Goal: Transaction & Acquisition: Purchase product/service

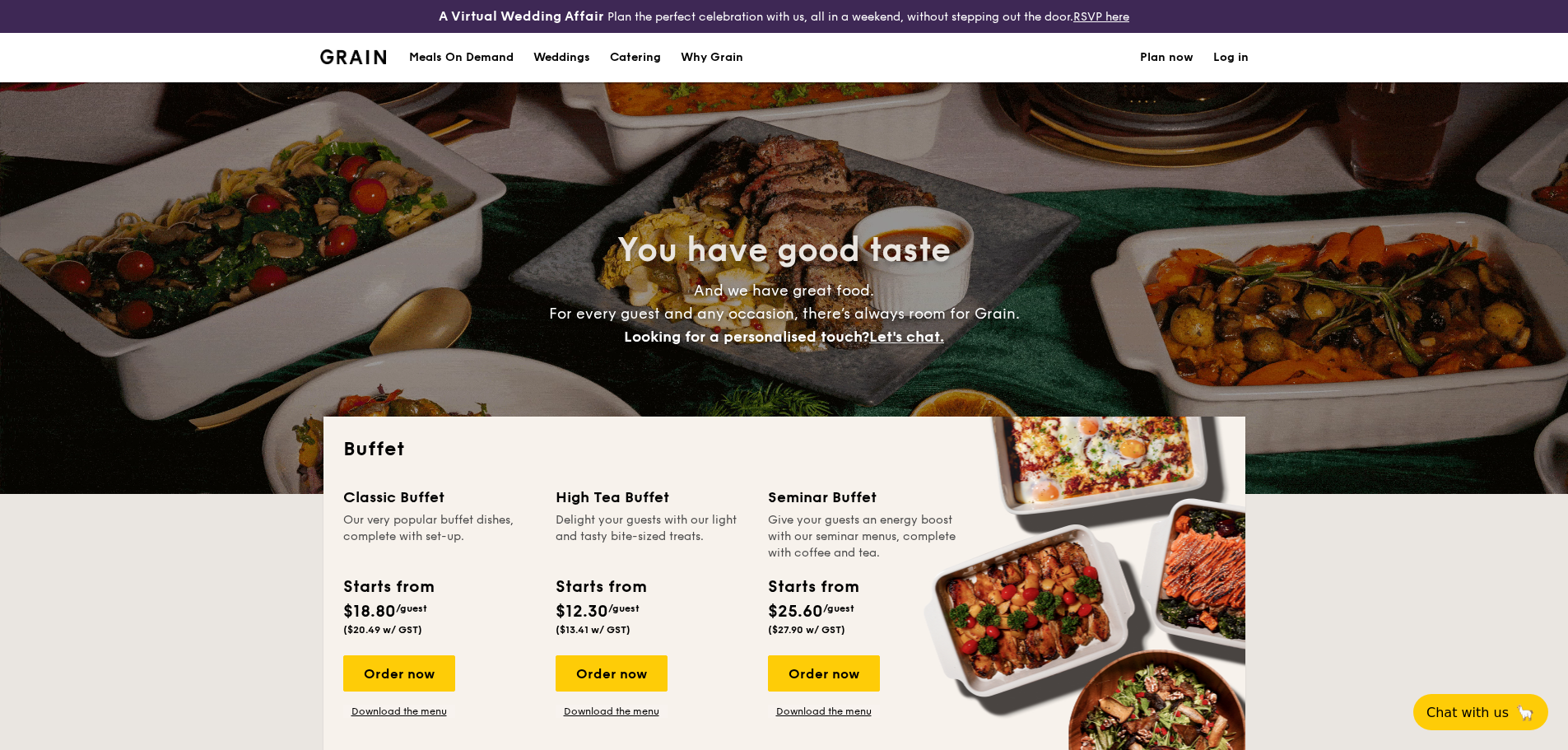
select select
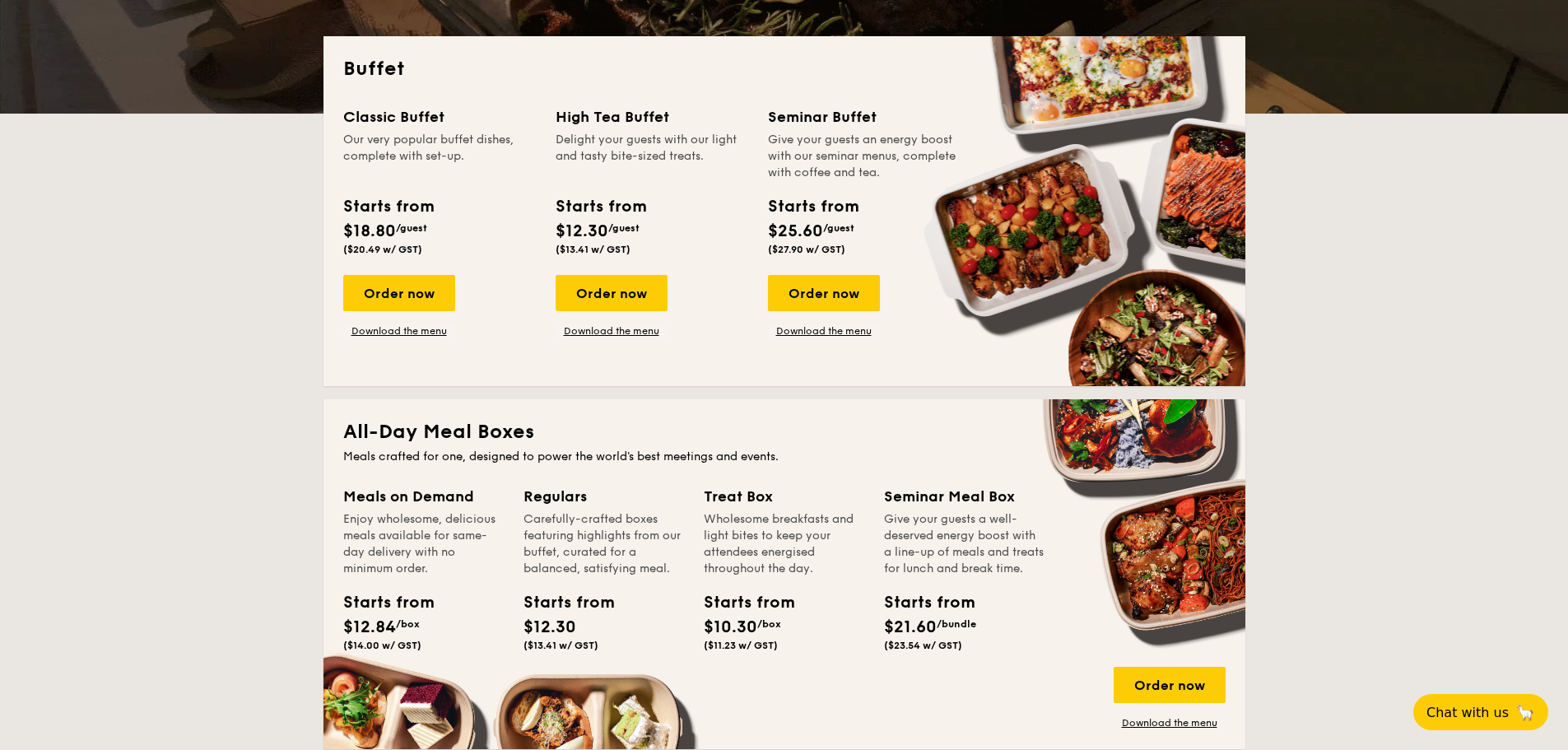
scroll to position [494, 0]
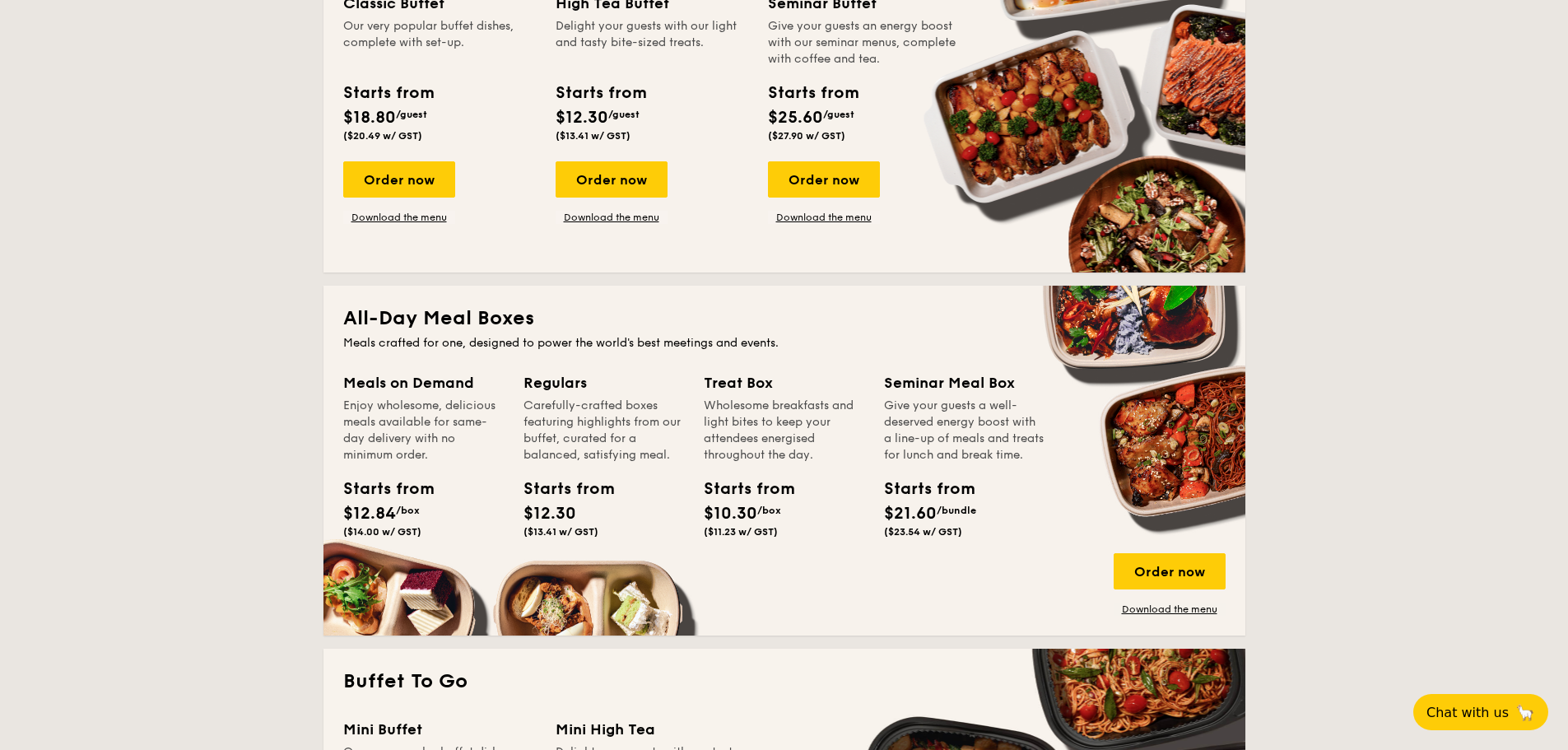
click at [427, 386] on div "Meals on Demand" at bounding box center [424, 383] width 161 height 23
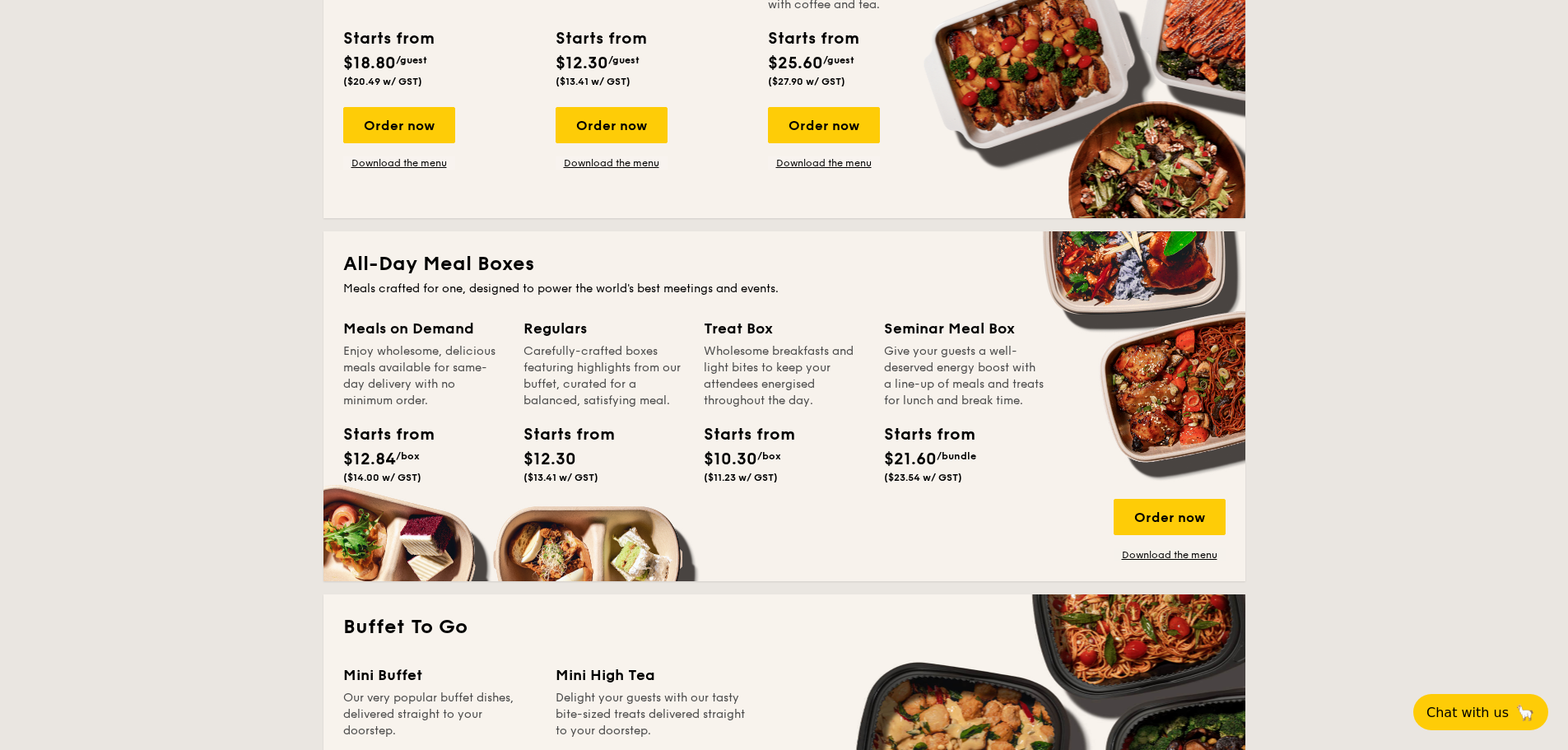
scroll to position [576, 0]
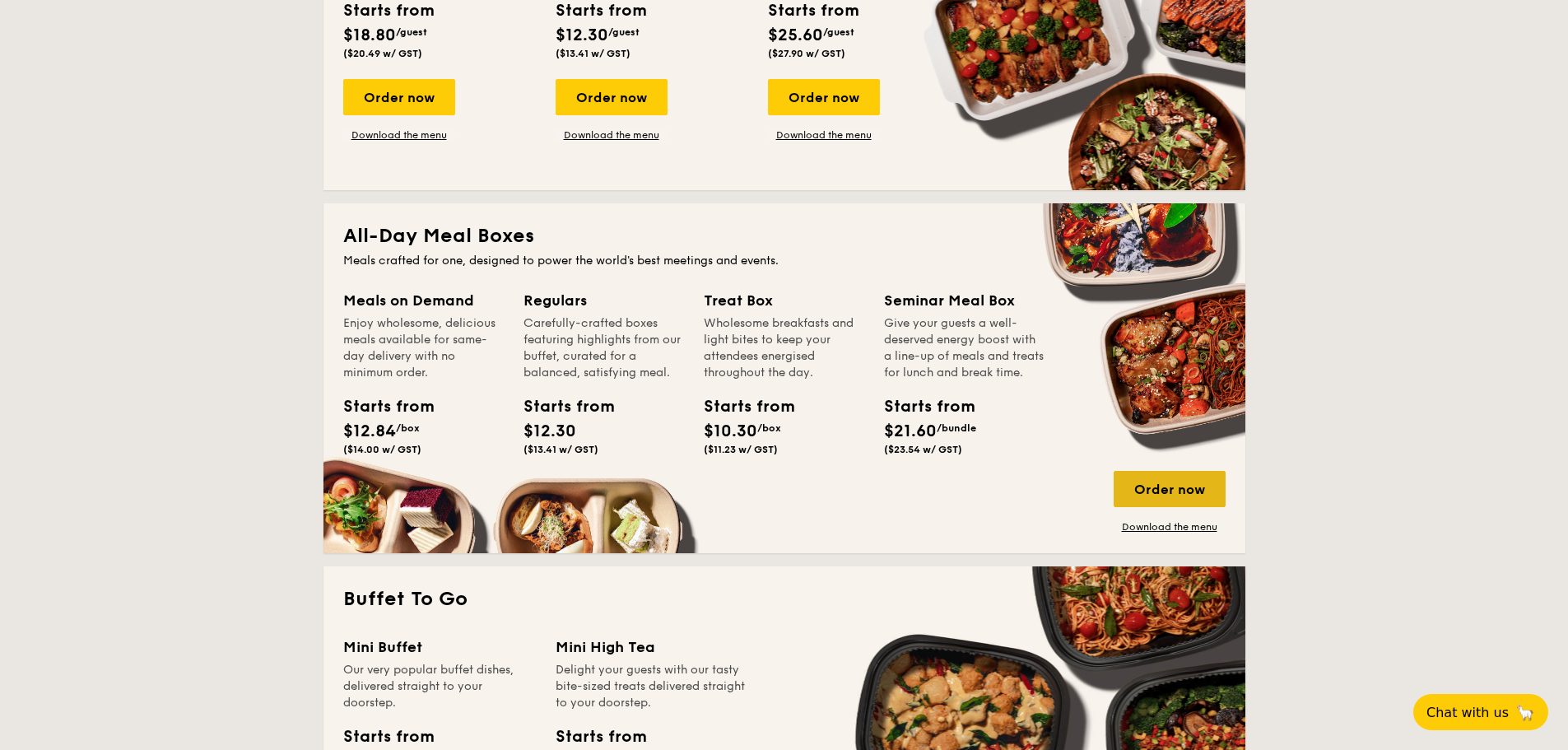
click at [1149, 498] on div "Order now" at bounding box center [1170, 489] width 112 height 37
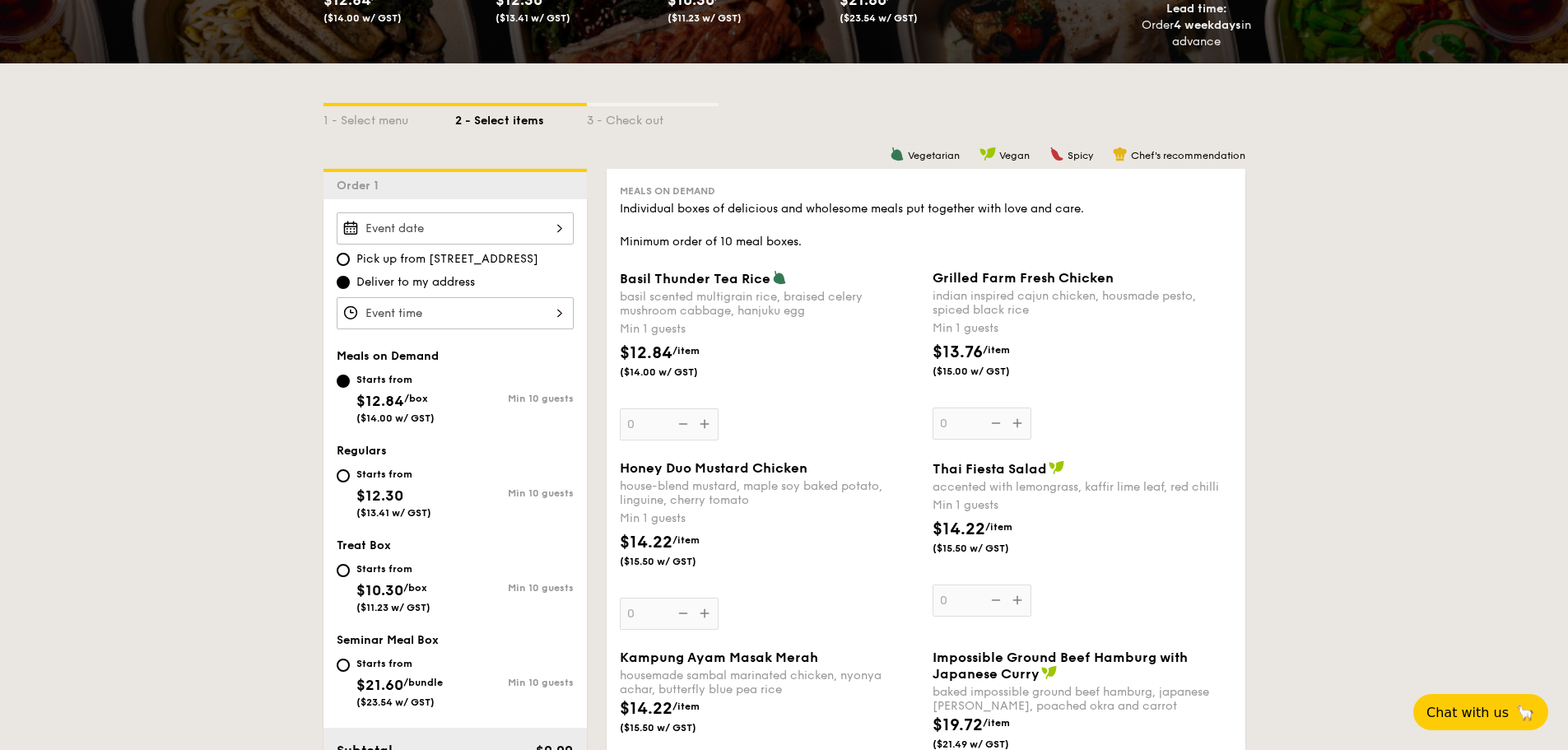
scroll to position [329, 0]
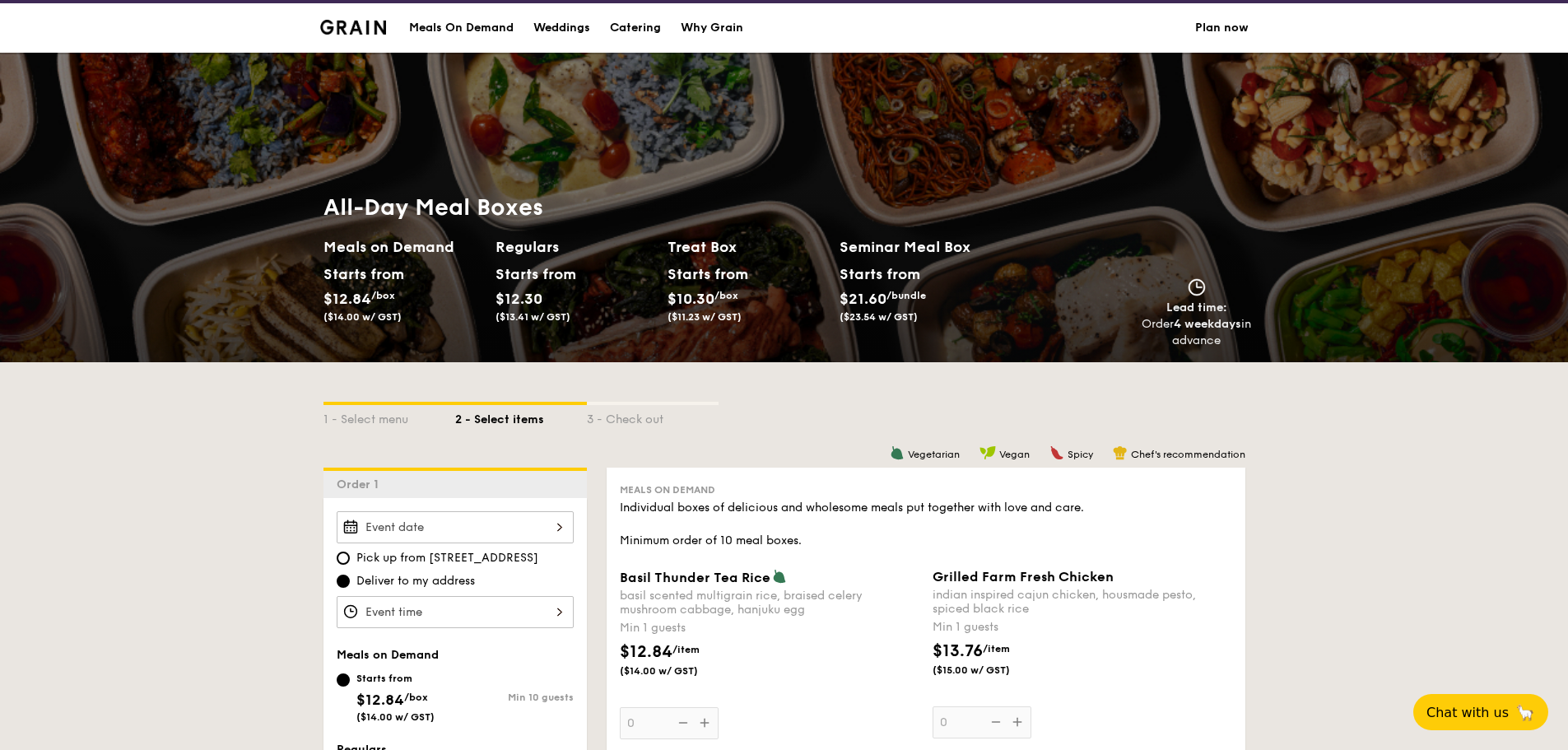
scroll to position [0, 0]
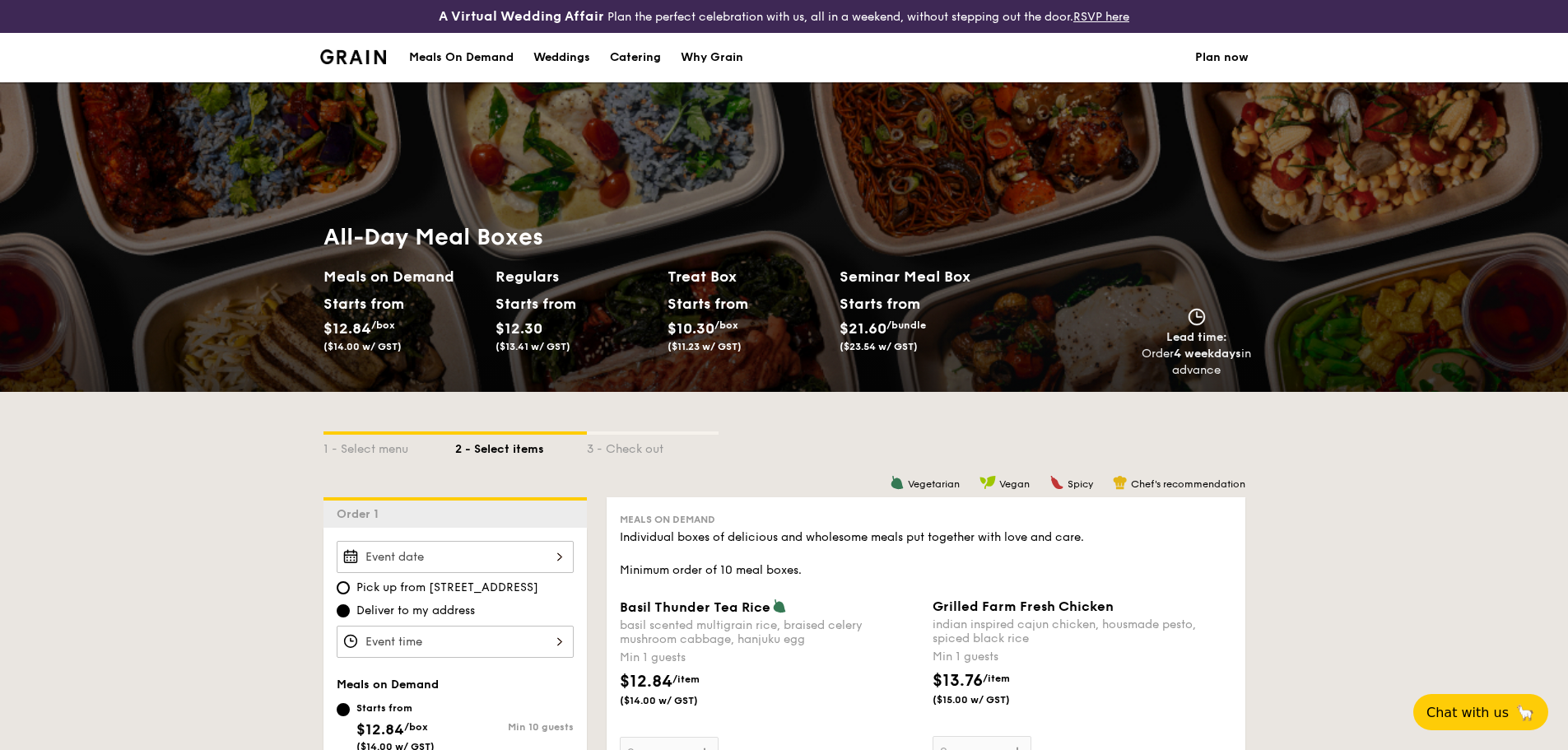
click at [451, 51] on div "Meals On Demand" at bounding box center [461, 57] width 105 height 49
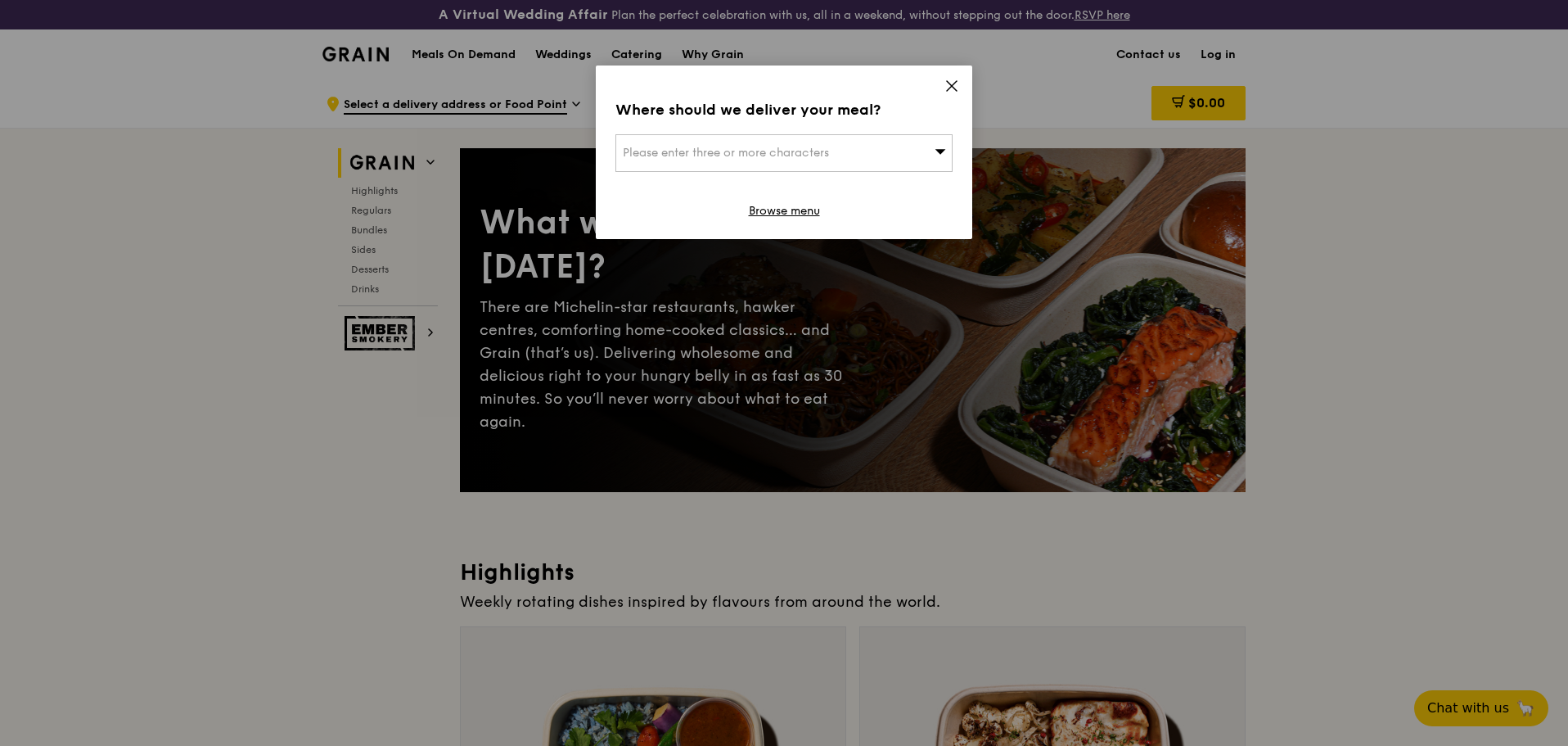
click at [855, 151] on div "Please enter three or more characters" at bounding box center [784, 152] width 337 height 37
click at [953, 90] on icon at bounding box center [952, 85] width 14 height 14
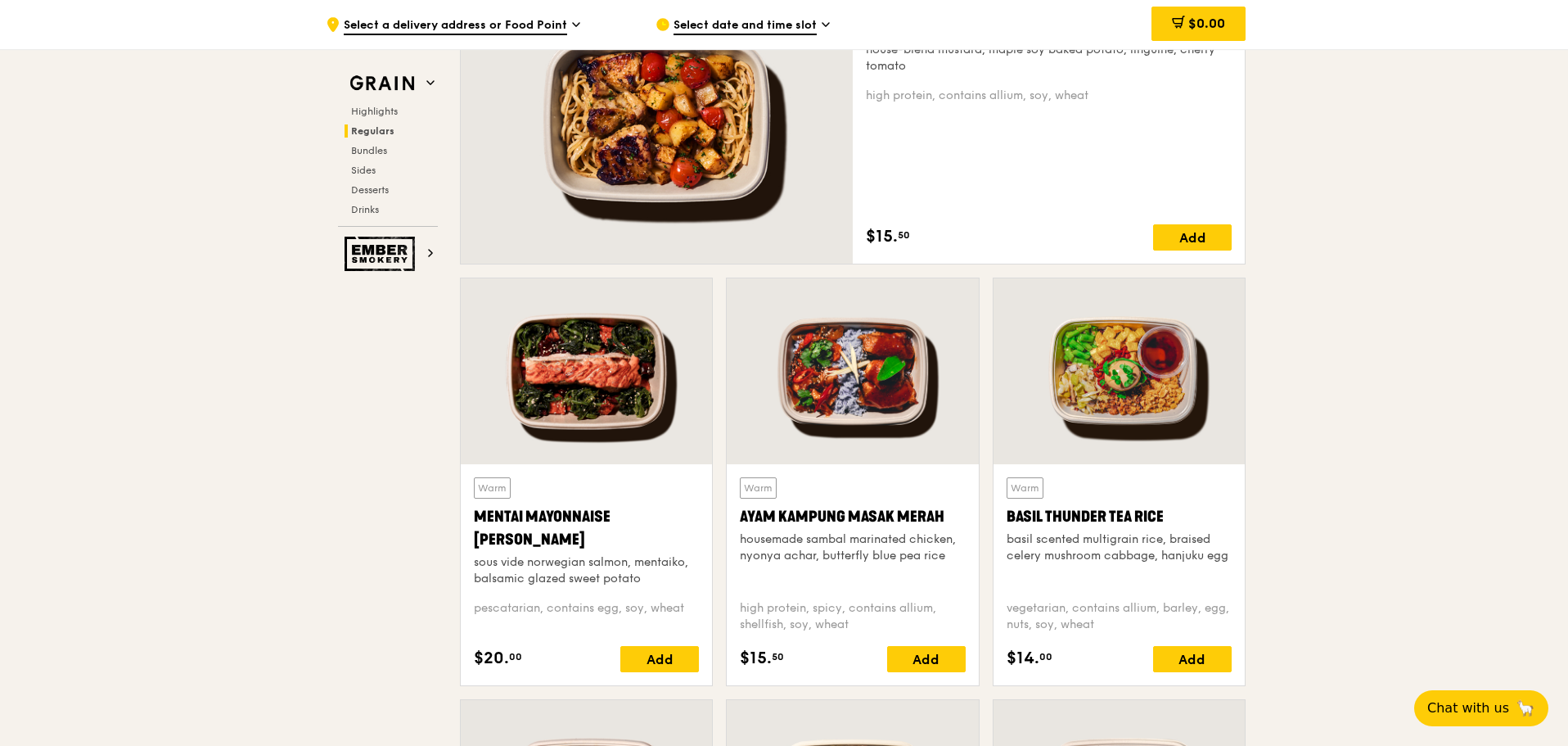
scroll to position [1310, 0]
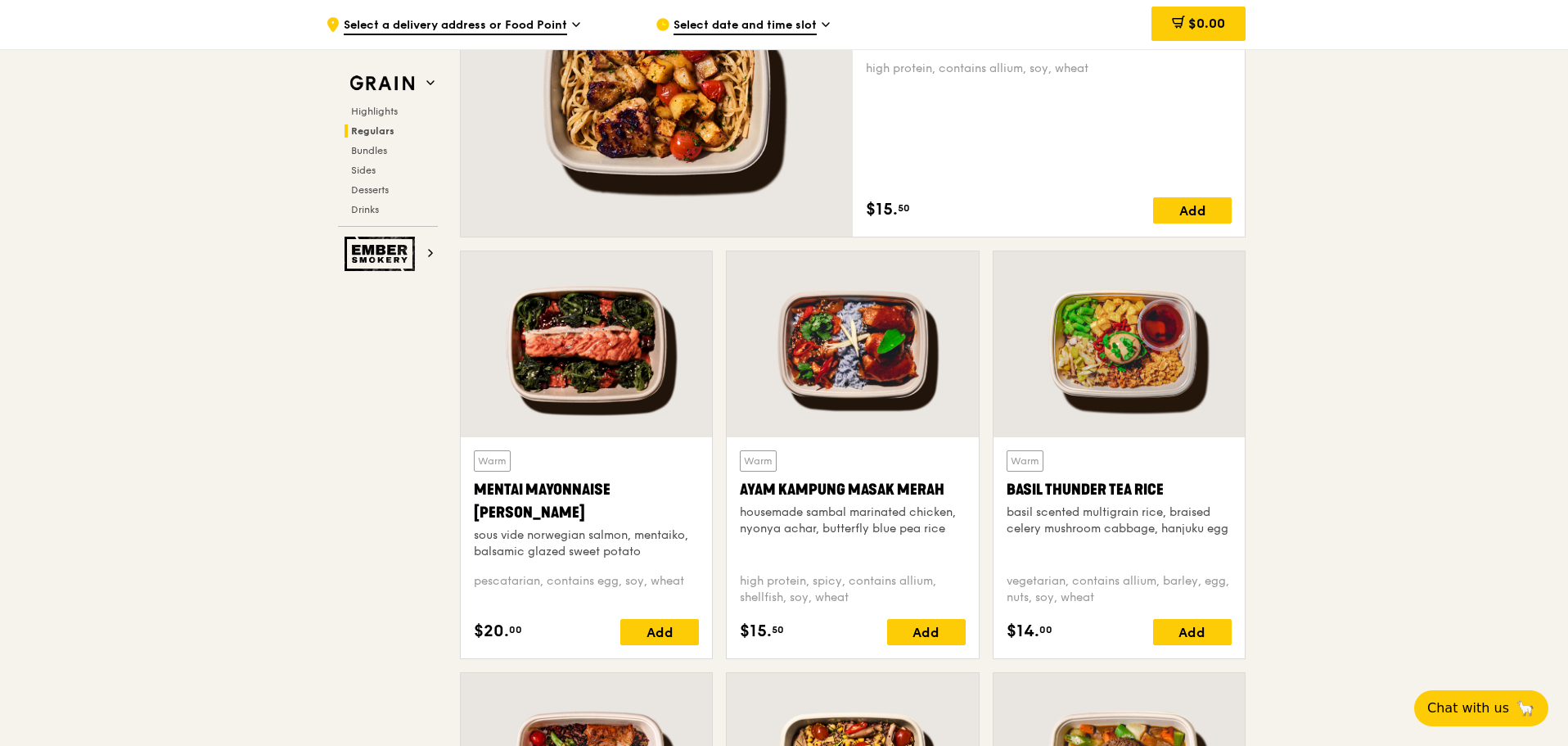
click at [629, 393] on div at bounding box center [586, 344] width 251 height 186
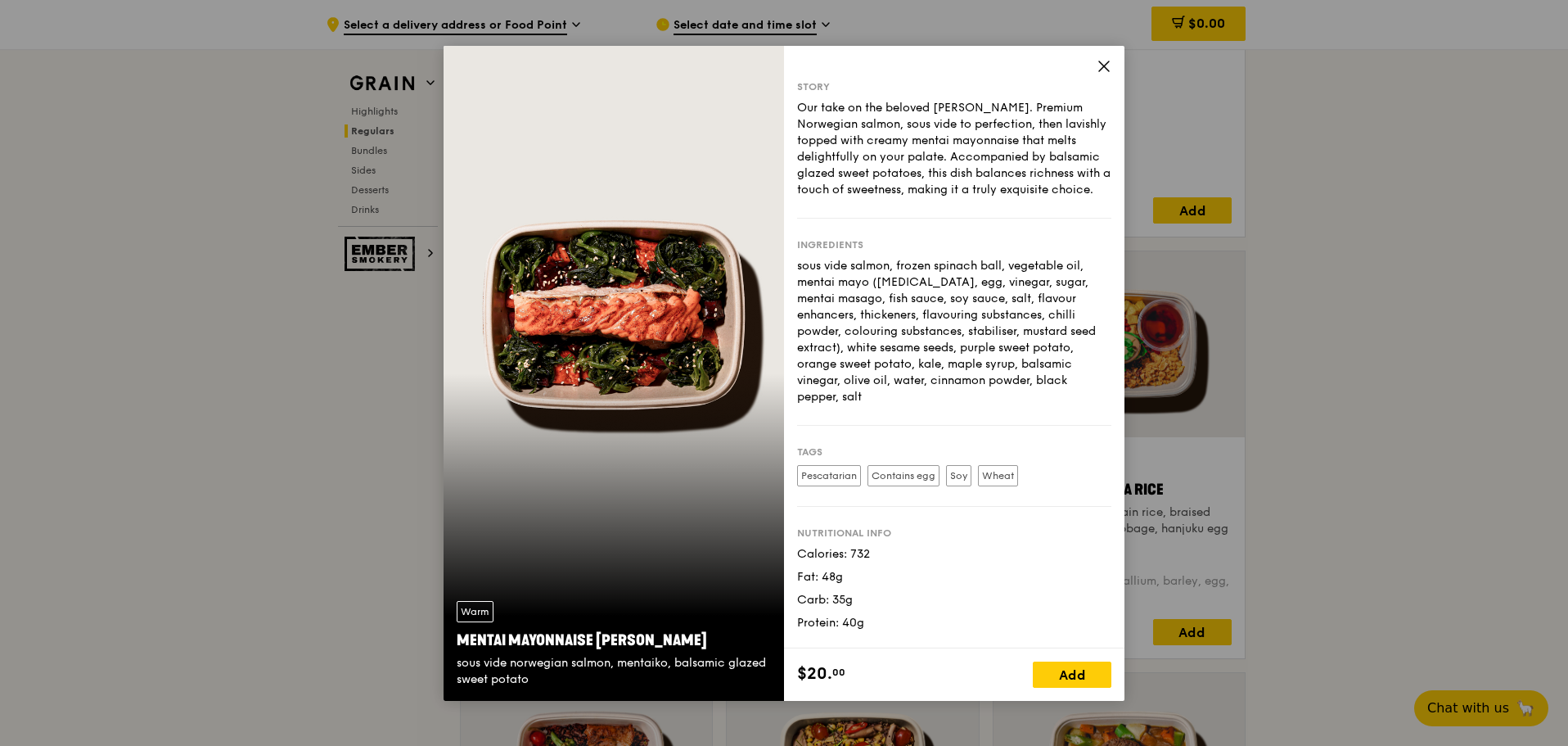
click at [1105, 61] on icon at bounding box center [1104, 66] width 14 height 14
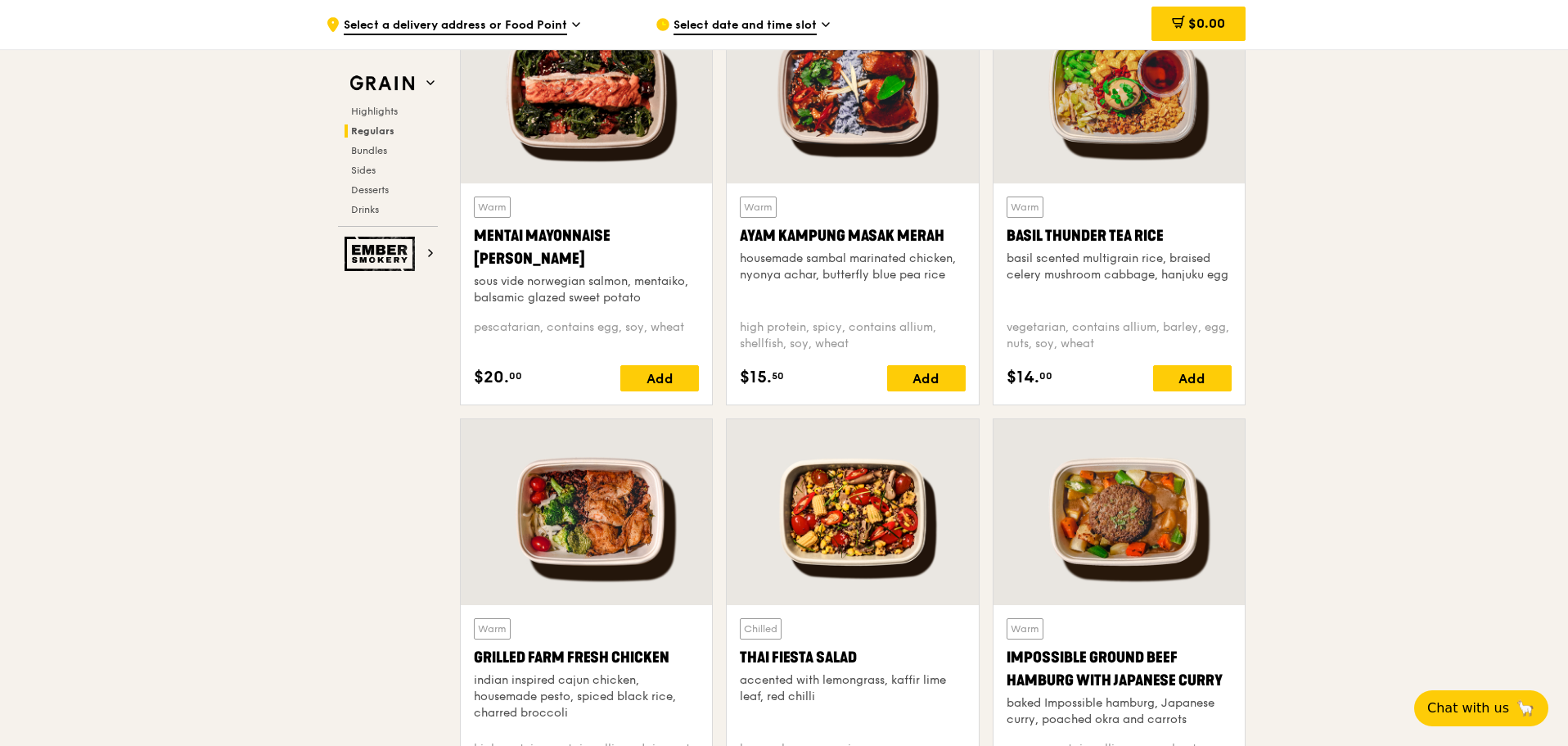
scroll to position [1713, 0]
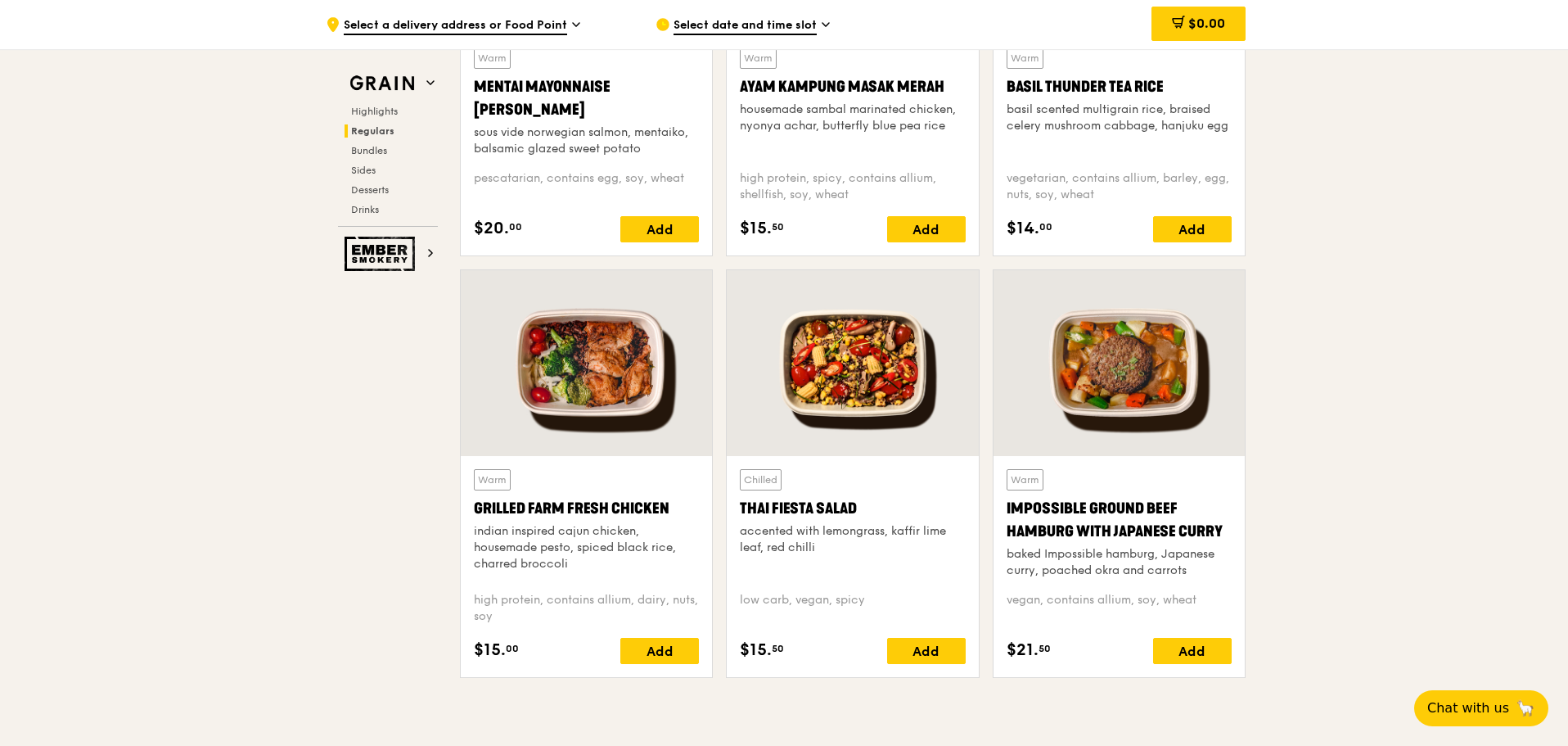
click at [583, 356] on div at bounding box center [586, 363] width 251 height 186
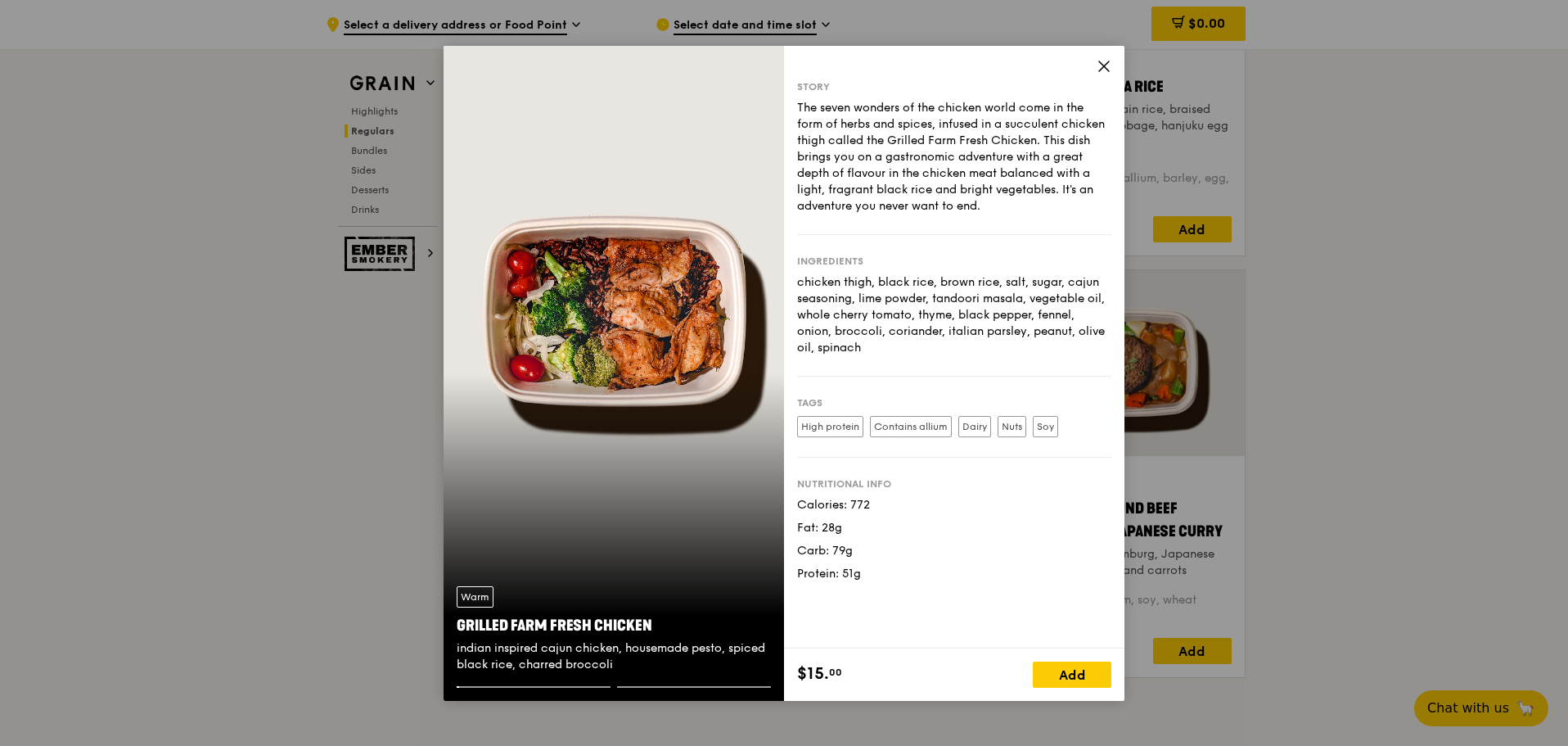
click at [613, 319] on div "Warm Grilled Farm Fresh Chicken indian inspired cajun chicken, housemade pesto,…" at bounding box center [614, 373] width 341 height 655
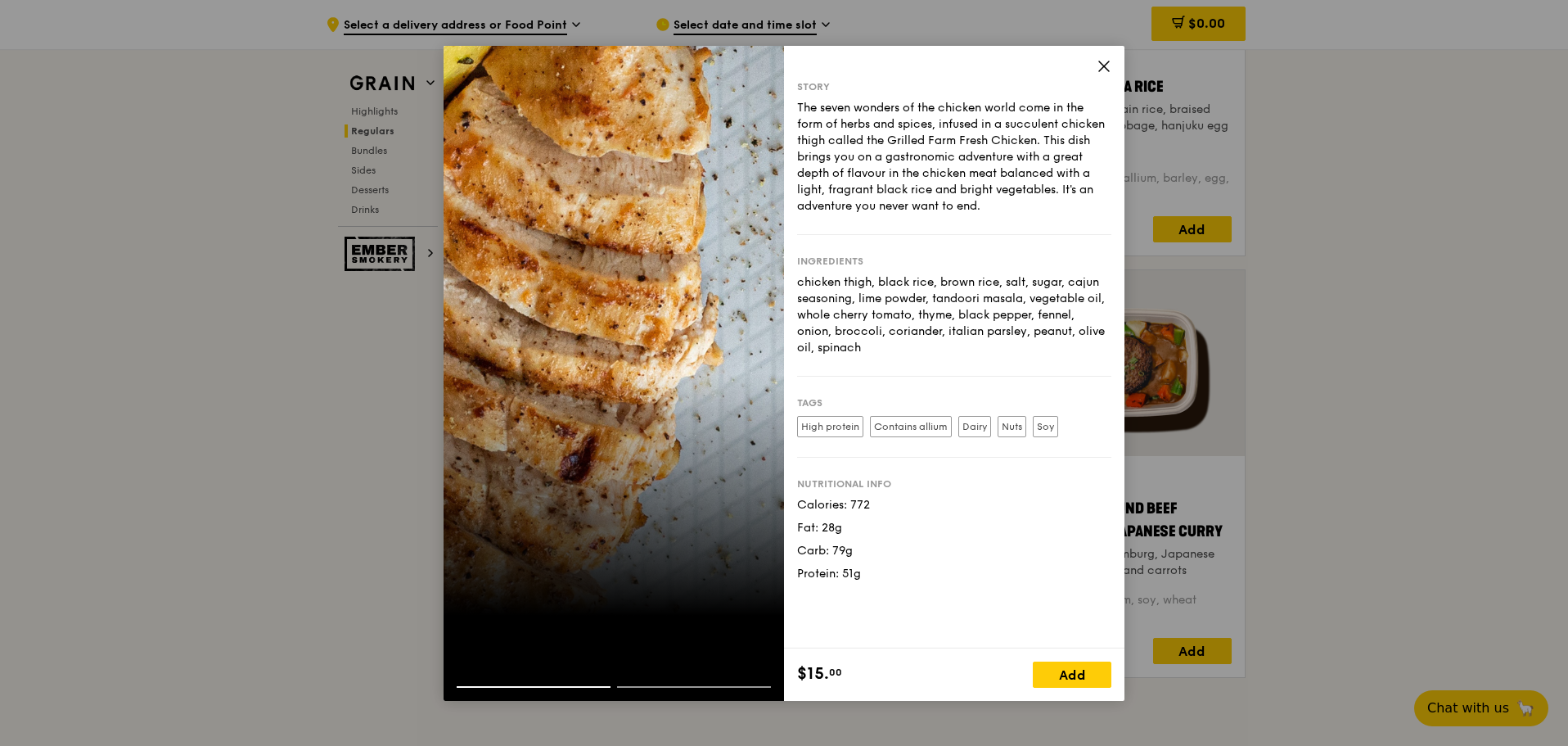
click at [692, 528] on div at bounding box center [614, 373] width 341 height 655
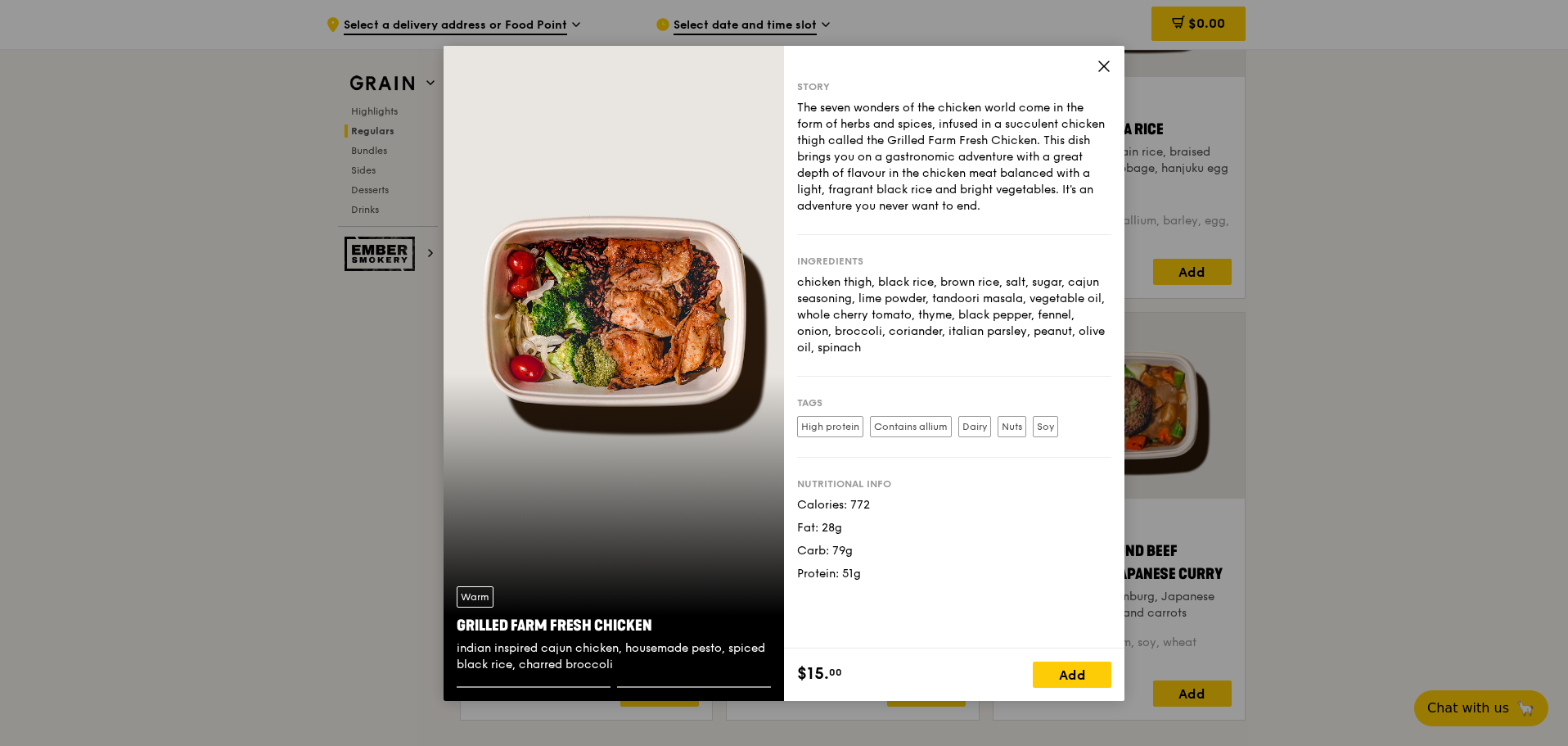
scroll to position [1631, 0]
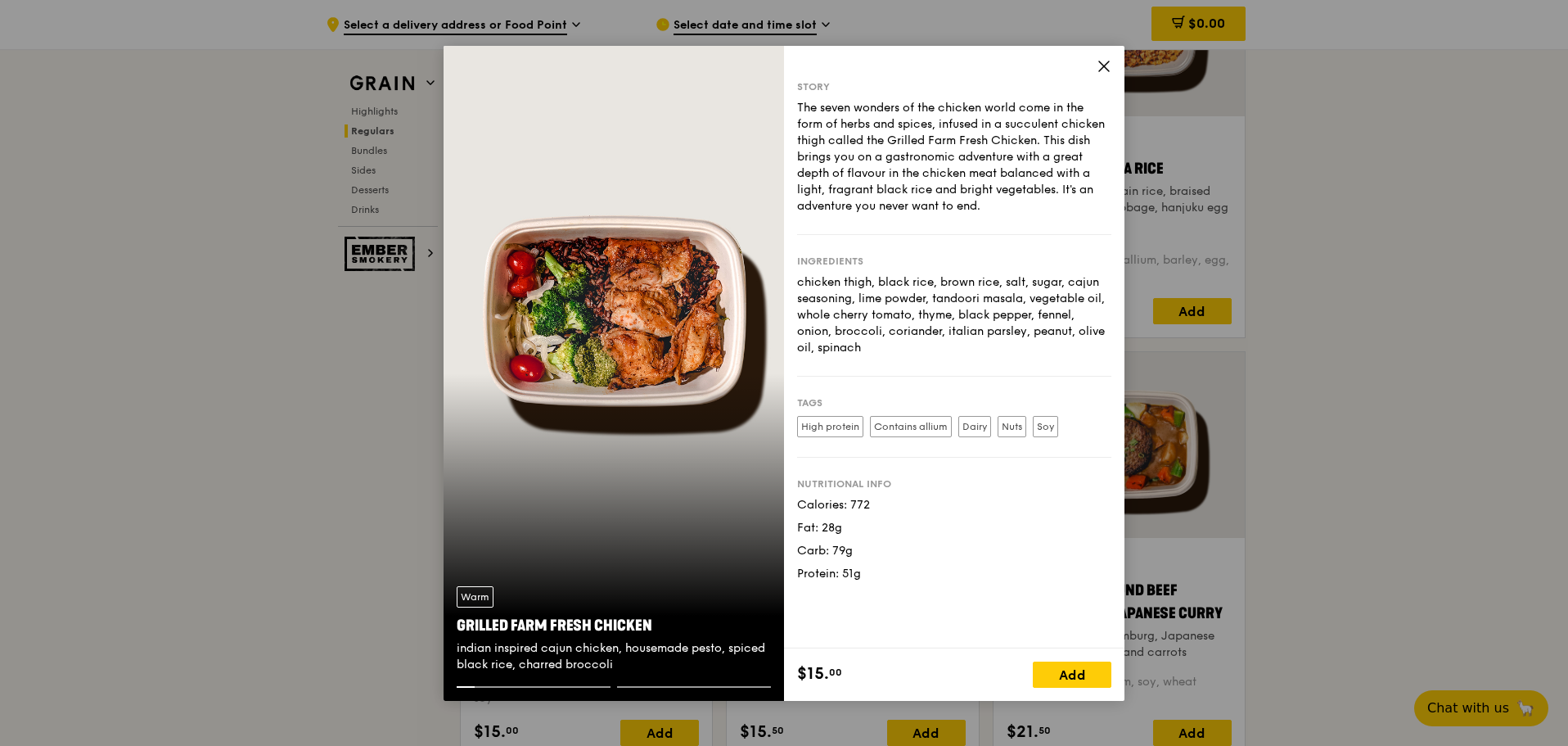
click at [739, 453] on div "Warm Grilled Farm Fresh Chicken indian inspired cajun chicken, housemade pesto,…" at bounding box center [614, 373] width 341 height 655
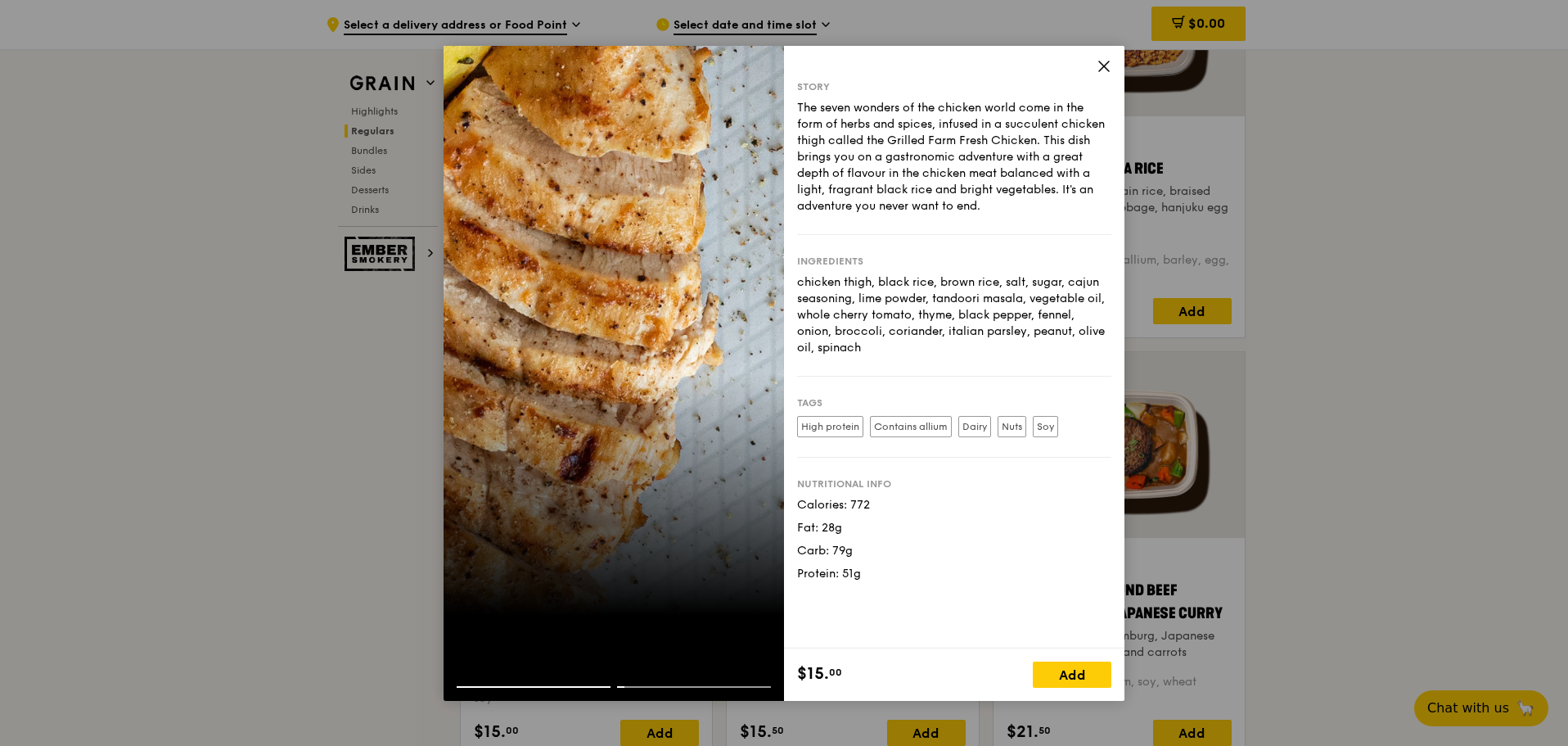
click at [714, 415] on div at bounding box center [614, 373] width 341 height 655
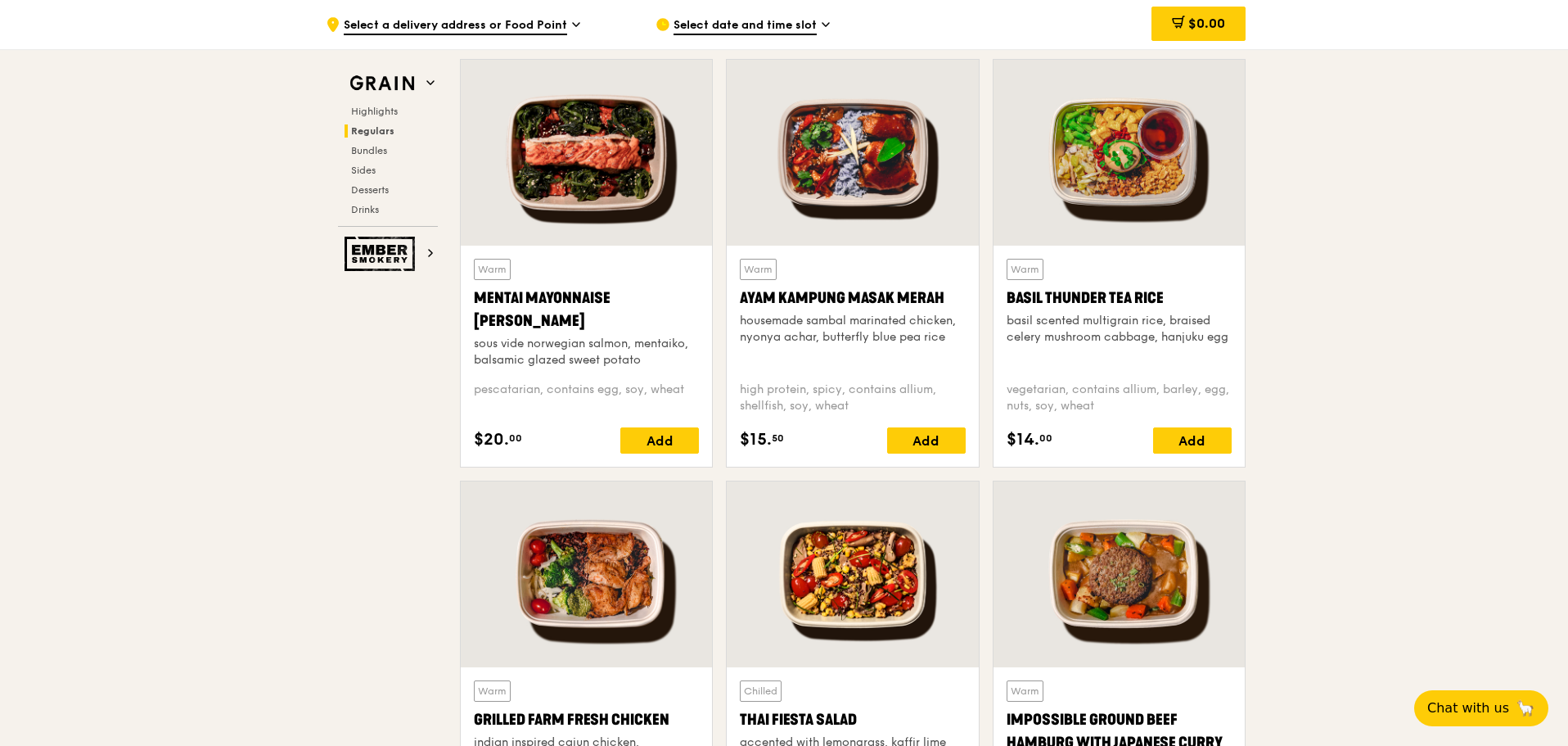
scroll to position [1467, 0]
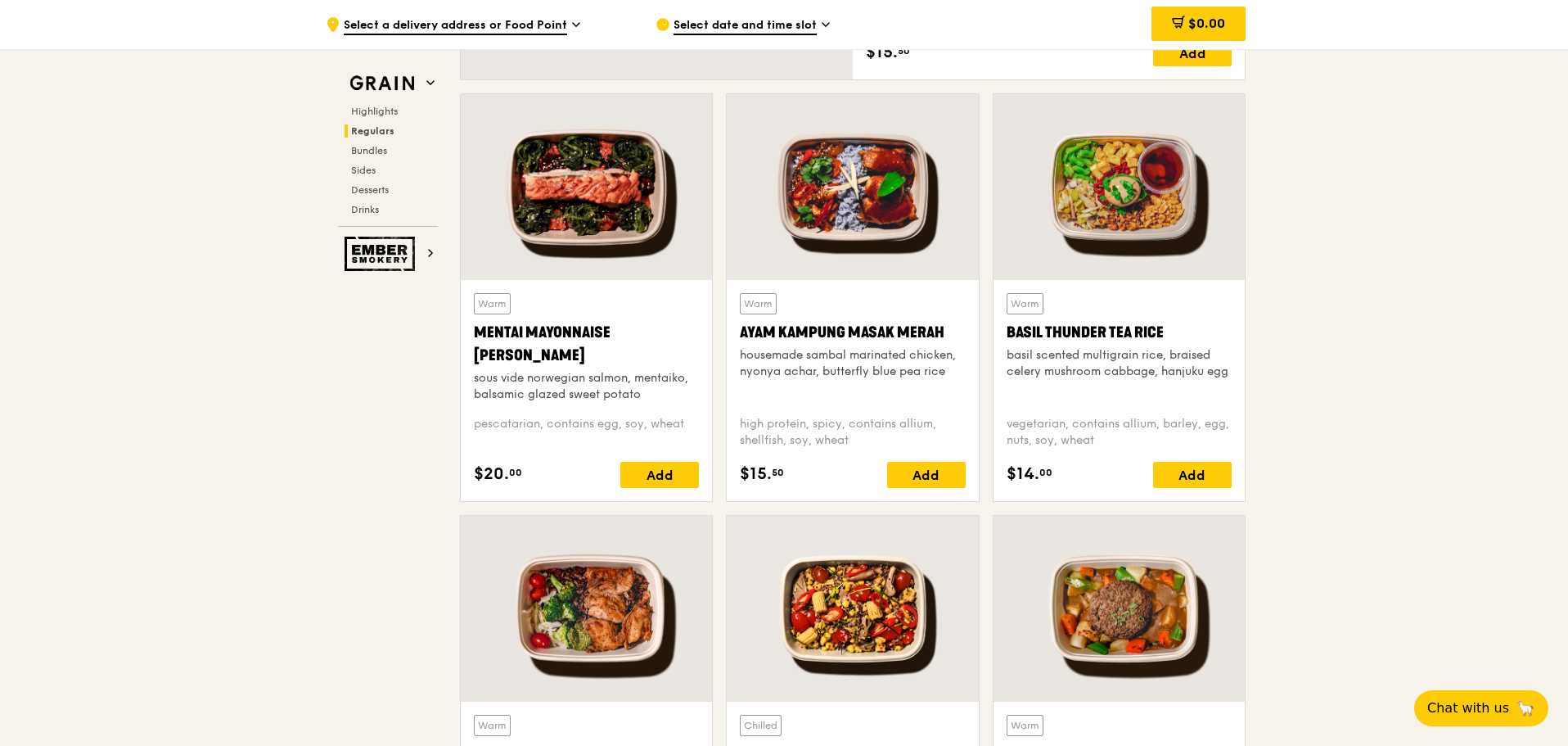
click at [550, 193] on div at bounding box center [586, 187] width 251 height 186
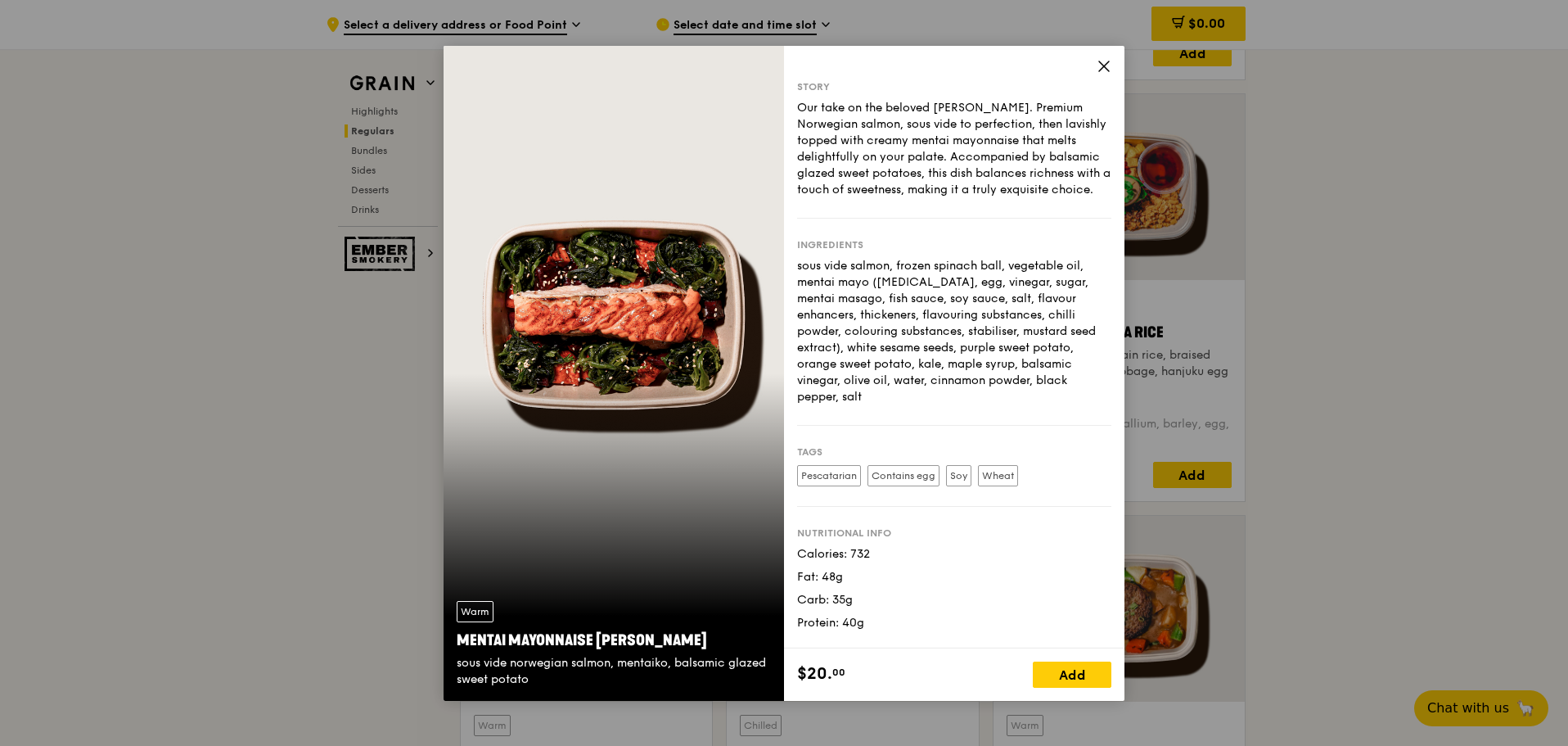
click at [702, 437] on div "Warm Mentai Mayonnaise Aburi Salmon sous vide norwegian salmon, mentaiko, balsa…" at bounding box center [614, 373] width 341 height 655
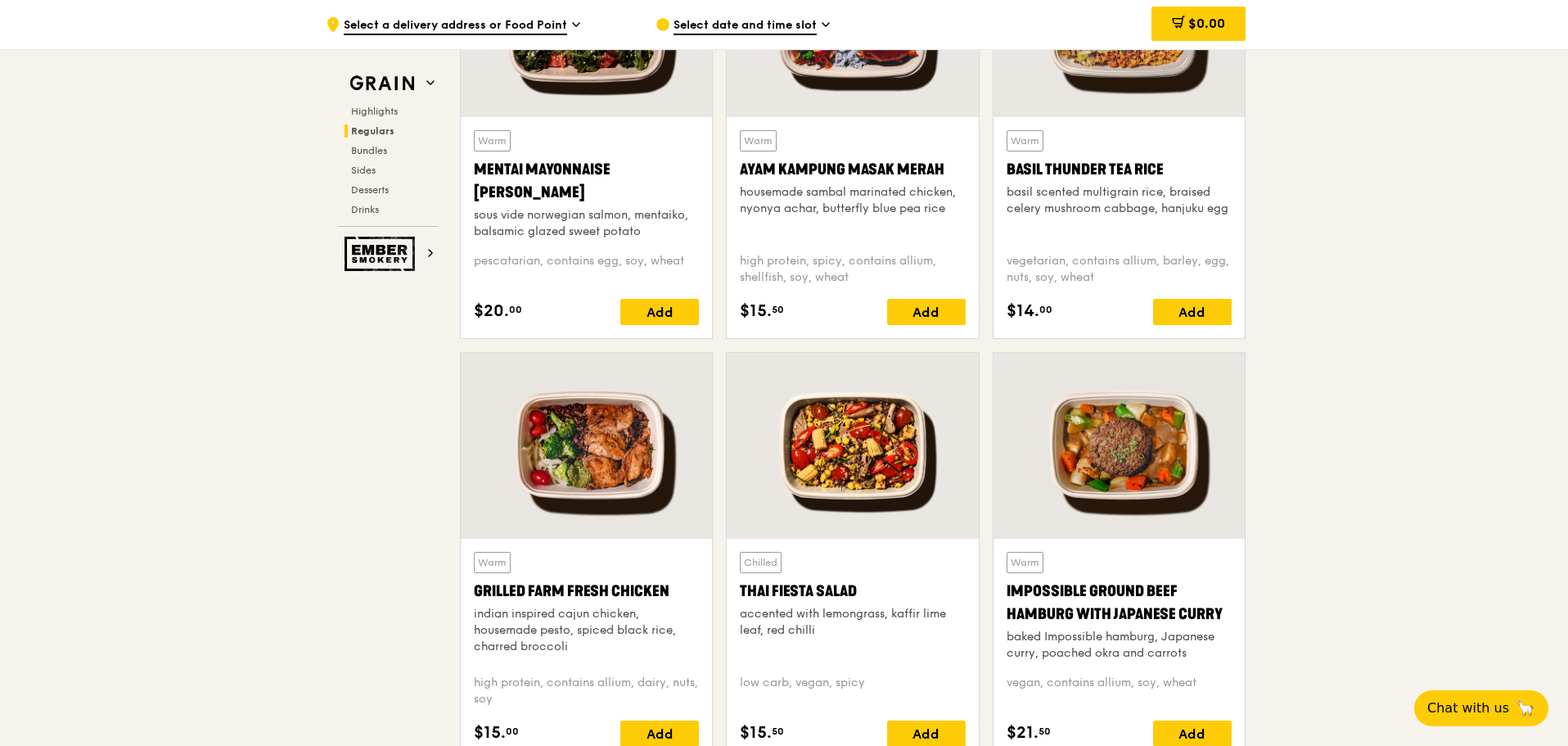
scroll to position [1631, 0]
click at [566, 438] on div at bounding box center [586, 445] width 251 height 186
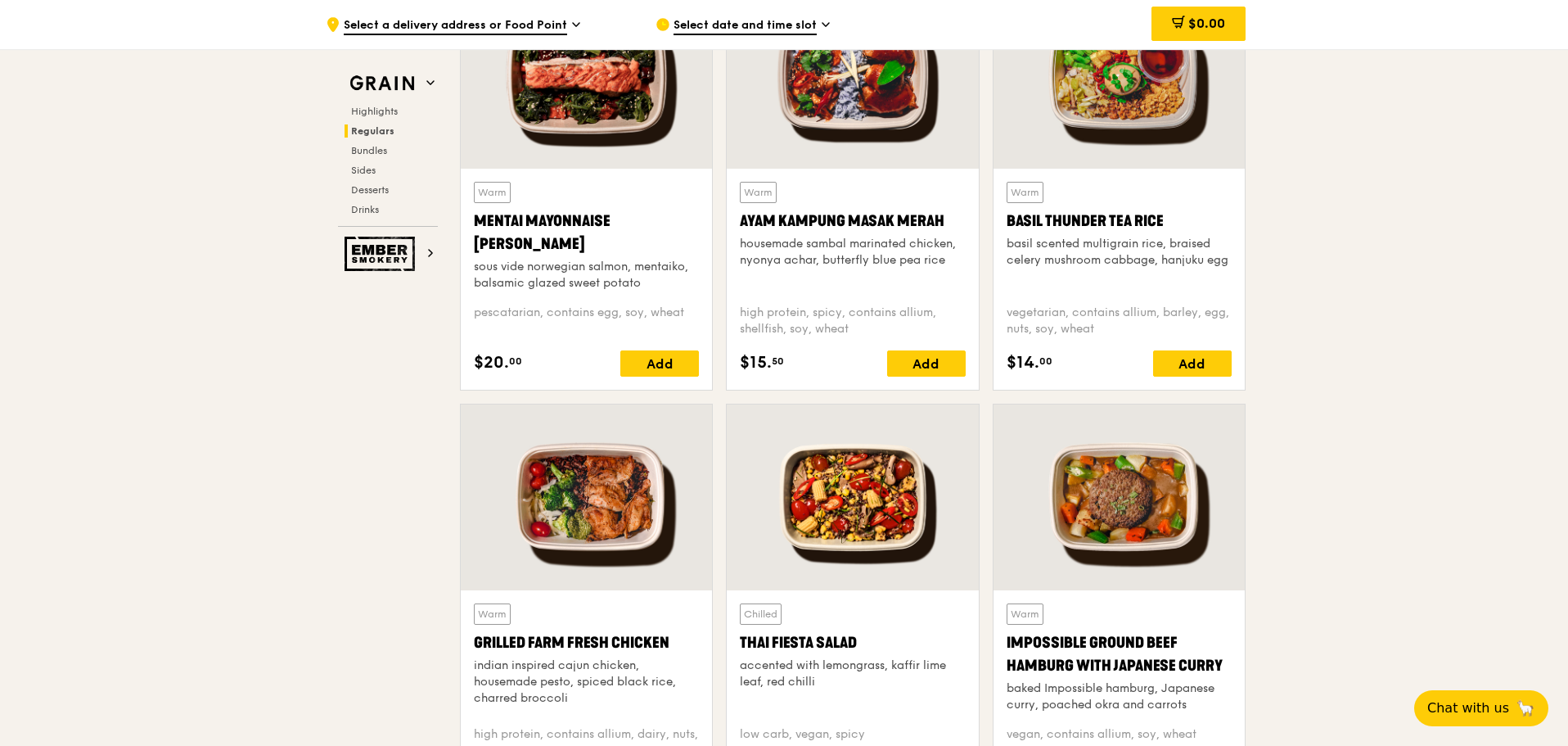
scroll to position [1638, 0]
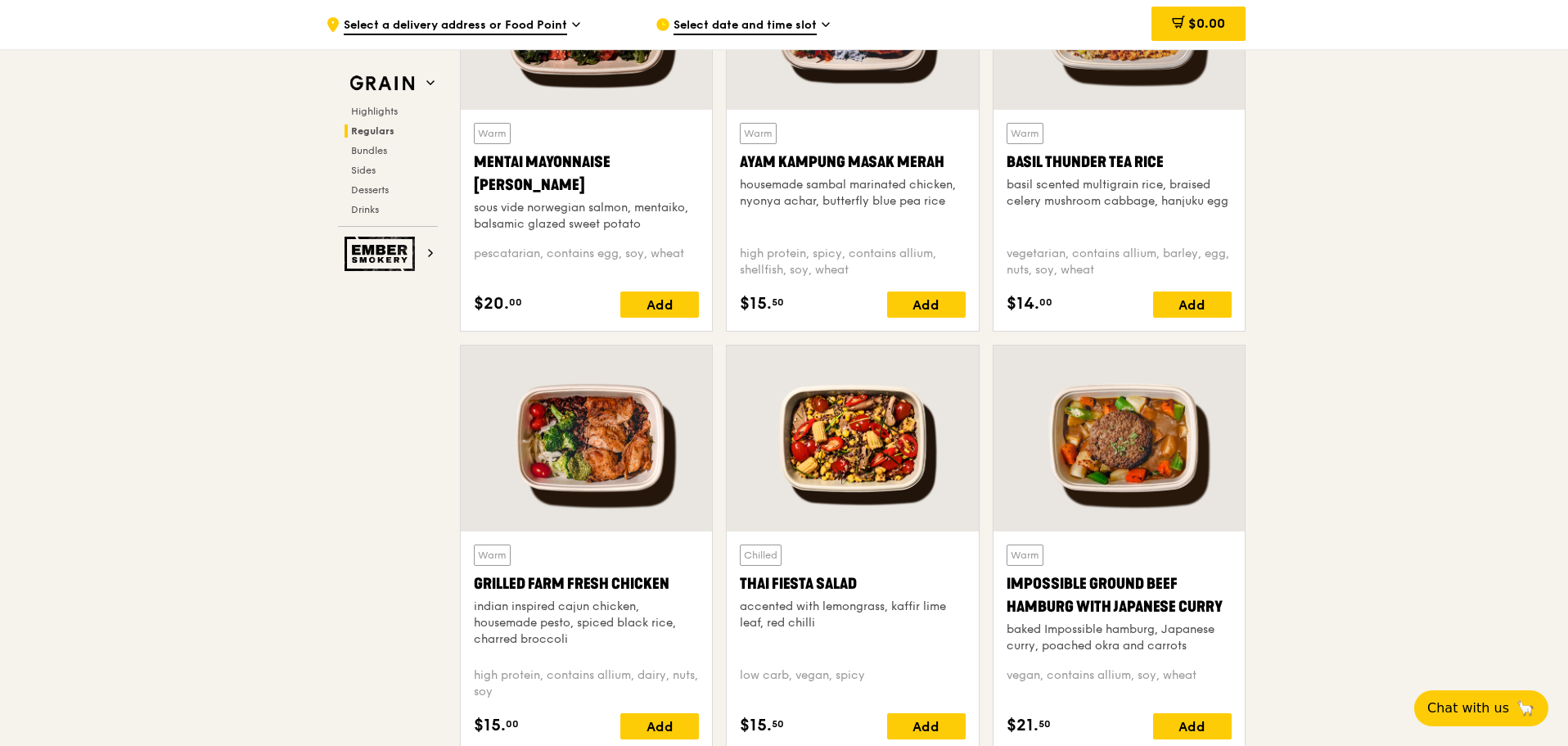
click at [472, 580] on div "Warm Grilled Farm Fresh Chicken indian inspired cajun chicken, housemade pesto,…" at bounding box center [586, 642] width 251 height 221
copy div "high protein, contains allium, dairy, nuts, soy"
drag, startPoint x: 223, startPoint y: 711, endPoint x: 293, endPoint y: 712, distance: 70.0
click at [672, 305] on div "Add" at bounding box center [660, 304] width 78 height 26
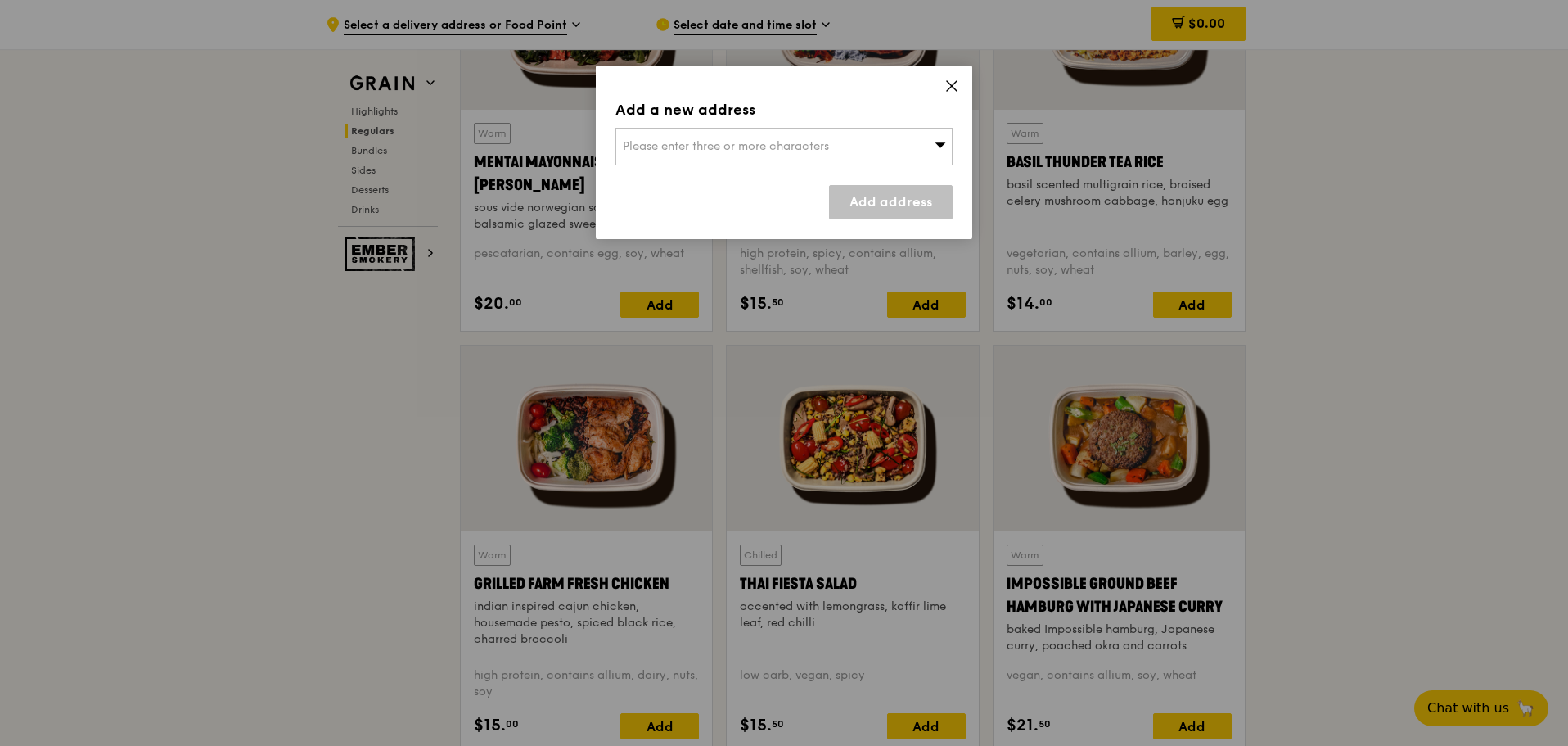
click at [872, 135] on div "Please enter three or more characters" at bounding box center [784, 146] width 337 height 37
click at [816, 154] on input "search" at bounding box center [784, 147] width 336 height 36
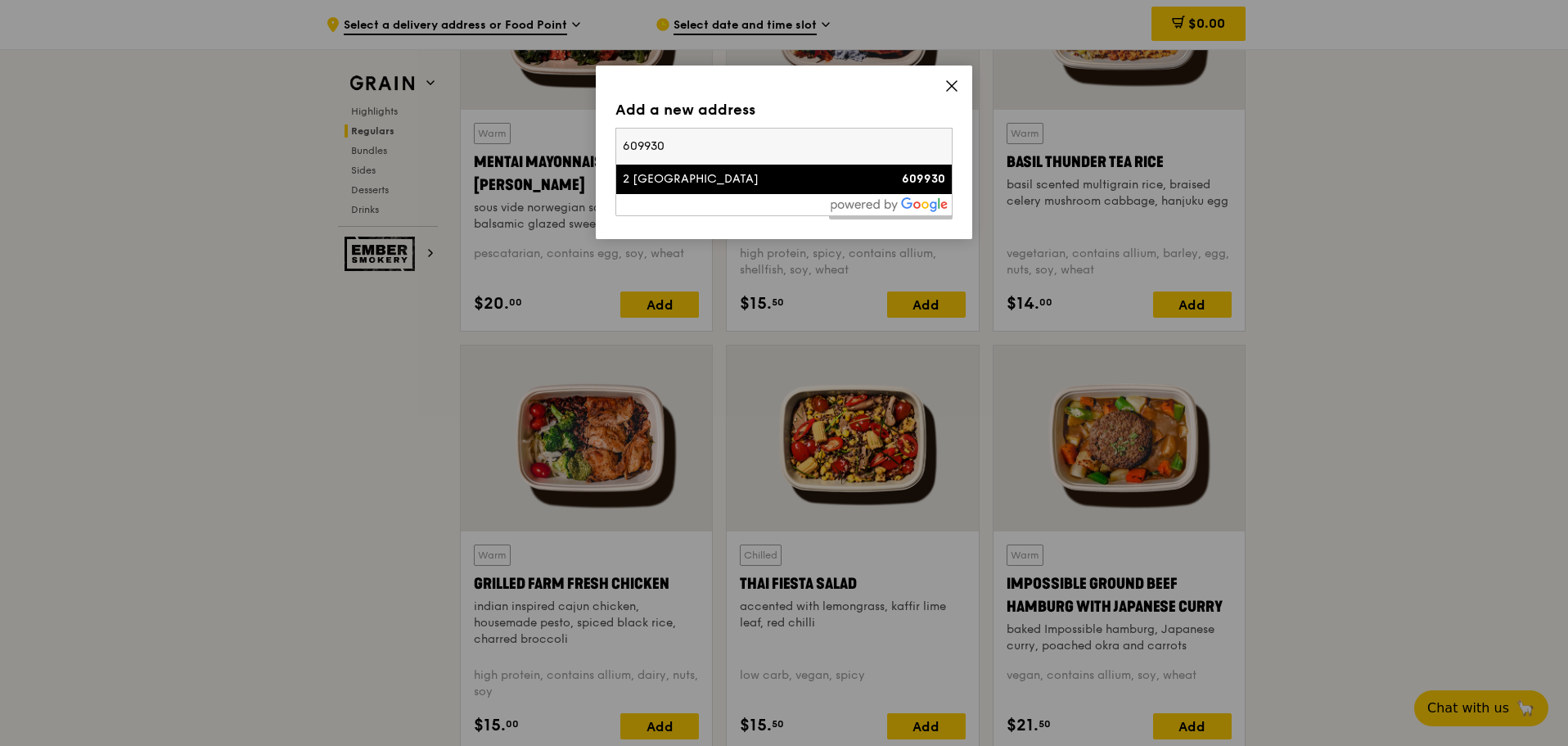
type input "609930"
click at [756, 177] on div "2 International Business Park" at bounding box center [744, 179] width 242 height 16
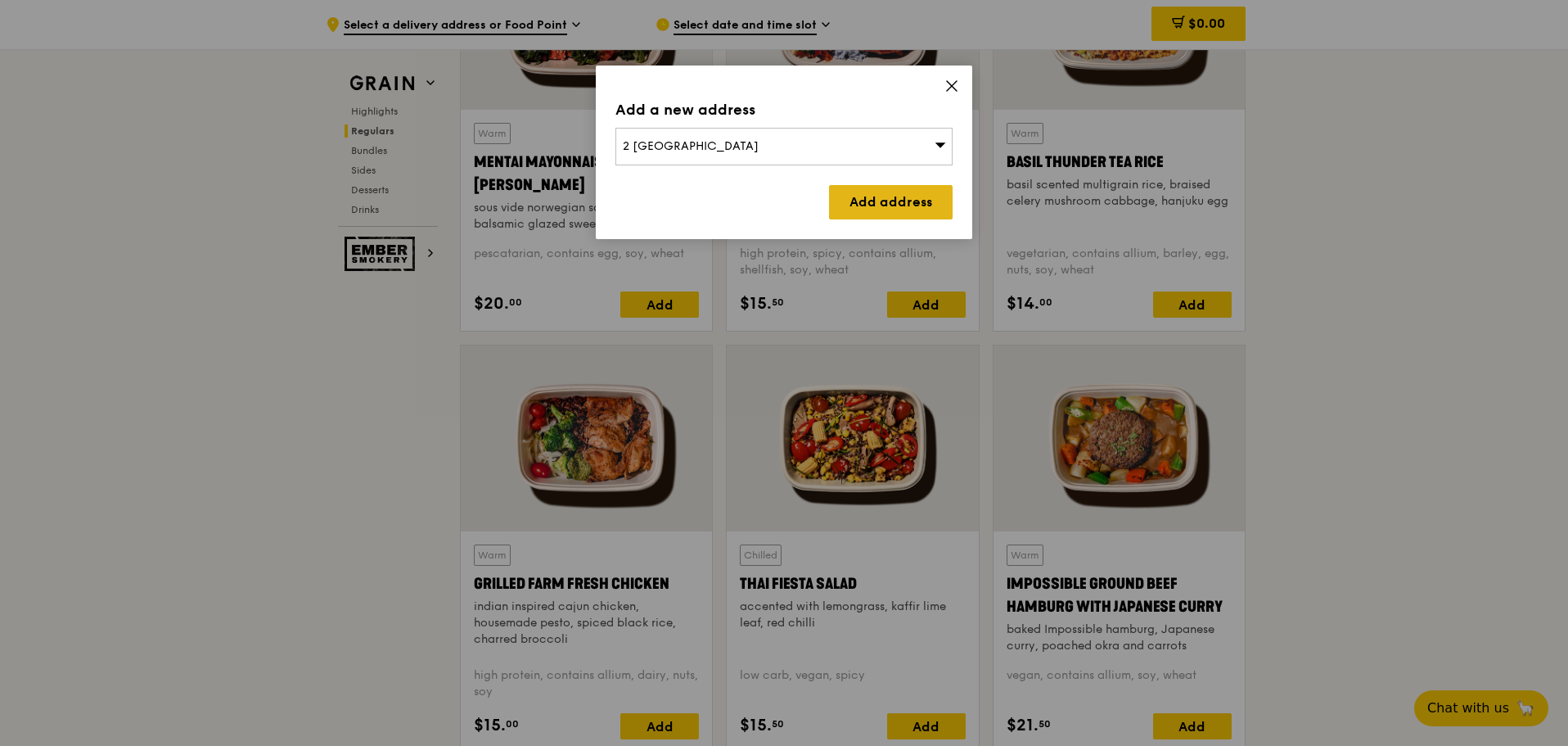
click at [873, 192] on link "Add address" at bounding box center [890, 202] width 123 height 34
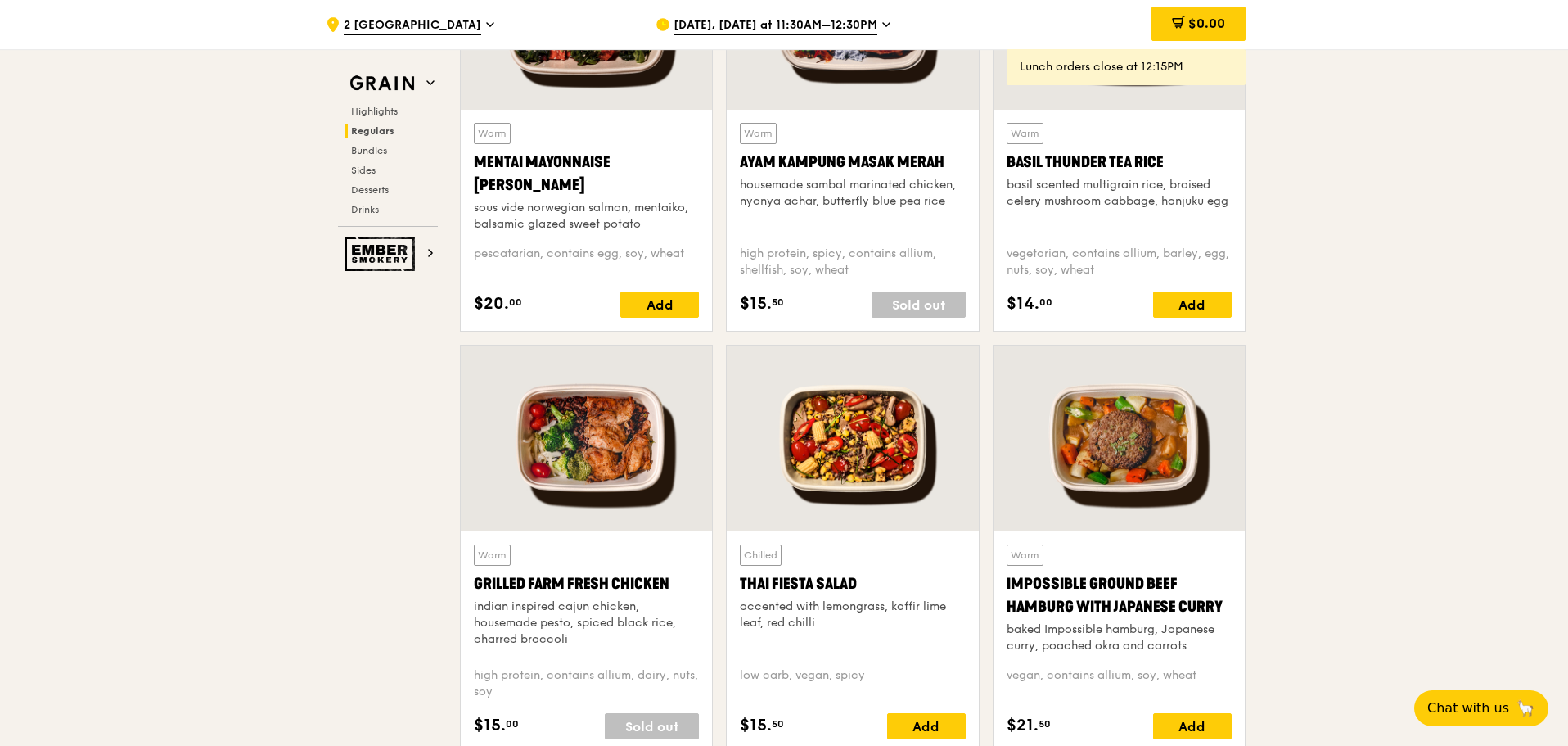
scroll to position [1310, 0]
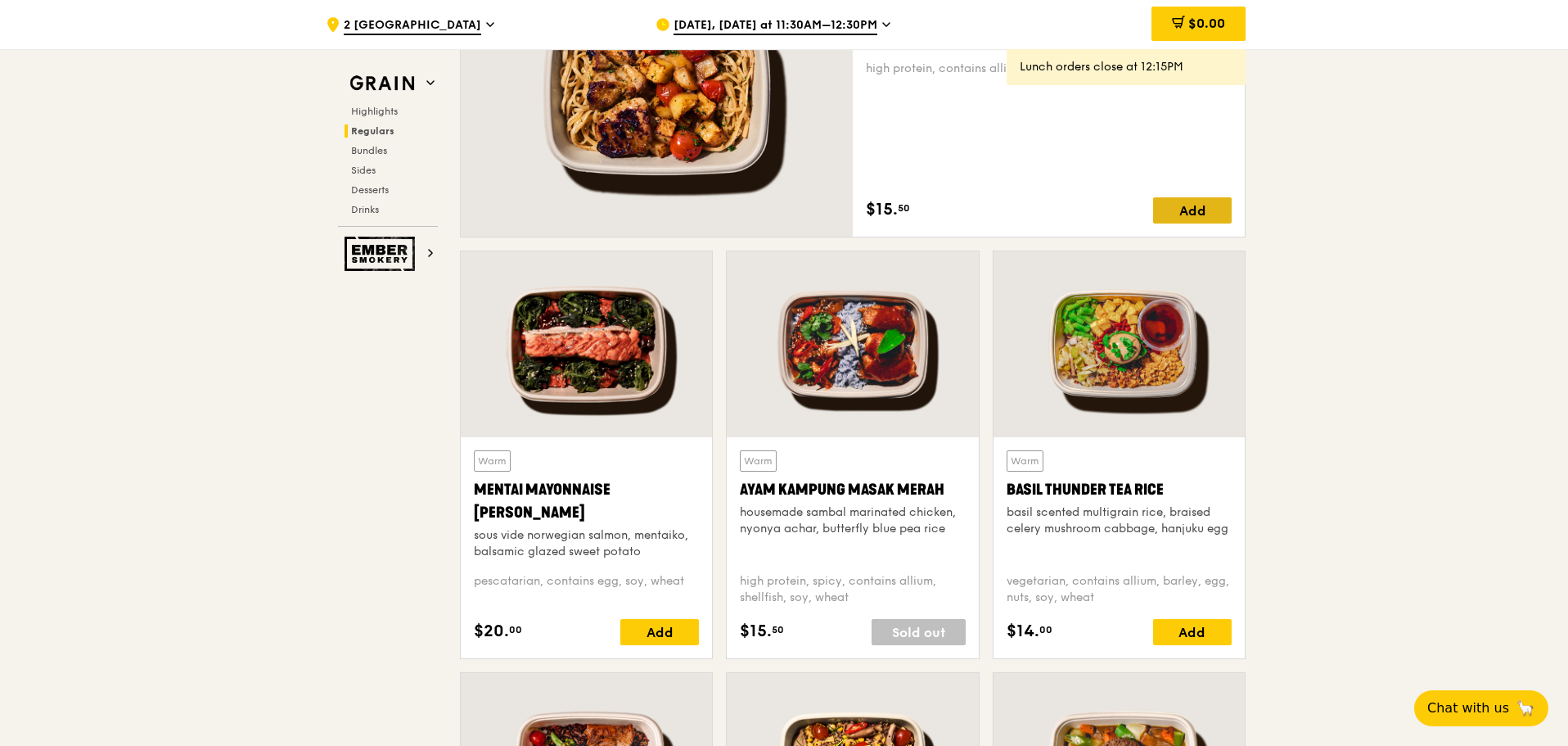
click at [1190, 221] on div "Add" at bounding box center [1193, 210] width 78 height 26
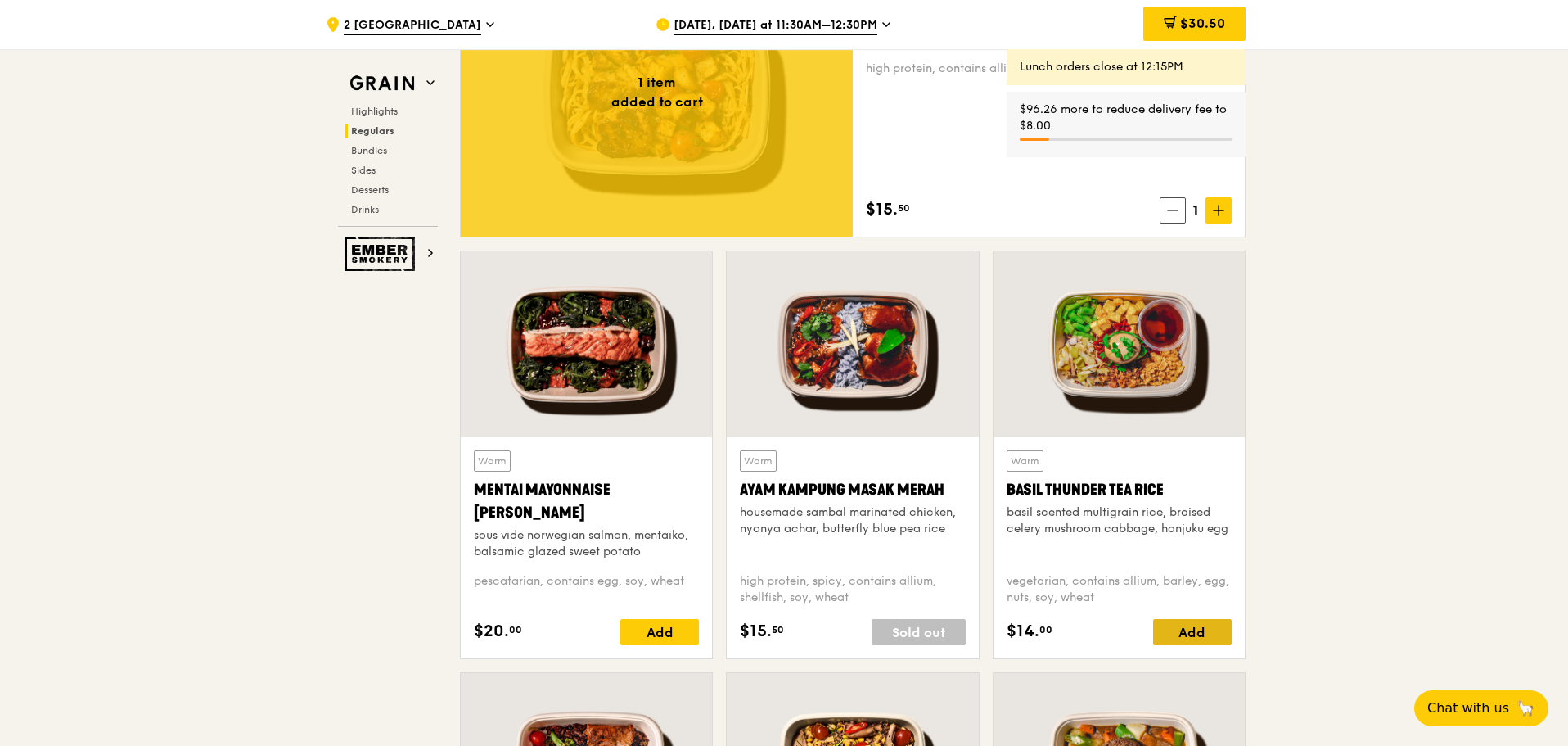
click at [1191, 629] on div "Add" at bounding box center [1193, 631] width 78 height 26
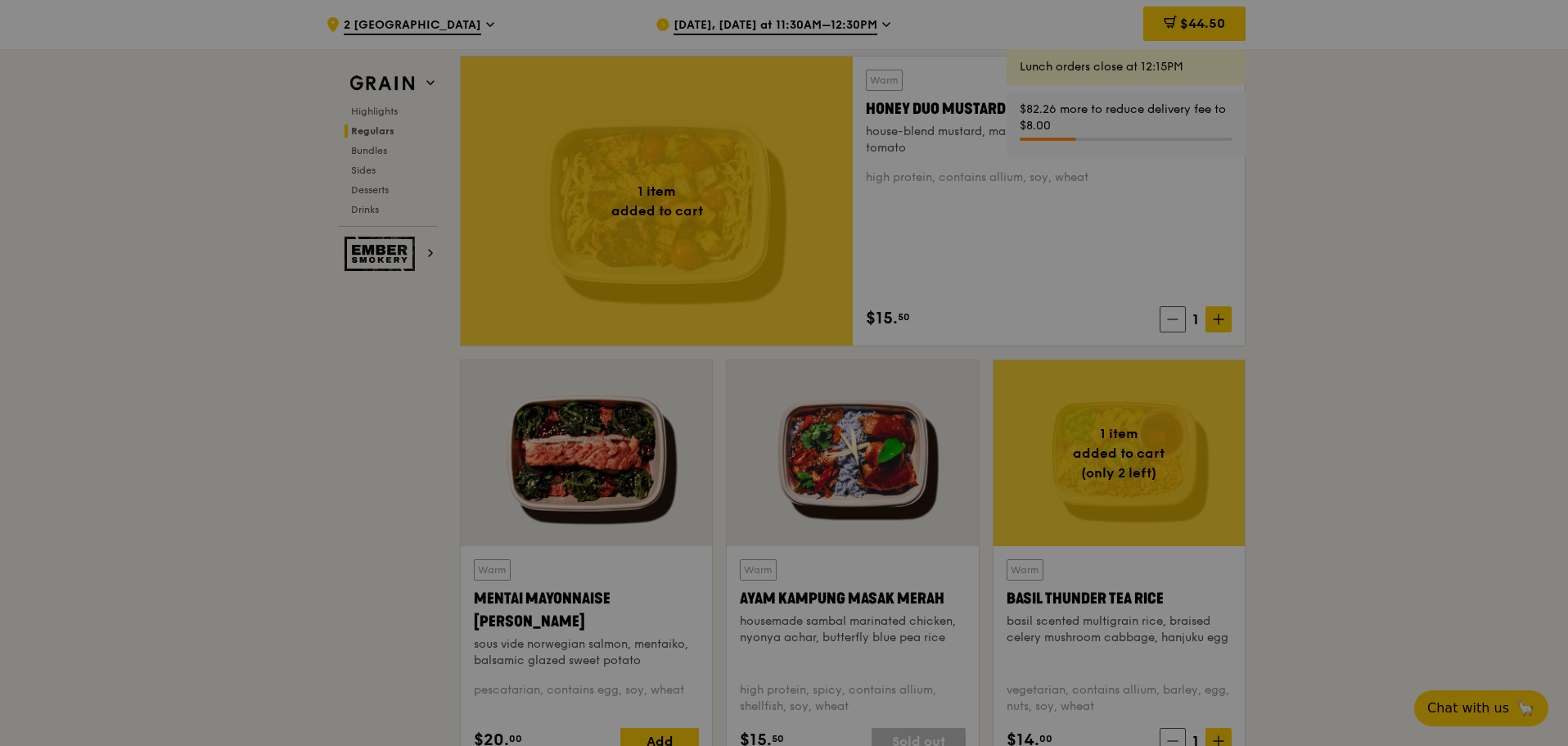
scroll to position [1146, 0]
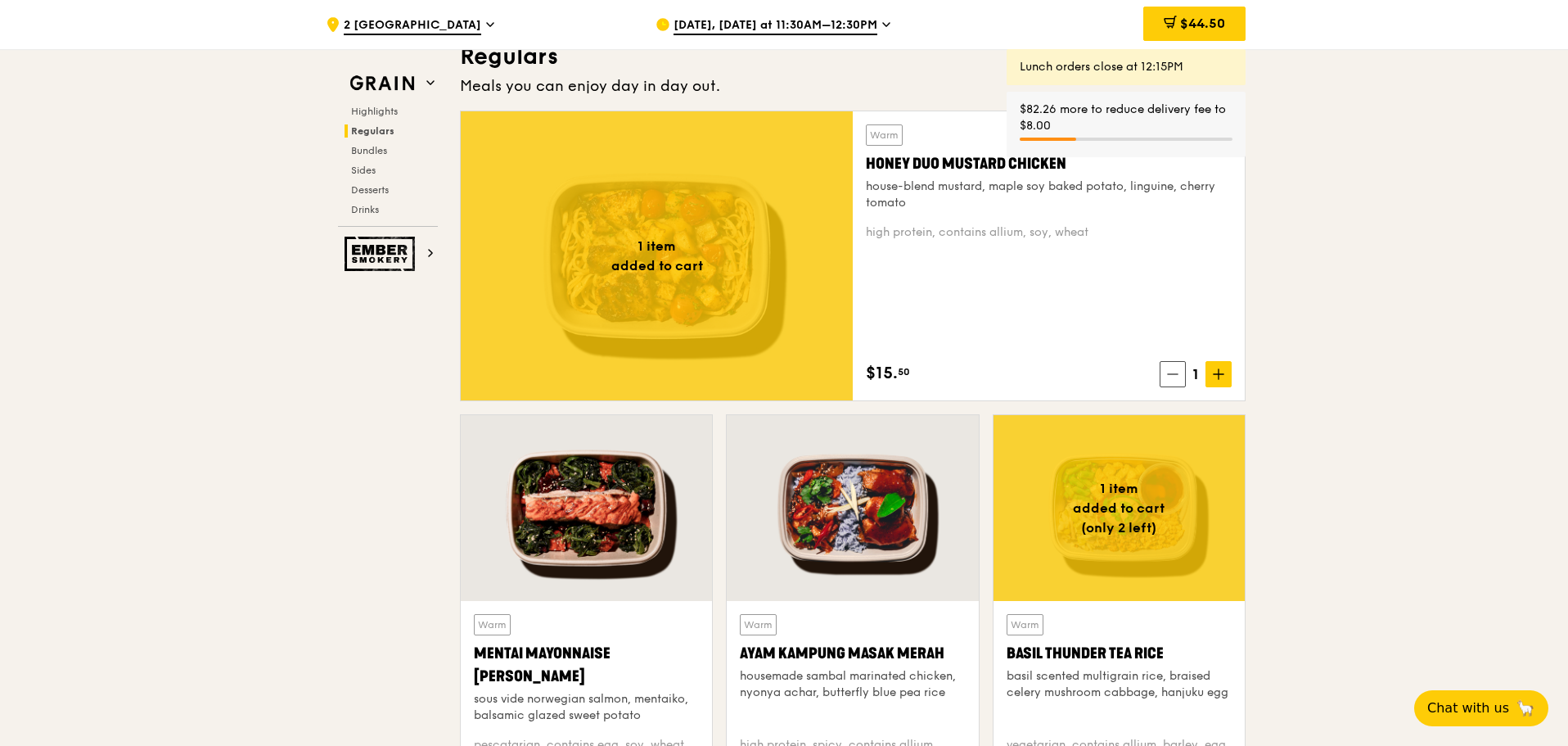
click at [778, 19] on span "Sep 23, Today at 11:30AM–12:30PM" at bounding box center [775, 26] width 204 height 18
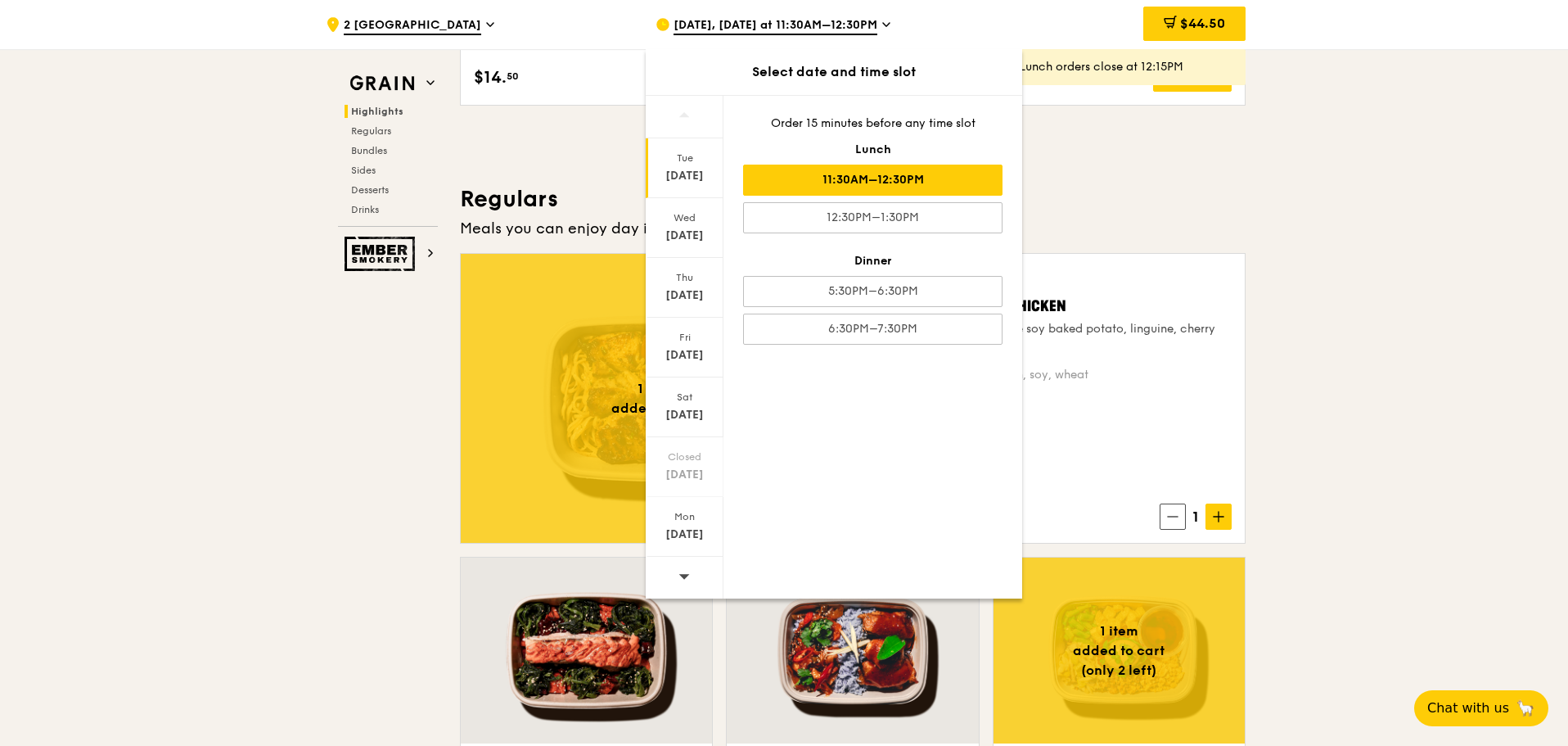
scroll to position [983, 0]
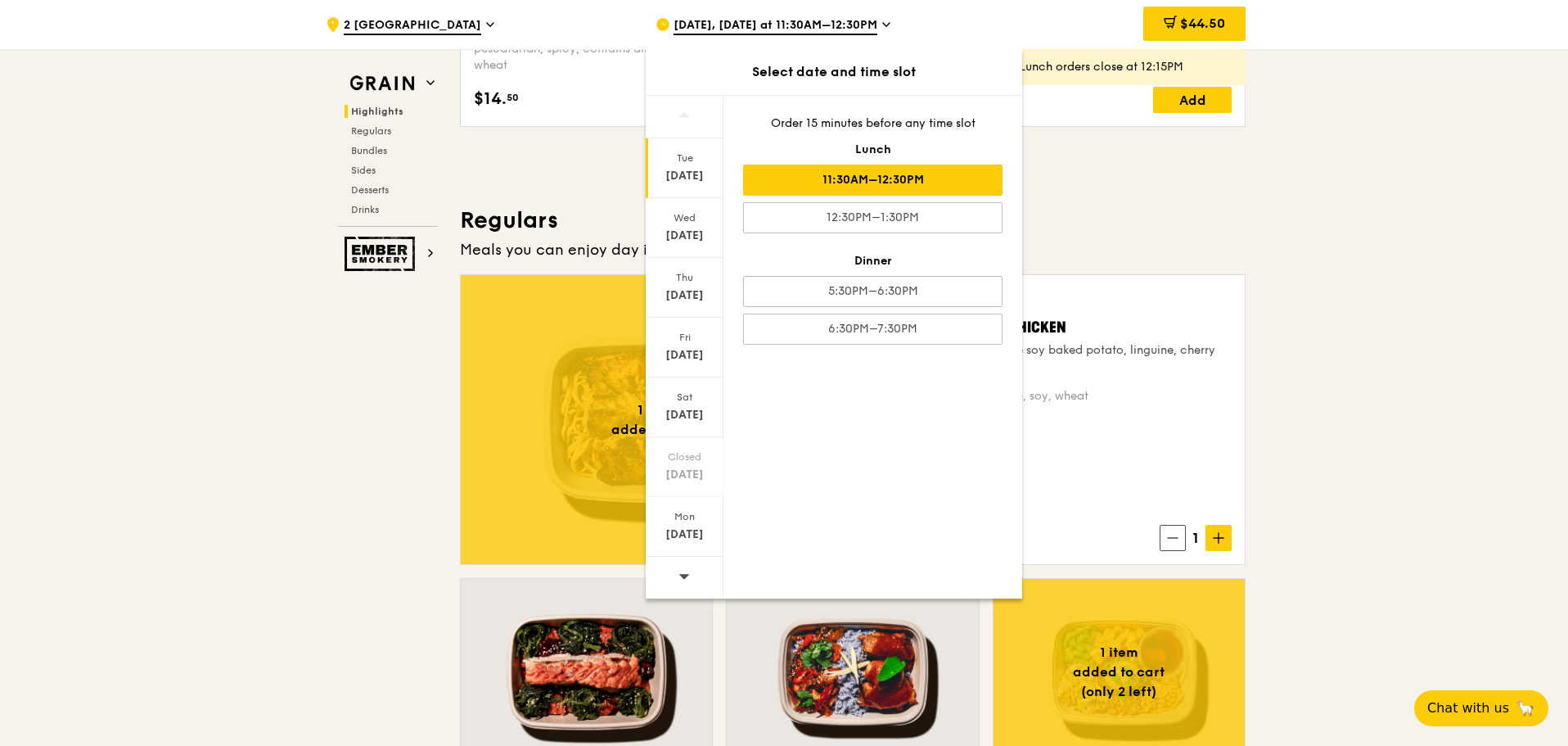
drag, startPoint x: 699, startPoint y: 167, endPoint x: 1072, endPoint y: 159, distance: 373.1
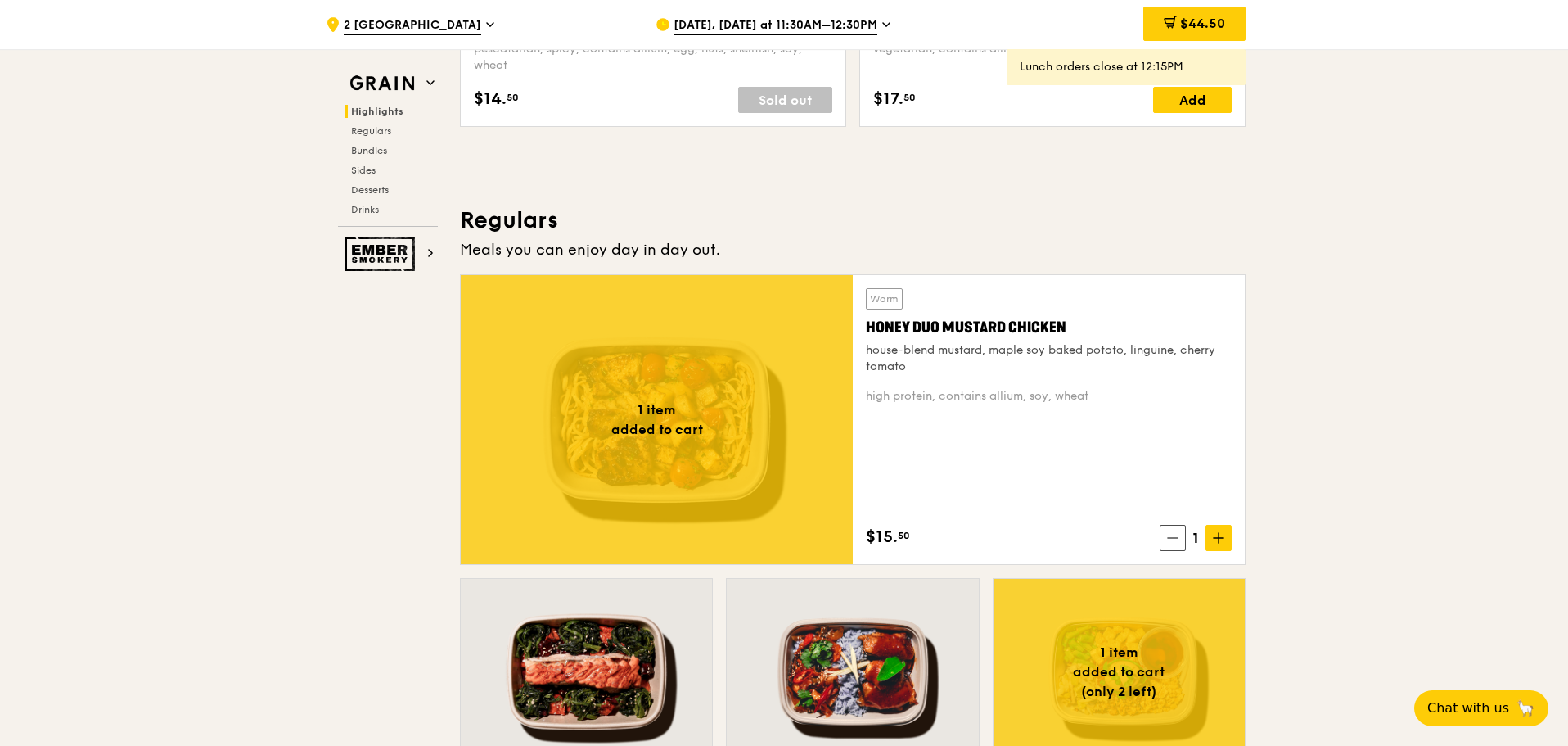
click at [799, 24] on span "Sep 23, Today at 11:30AM–12:30PM" at bounding box center [775, 26] width 204 height 18
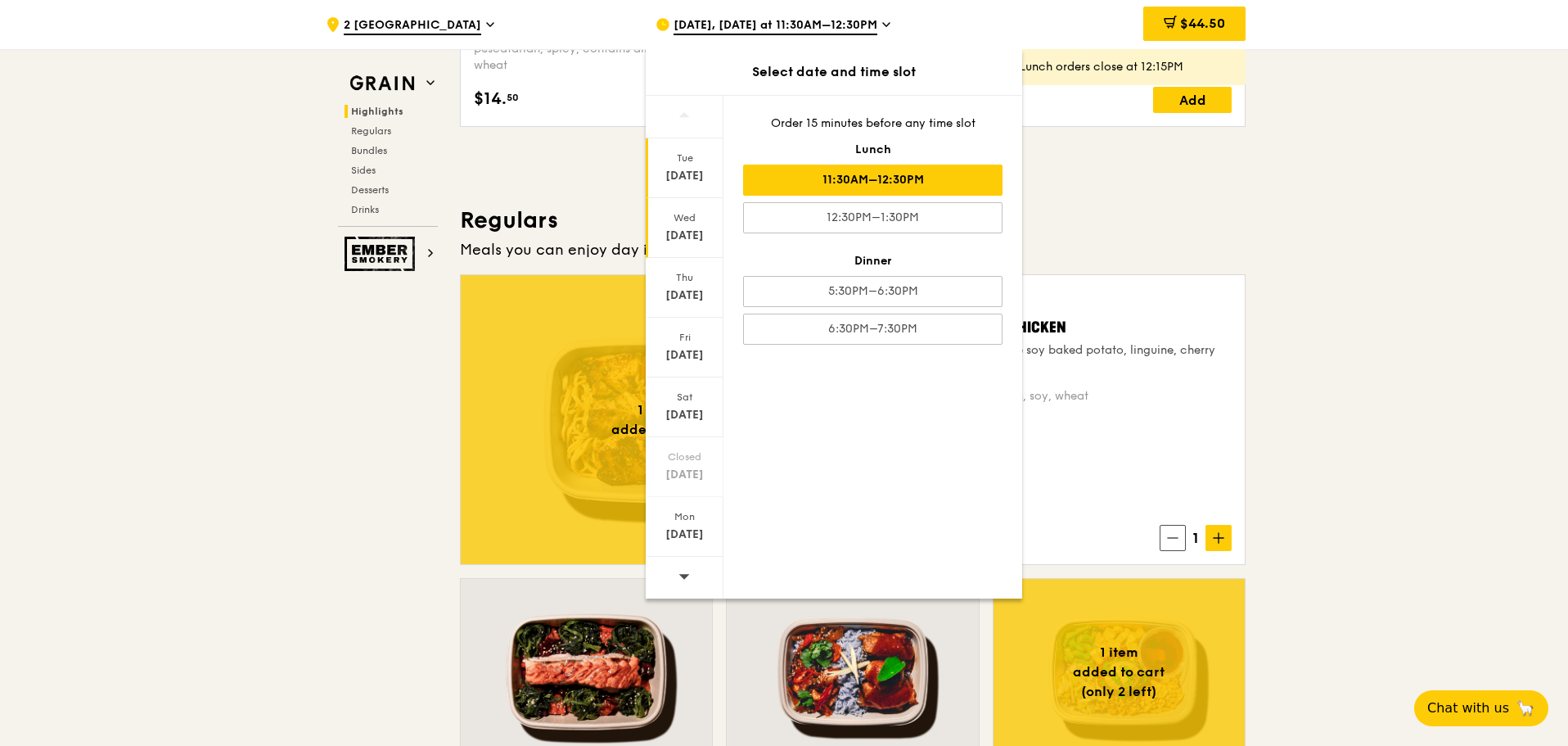
click at [685, 217] on div "Wed" at bounding box center [684, 218] width 73 height 13
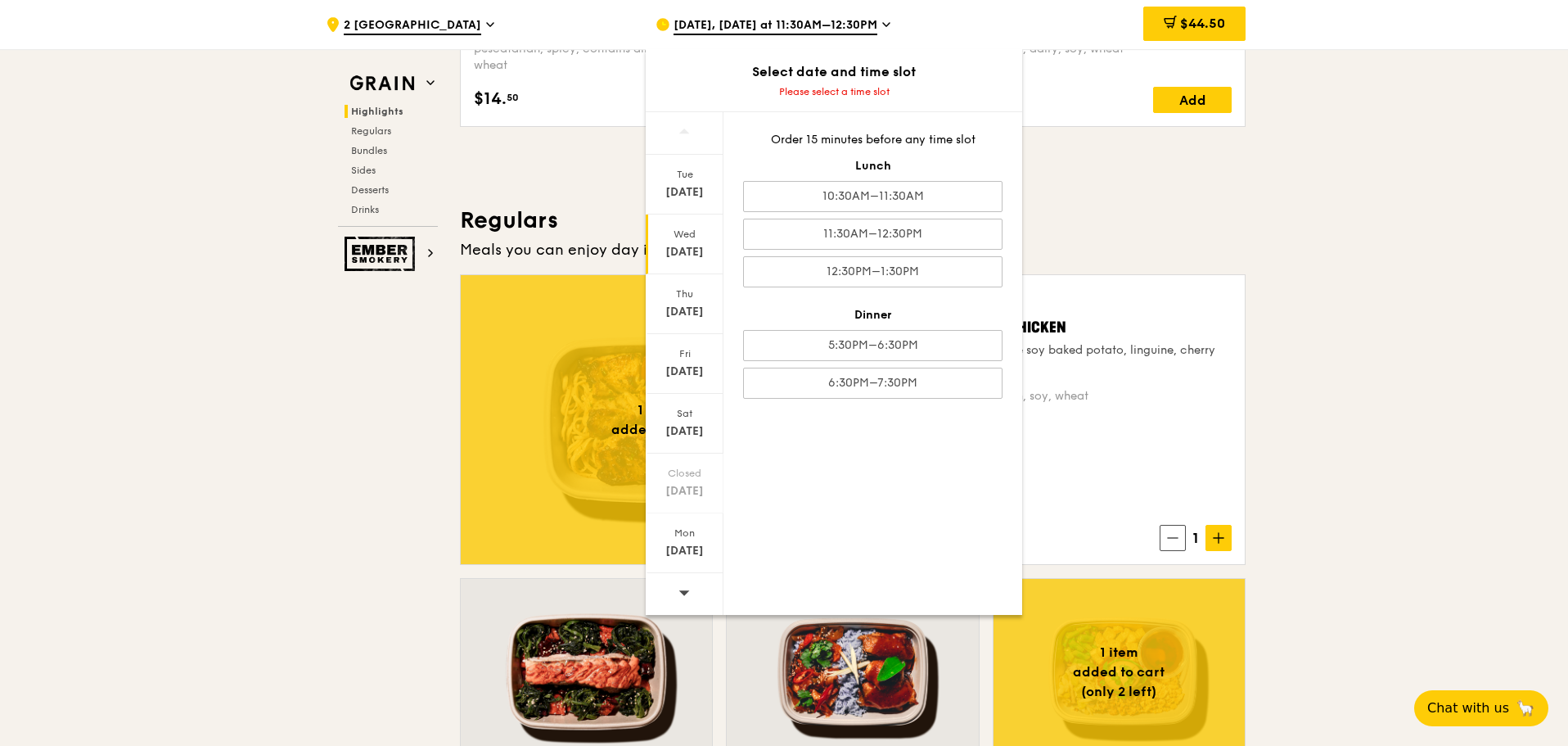
click at [853, 449] on div "Tue Sep 23 Wed Sep 24 Thu Sep 25 Fri Sep 26 Sat Sep 27 Closed Sep 28 Mon Sep 29…" at bounding box center [834, 363] width 376 height 504
click at [1189, 217] on h3 "Regulars" at bounding box center [852, 220] width 786 height 30
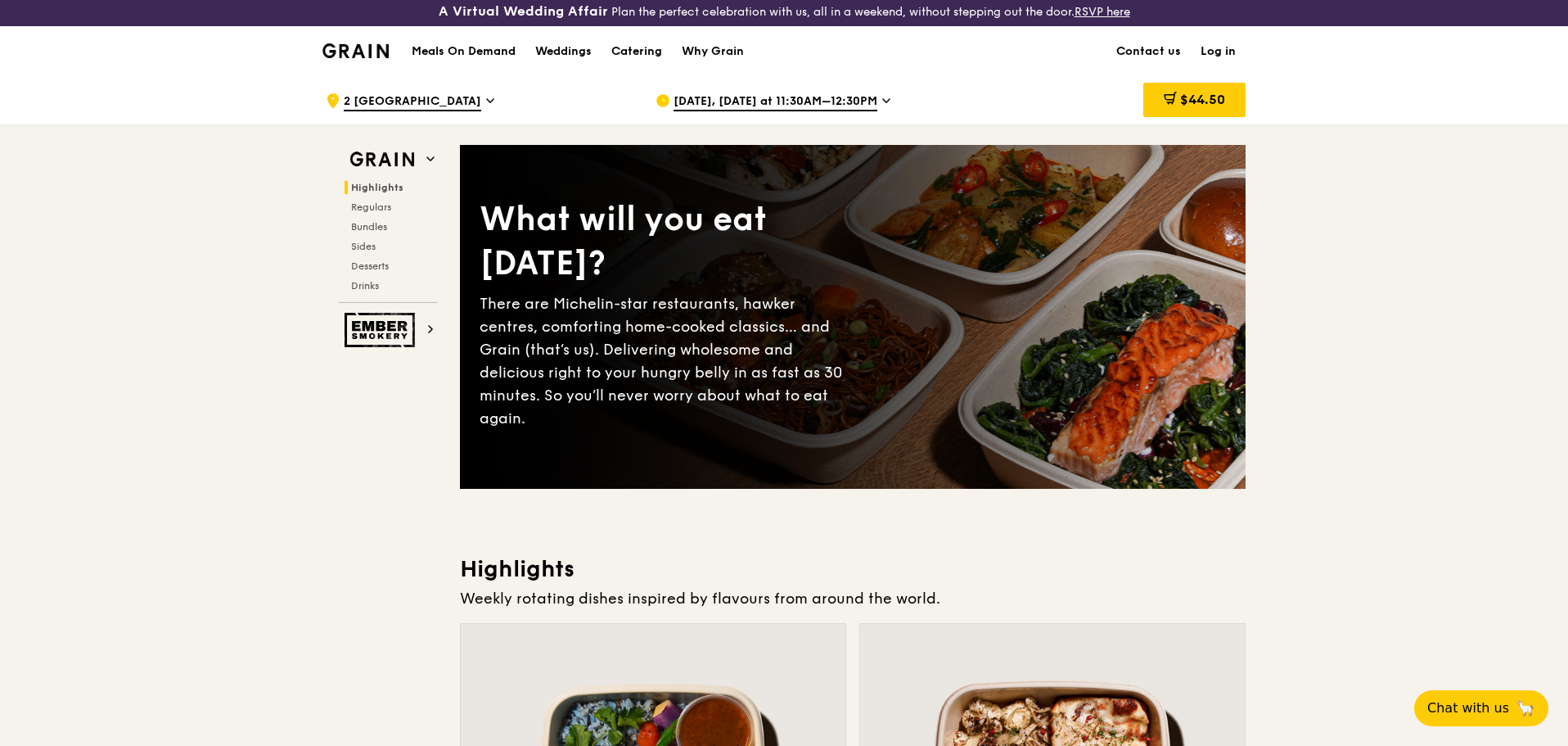
scroll to position [0, 0]
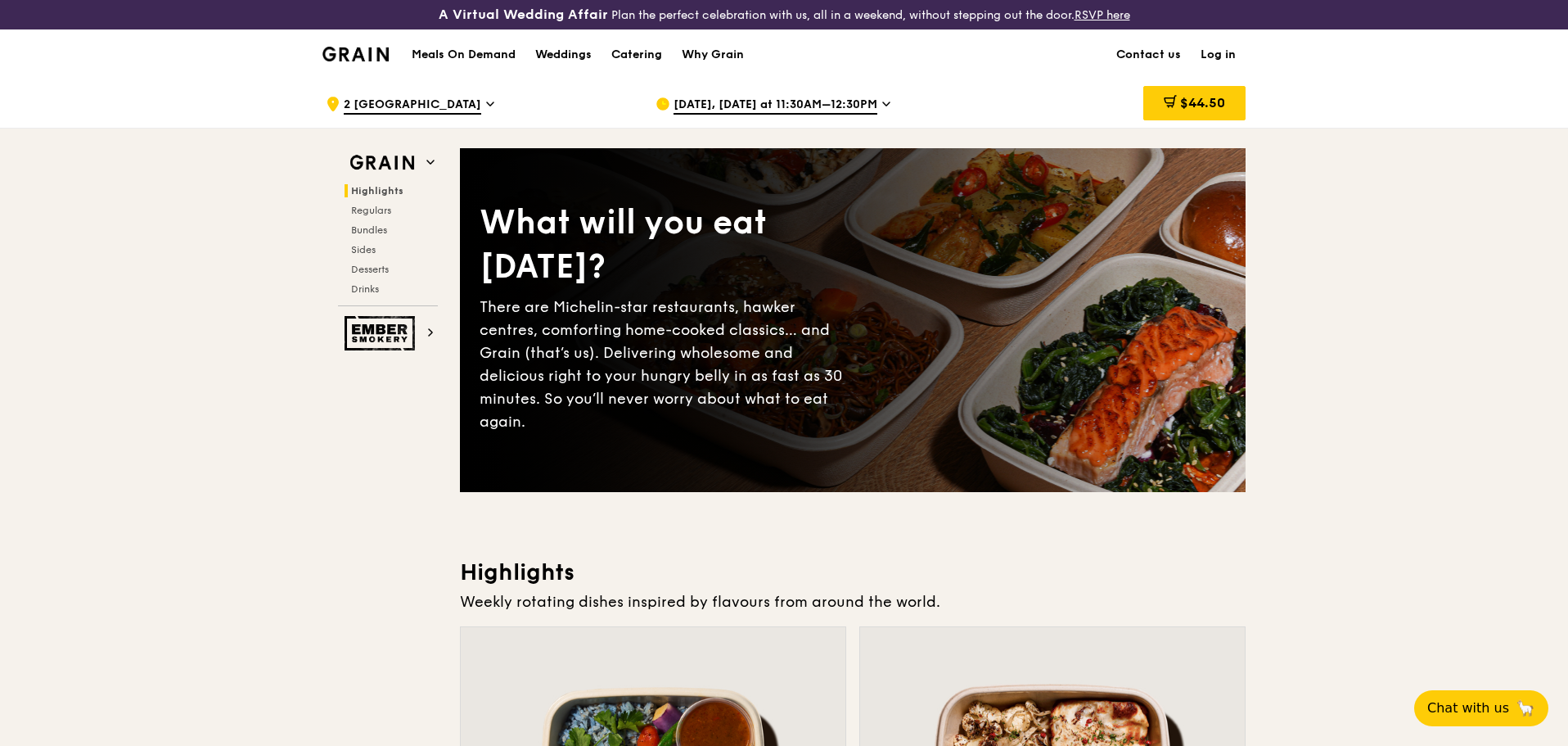
click at [763, 86] on div "Sep 23, Today at 11:30AM–12:30PM" at bounding box center [807, 103] width 303 height 49
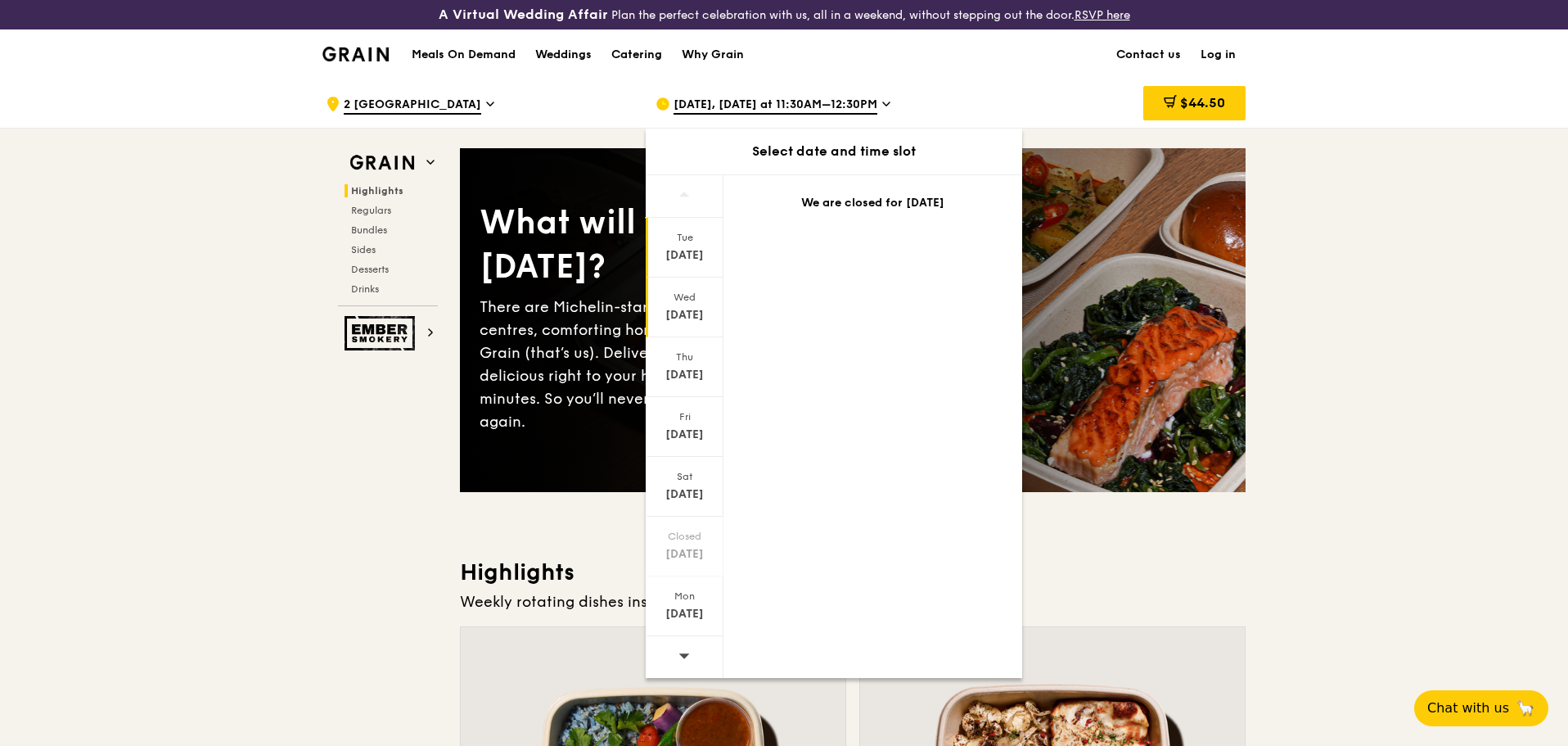
click at [675, 308] on div "Sep 24" at bounding box center [684, 315] width 73 height 16
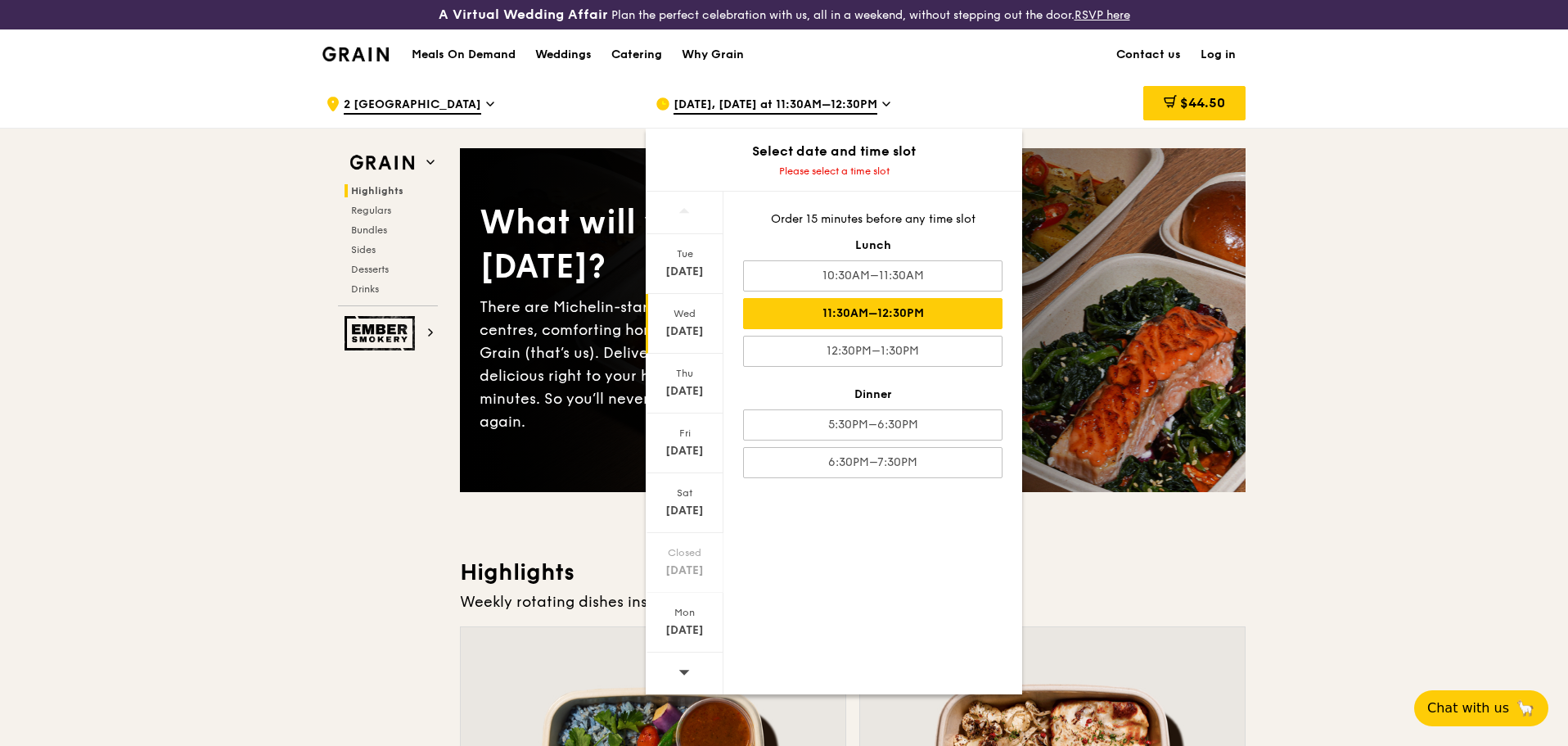
click at [862, 307] on div "11:30AM–12:30PM" at bounding box center [872, 313] width 259 height 31
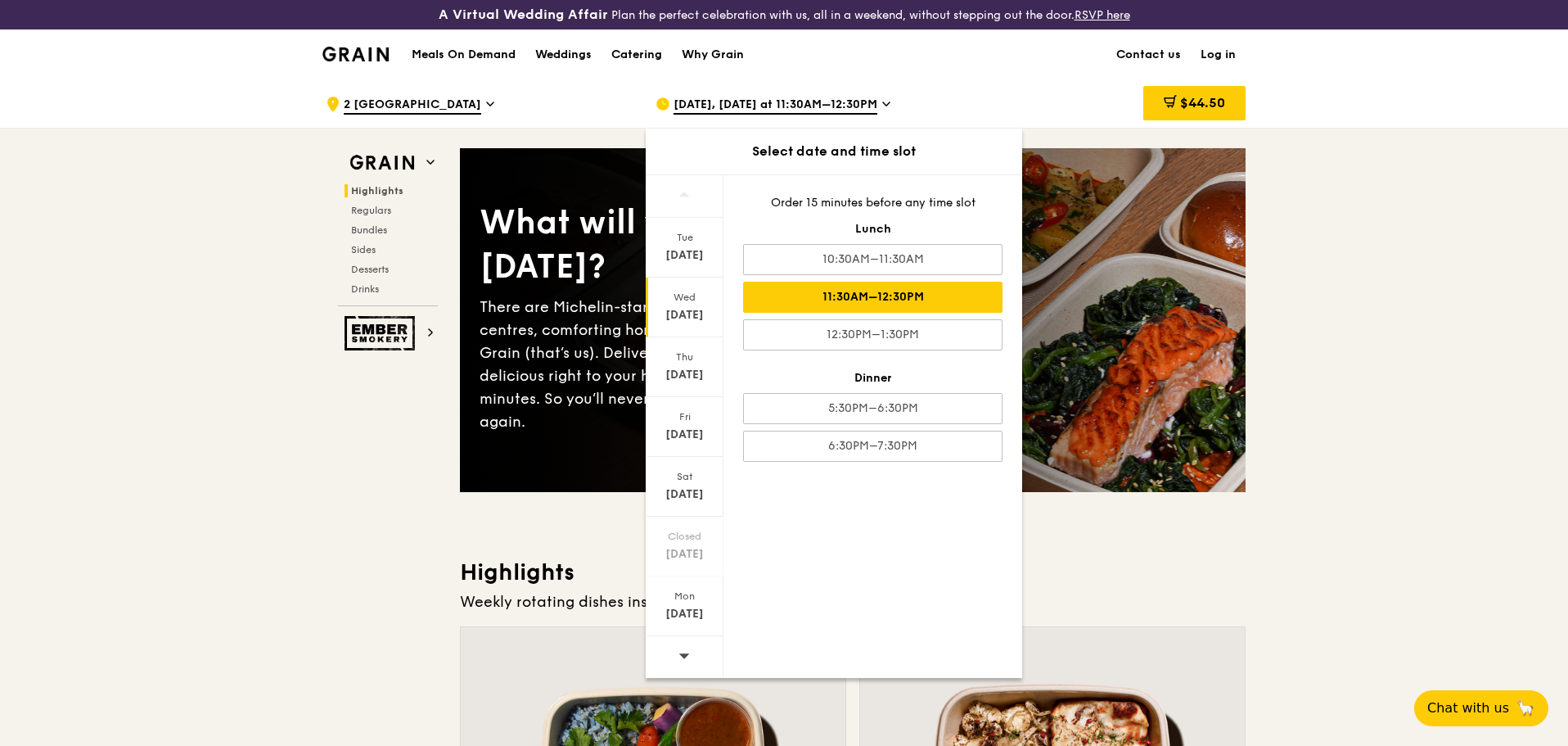
click at [450, 51] on h1 "Meals On Demand" at bounding box center [463, 55] width 104 height 16
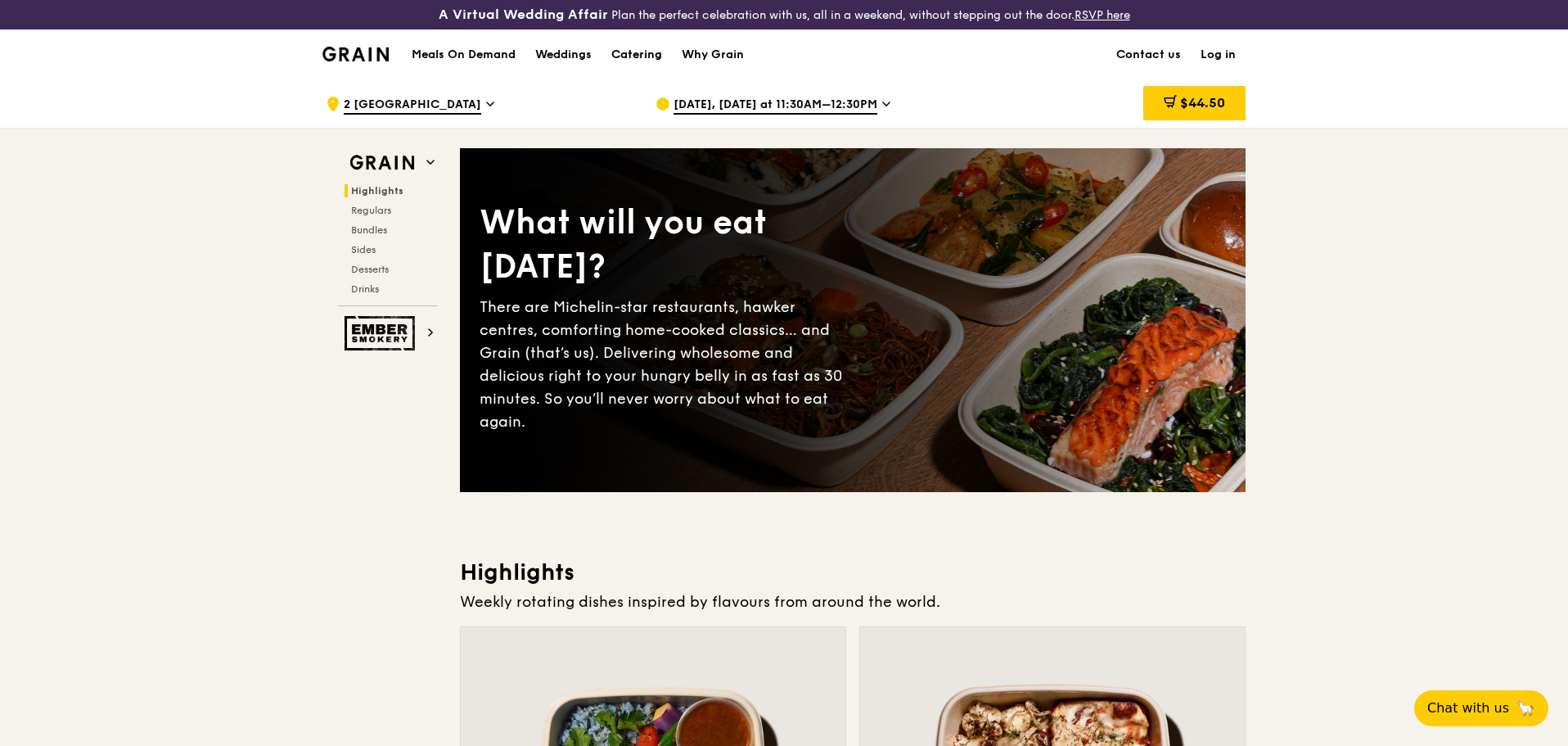
click at [624, 47] on div "Catering" at bounding box center [637, 55] width 51 height 49
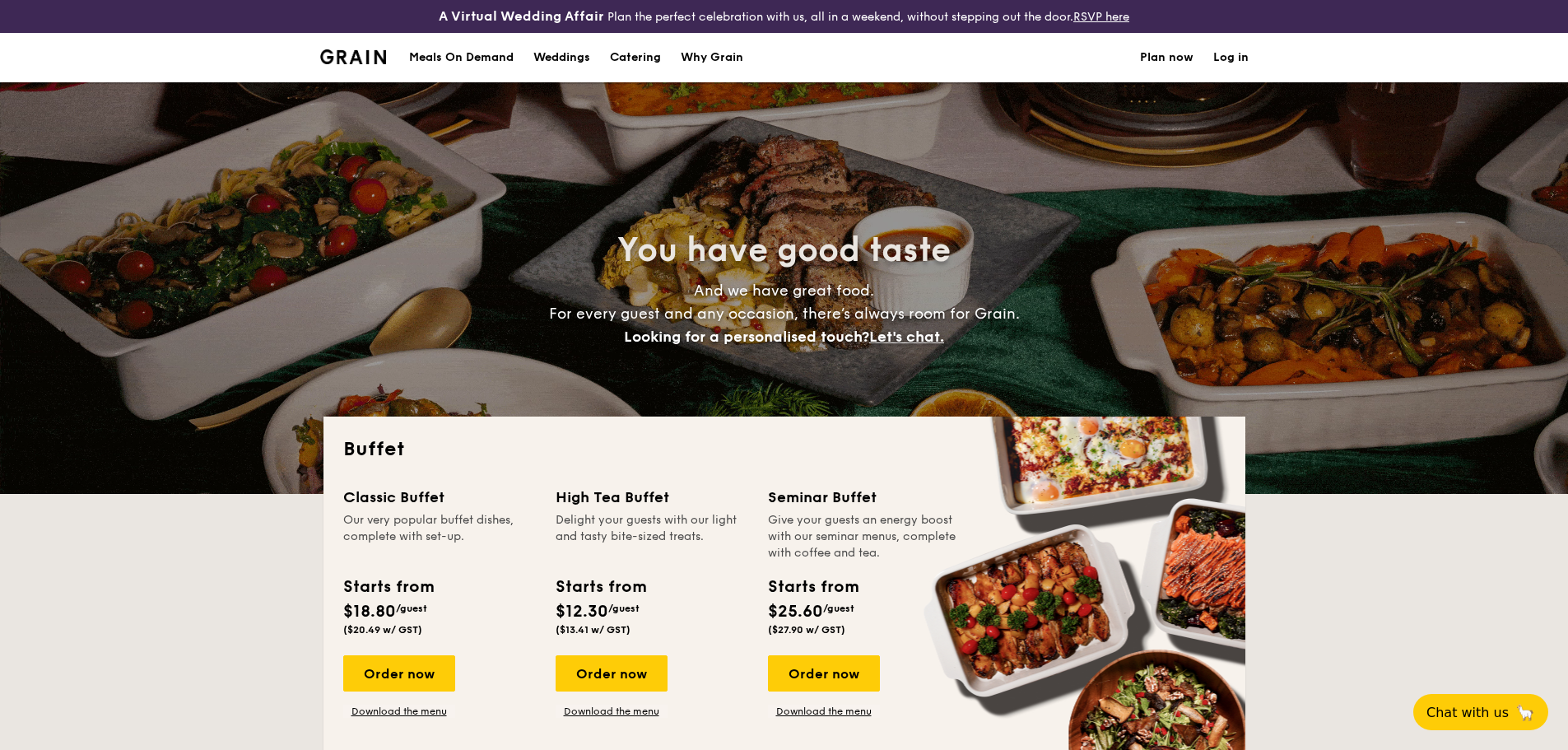
select select
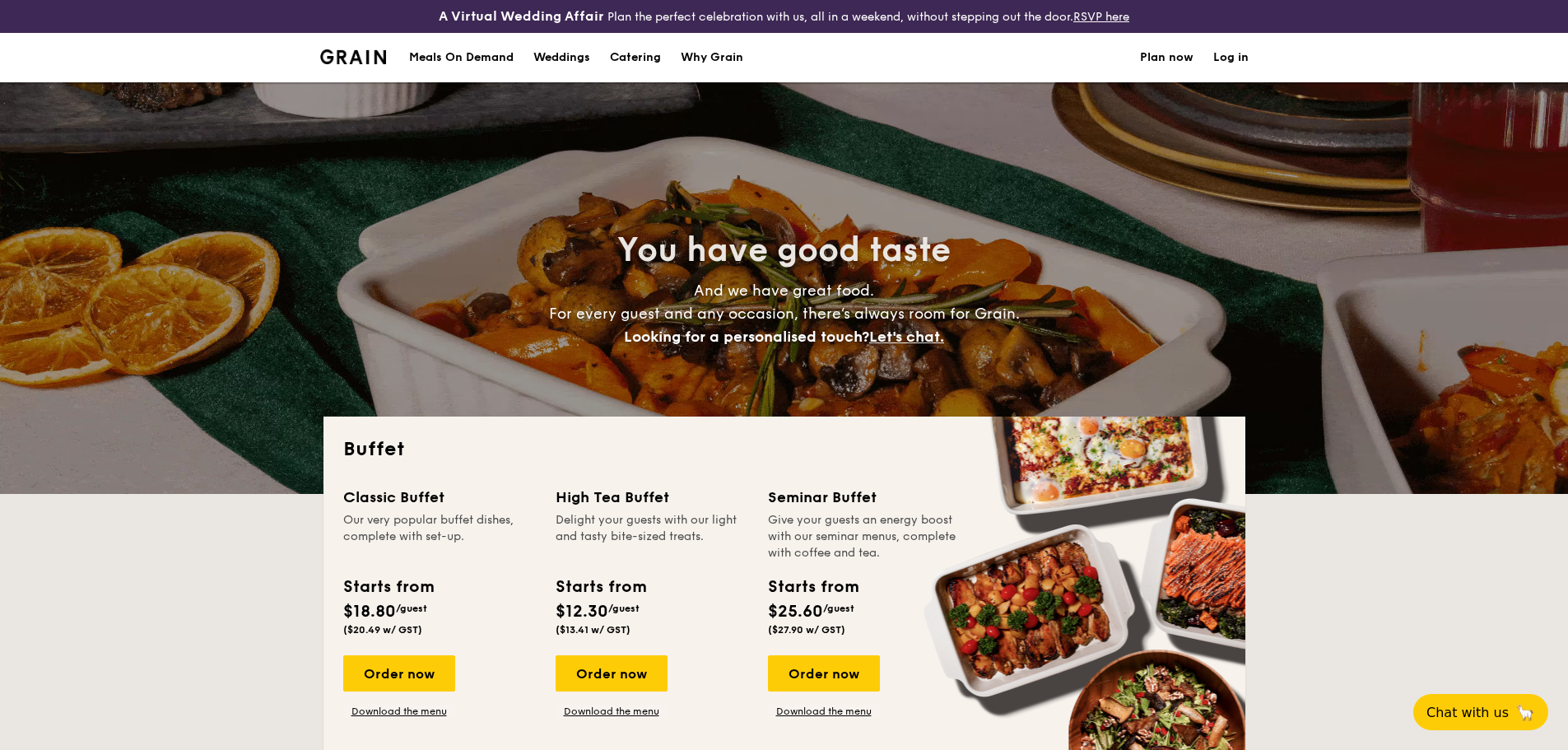
click at [353, 65] on li at bounding box center [360, 57] width 80 height 49
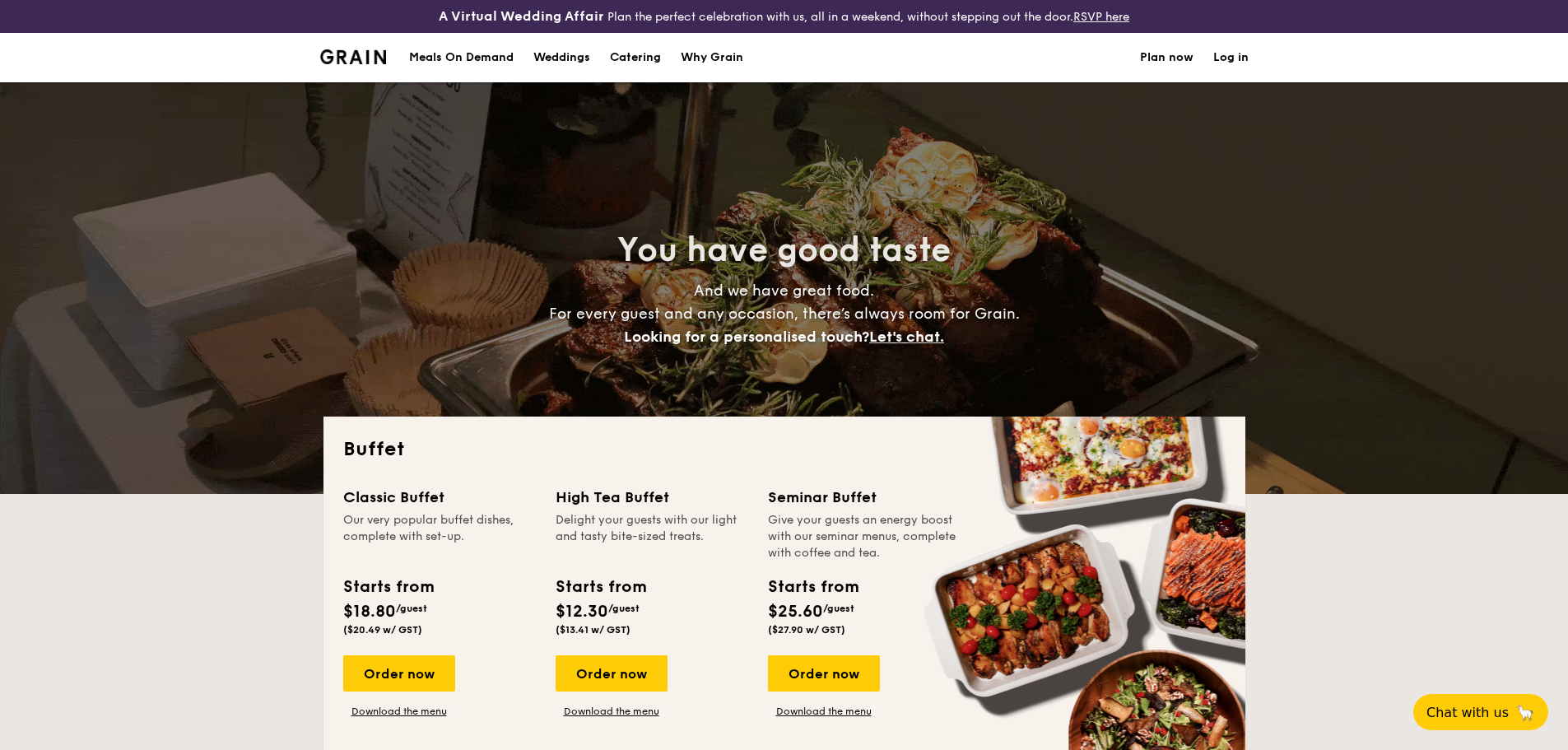
click at [354, 59] on img at bounding box center [353, 56] width 66 height 14
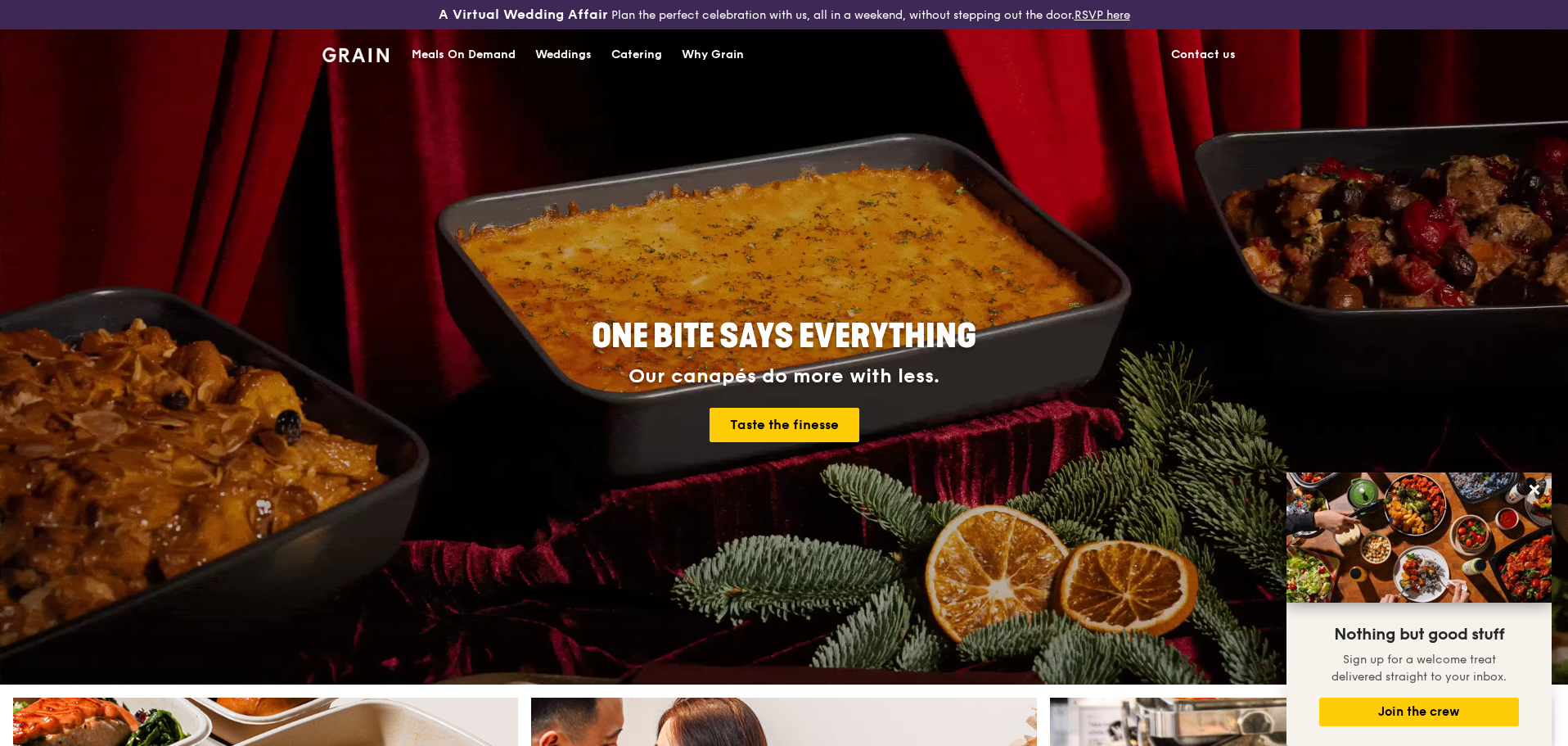
click at [633, 51] on div "Catering" at bounding box center [637, 55] width 51 height 49
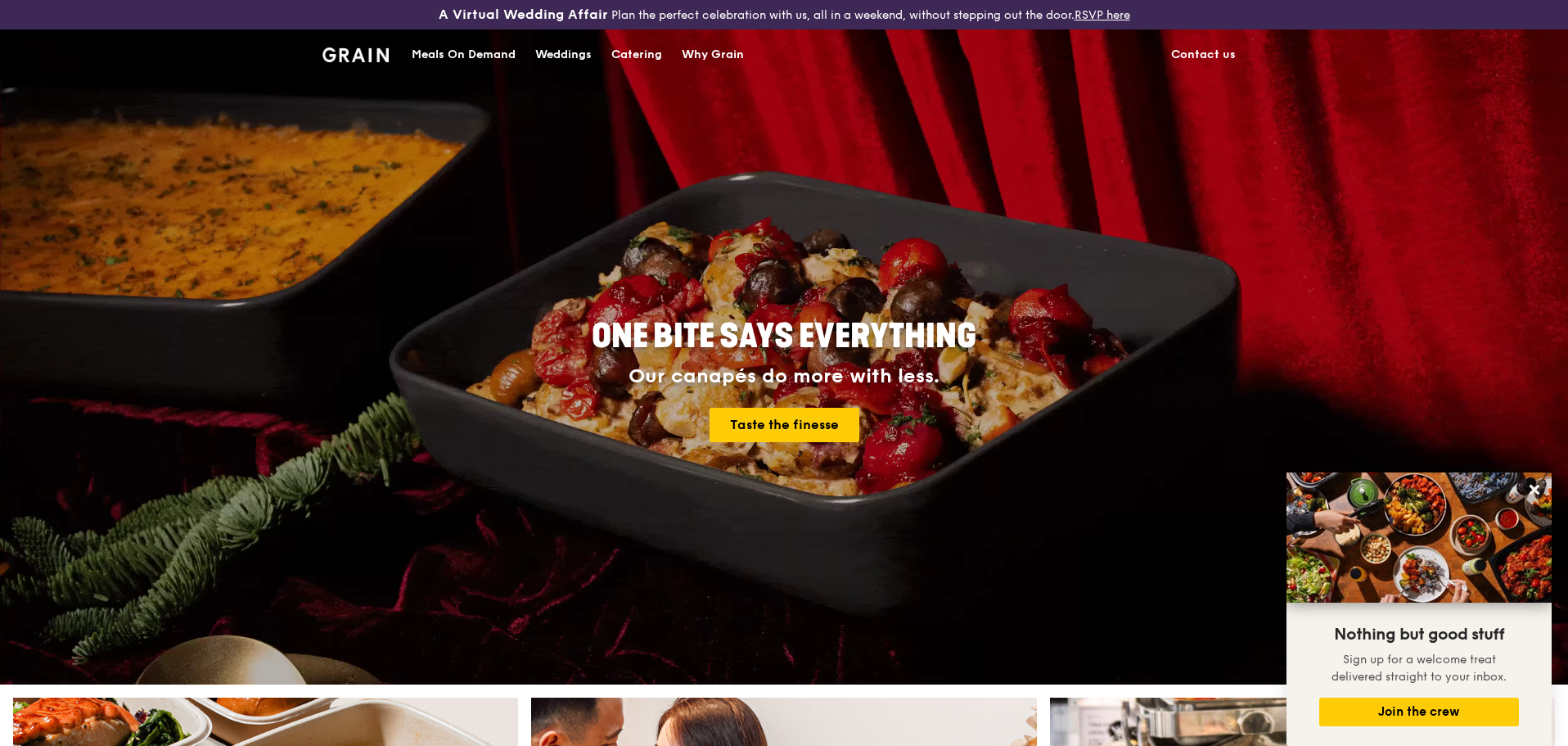
click at [662, 48] on div "Catering" at bounding box center [637, 55] width 51 height 49
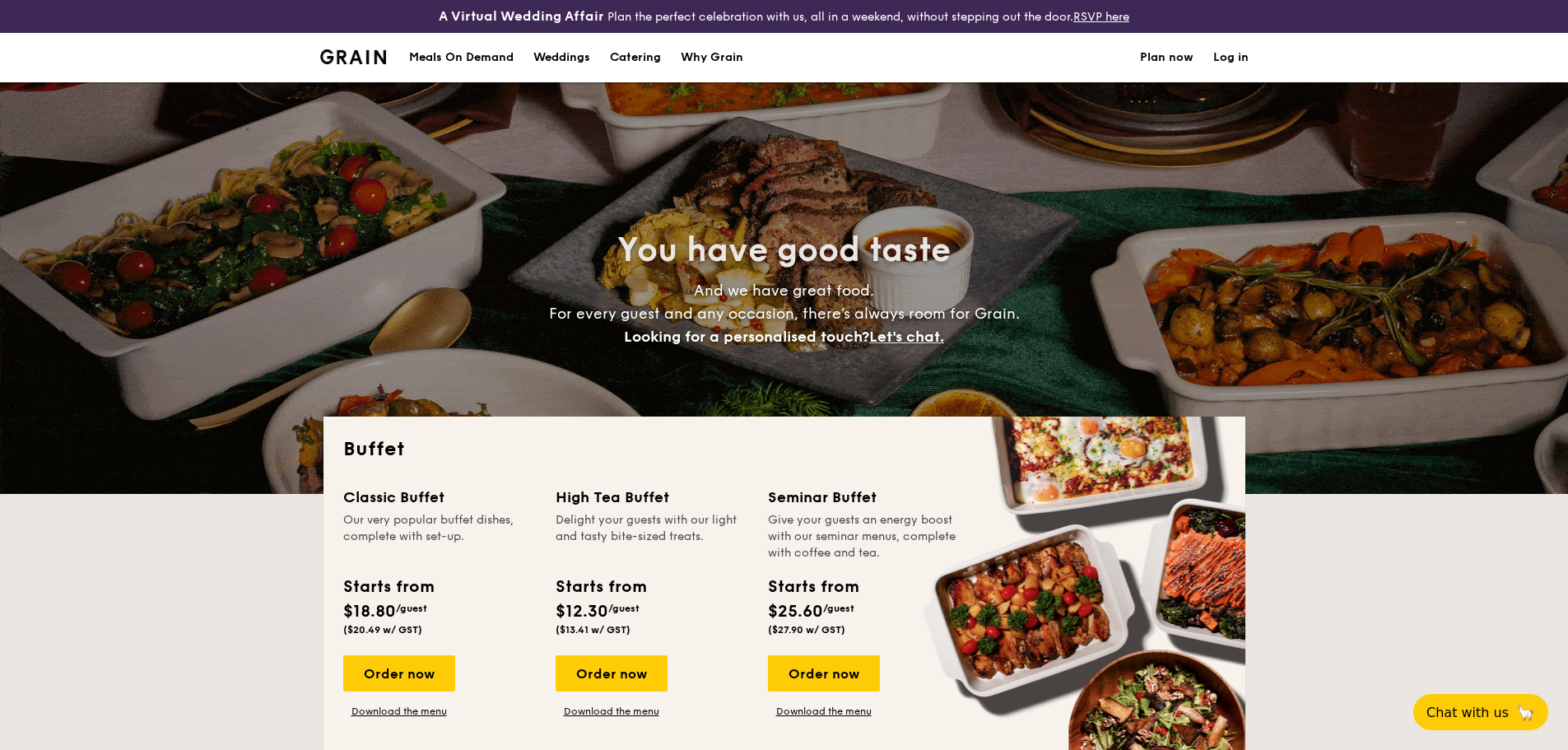
select select
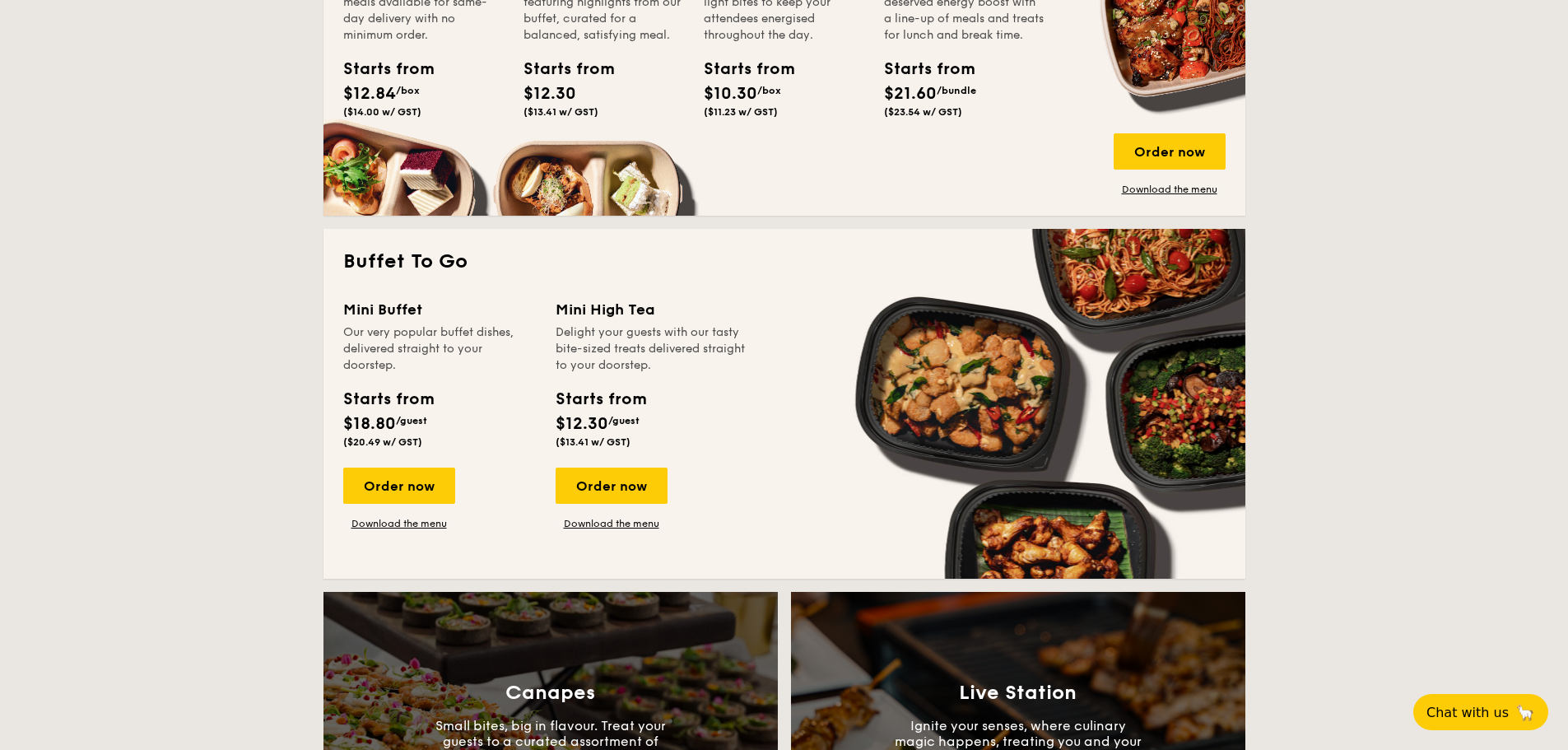
scroll to position [905, 0]
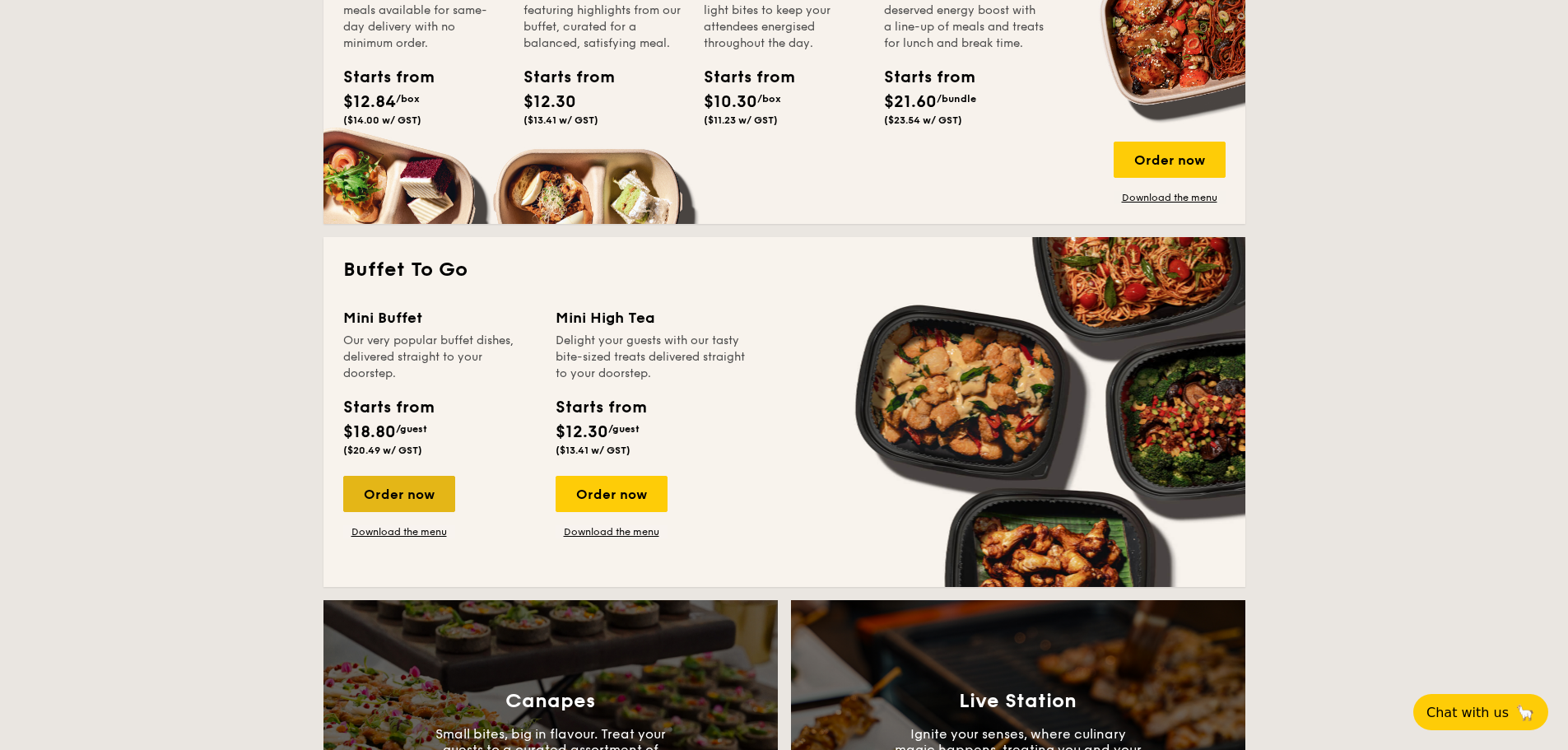
click at [399, 498] on div "Order now" at bounding box center [399, 494] width 112 height 37
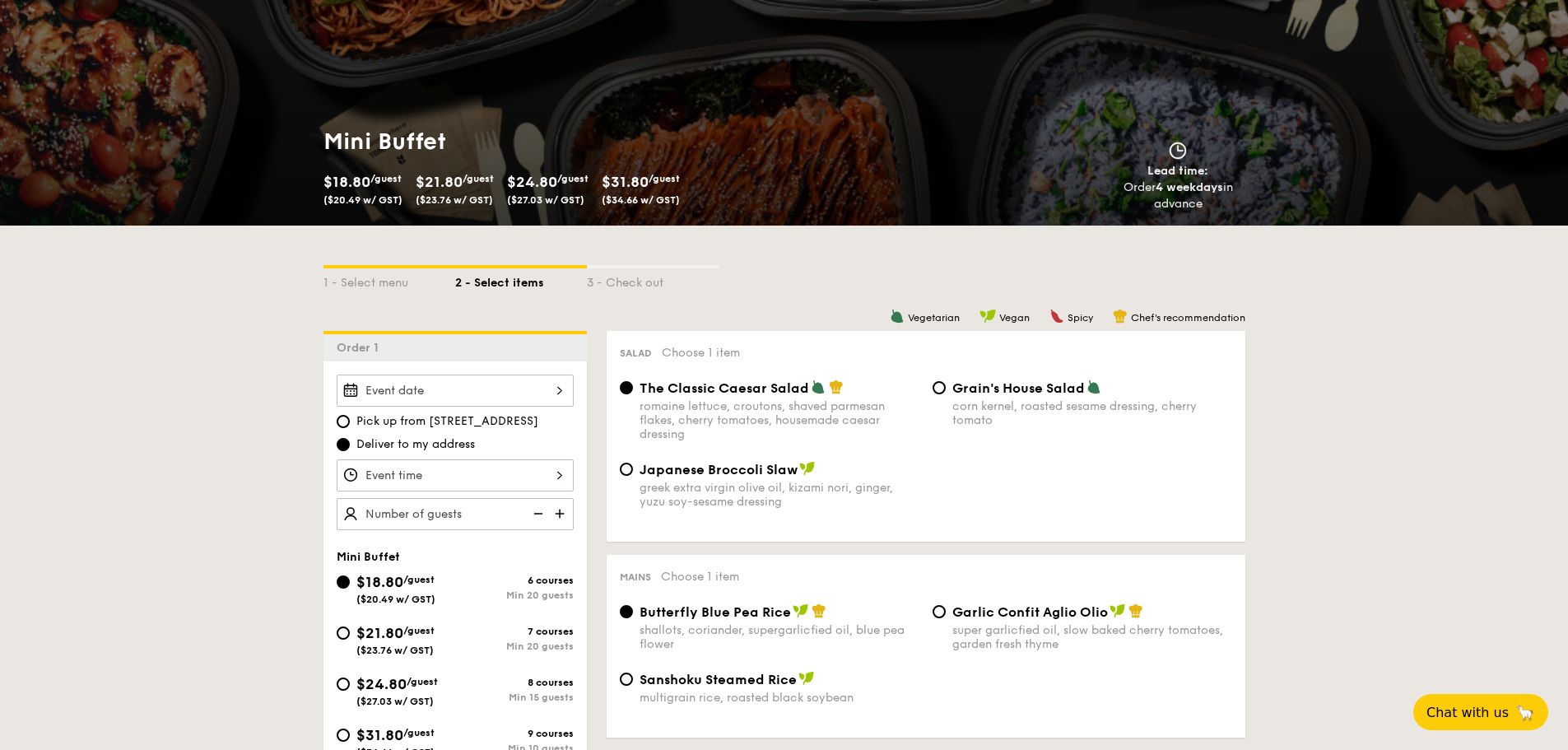
scroll to position [329, 0]
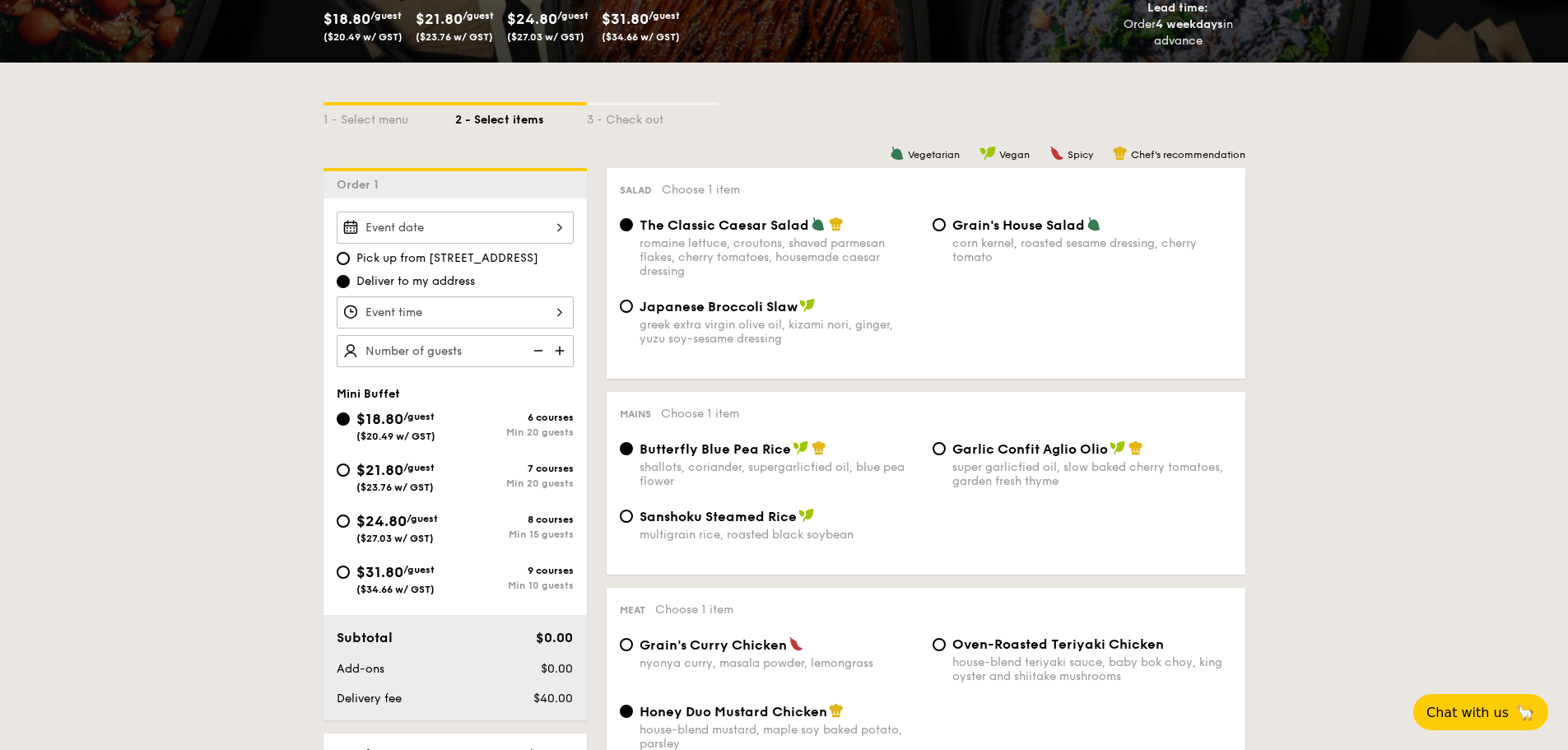
select select
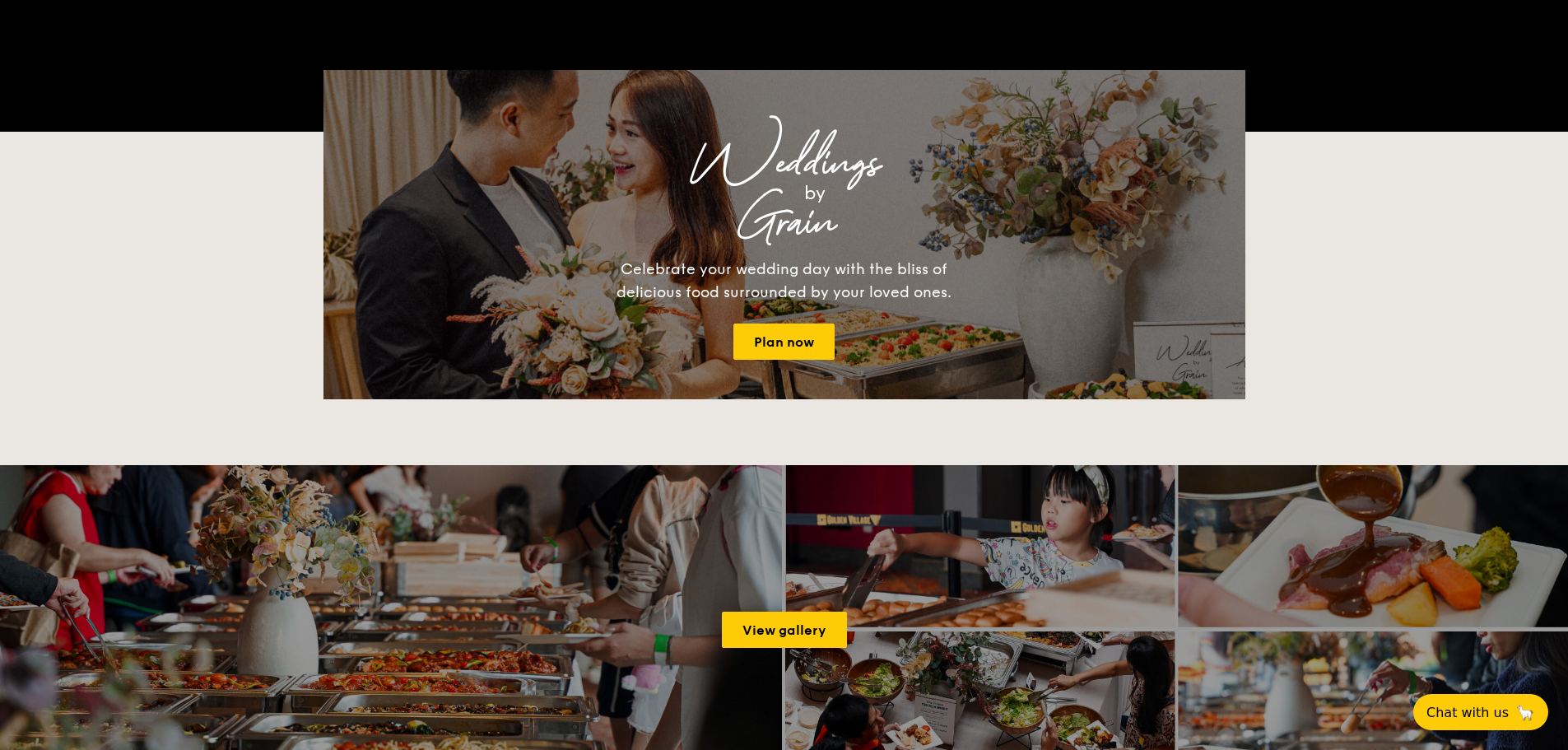
scroll to position [2375, 0]
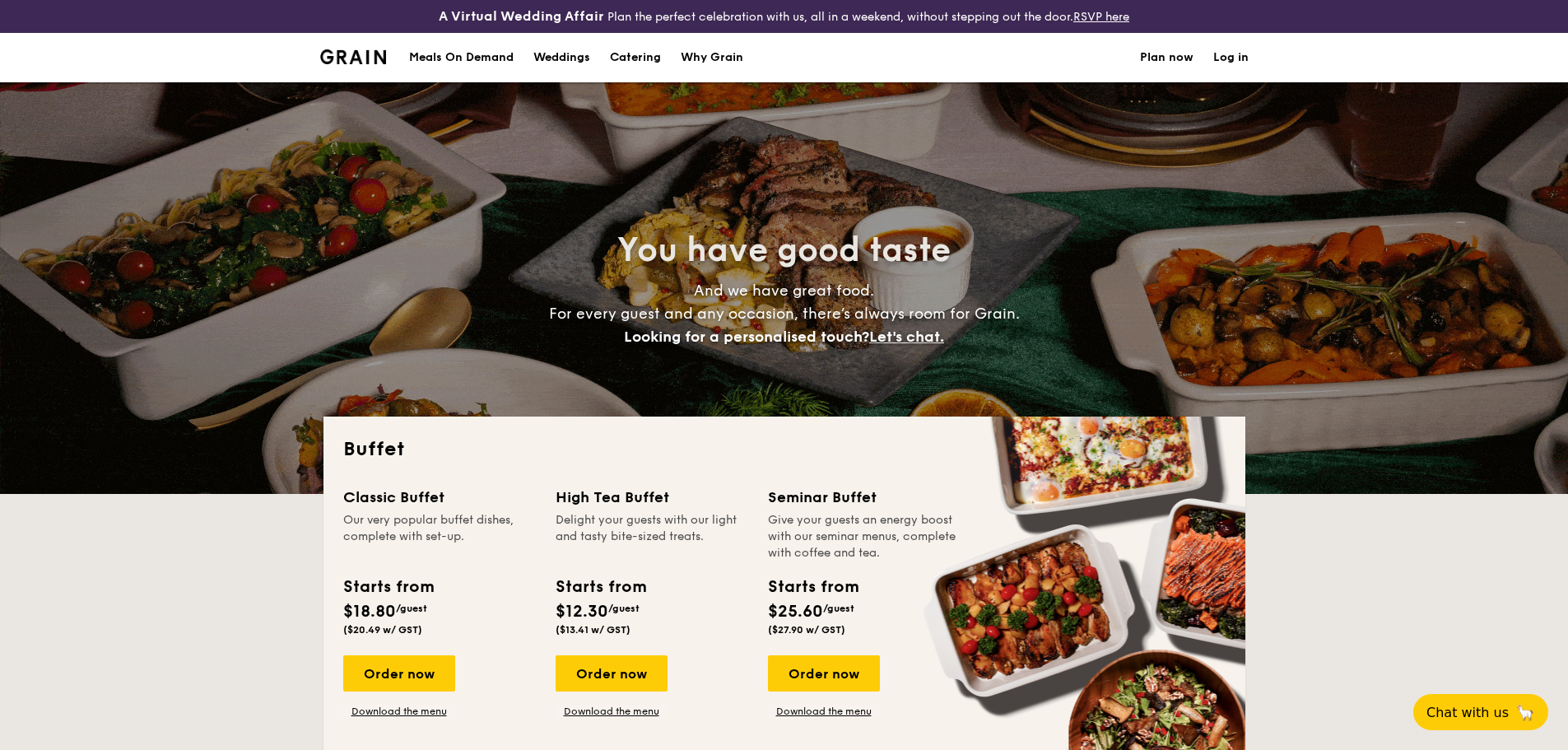
select select
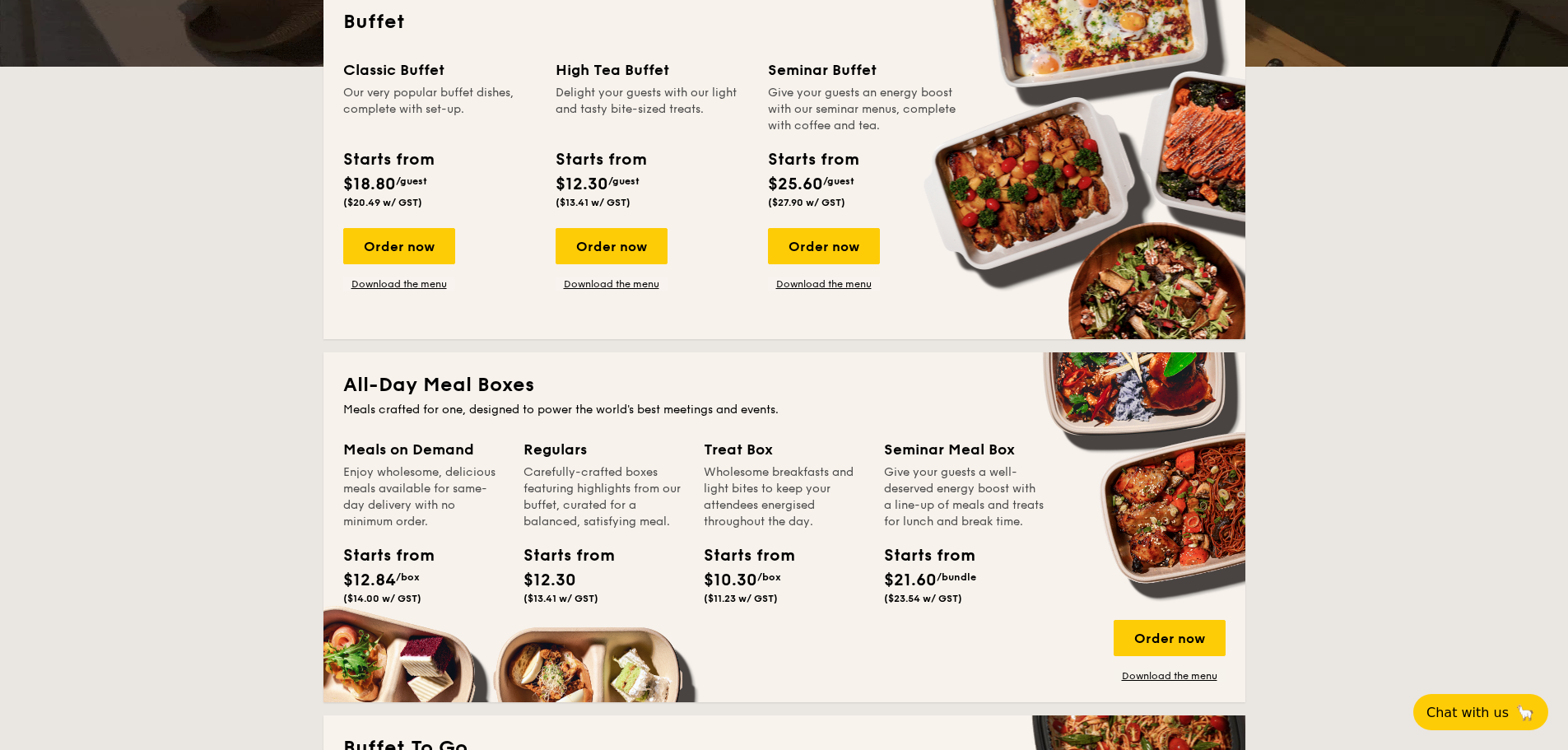
scroll to position [411, 0]
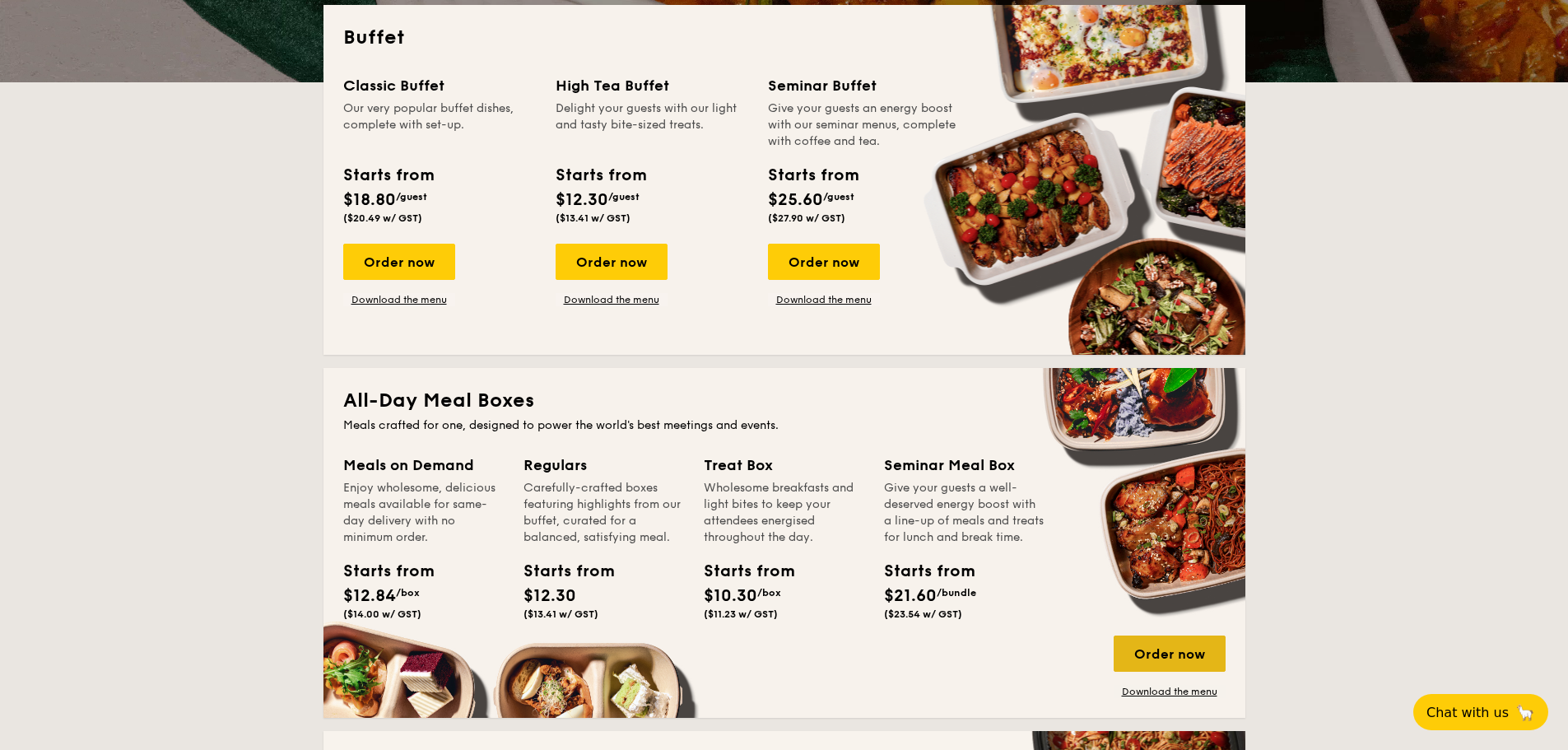
click at [1174, 668] on div "Order now" at bounding box center [1170, 654] width 112 height 37
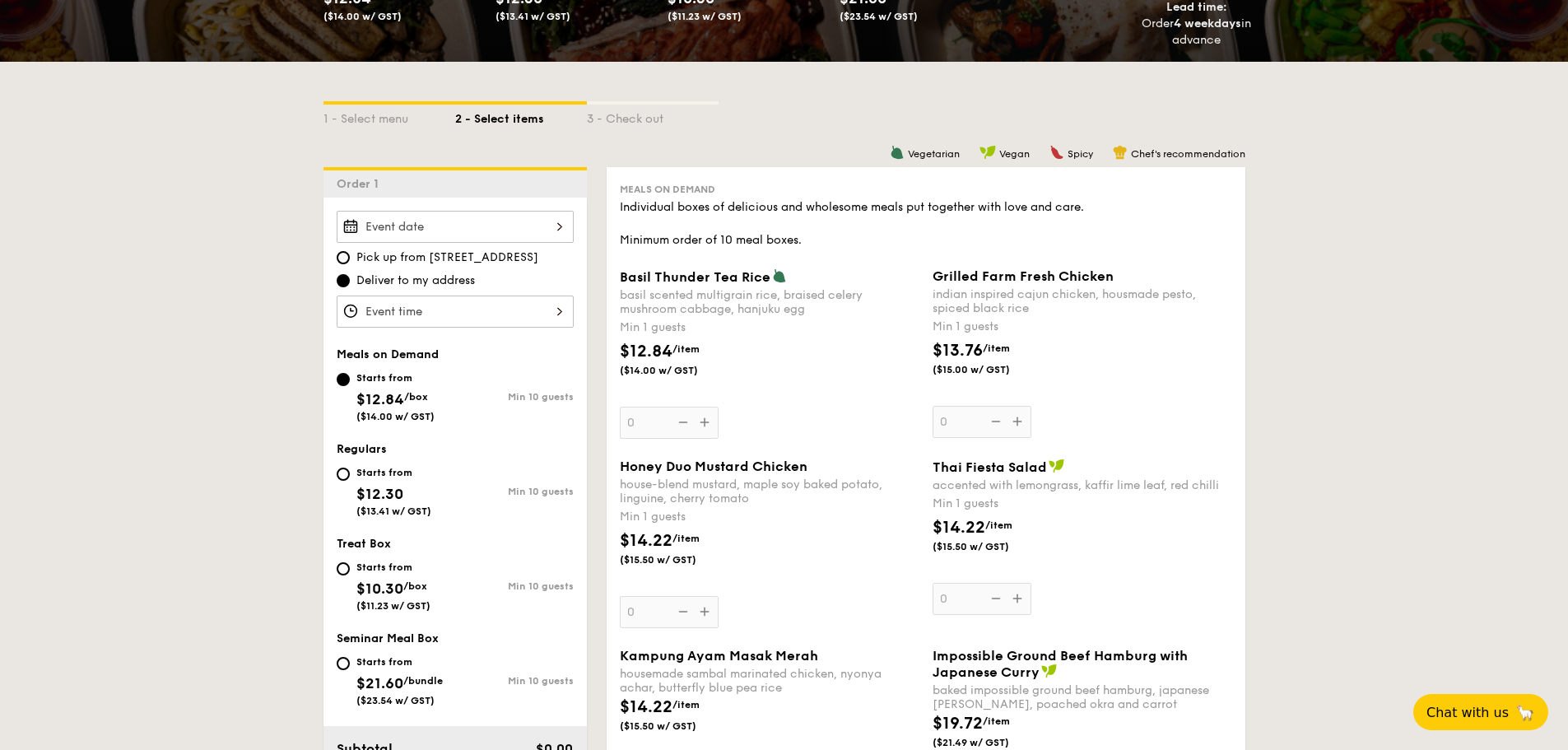
scroll to position [329, 0]
select select
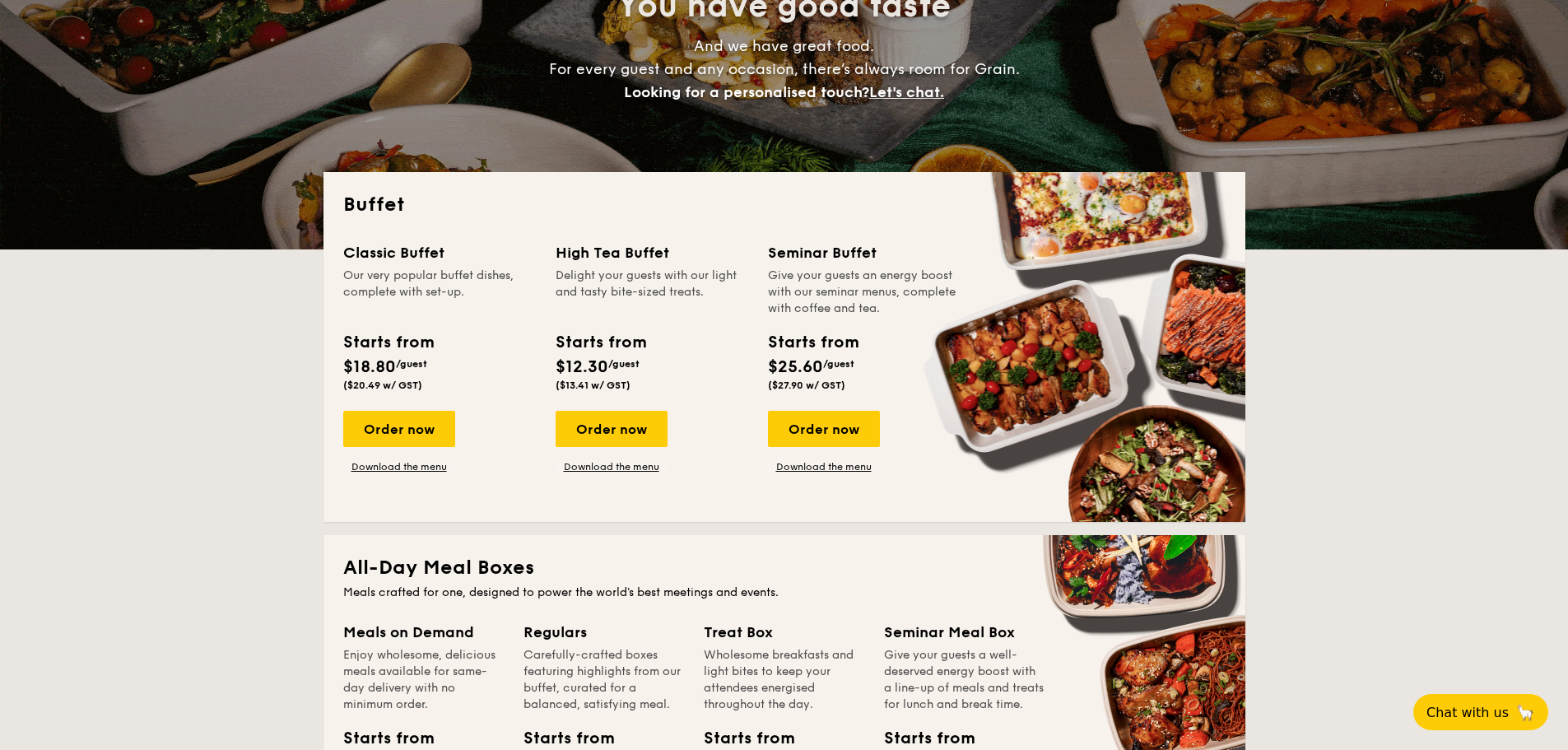
scroll to position [197, 0]
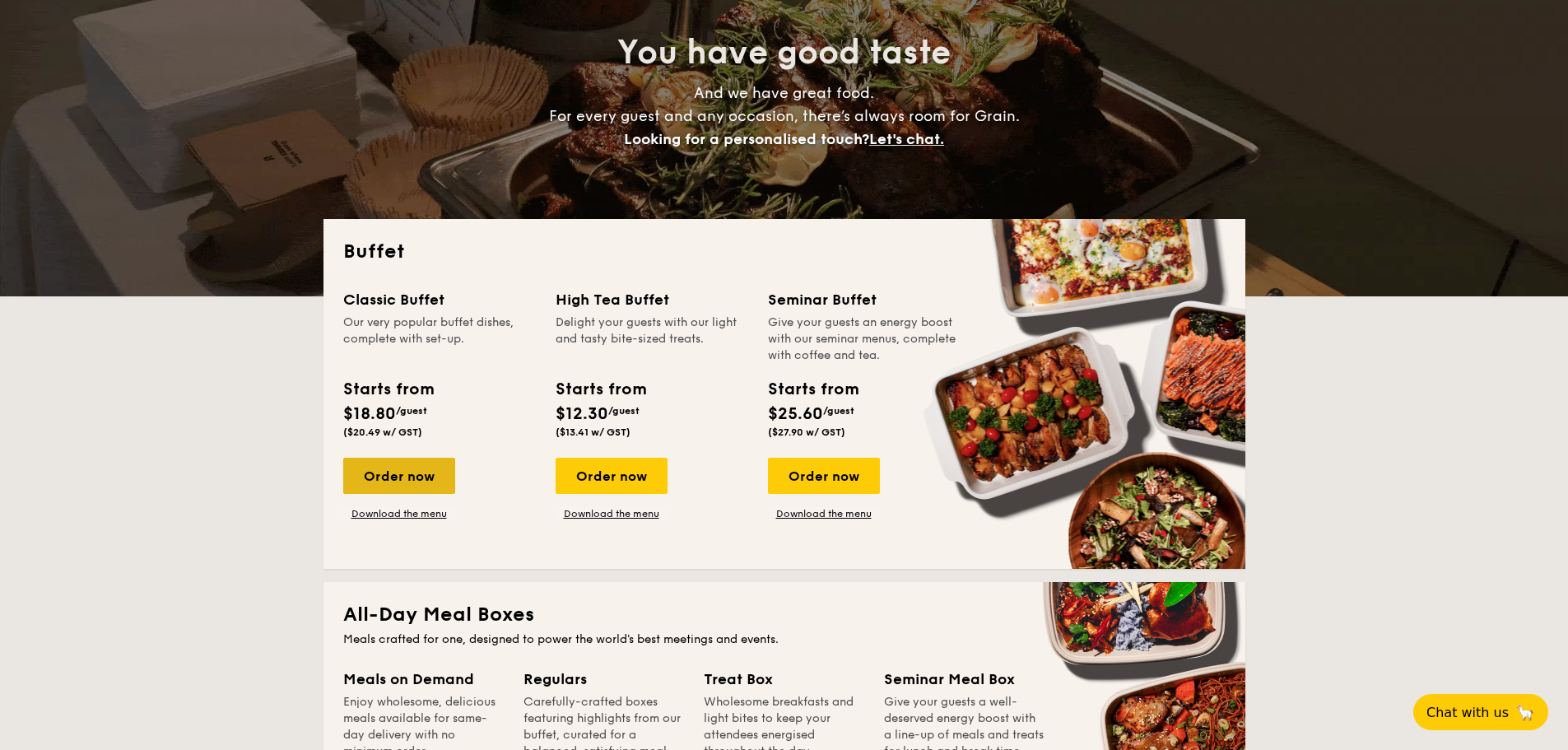
click at [402, 475] on div "Order now" at bounding box center [399, 476] width 112 height 37
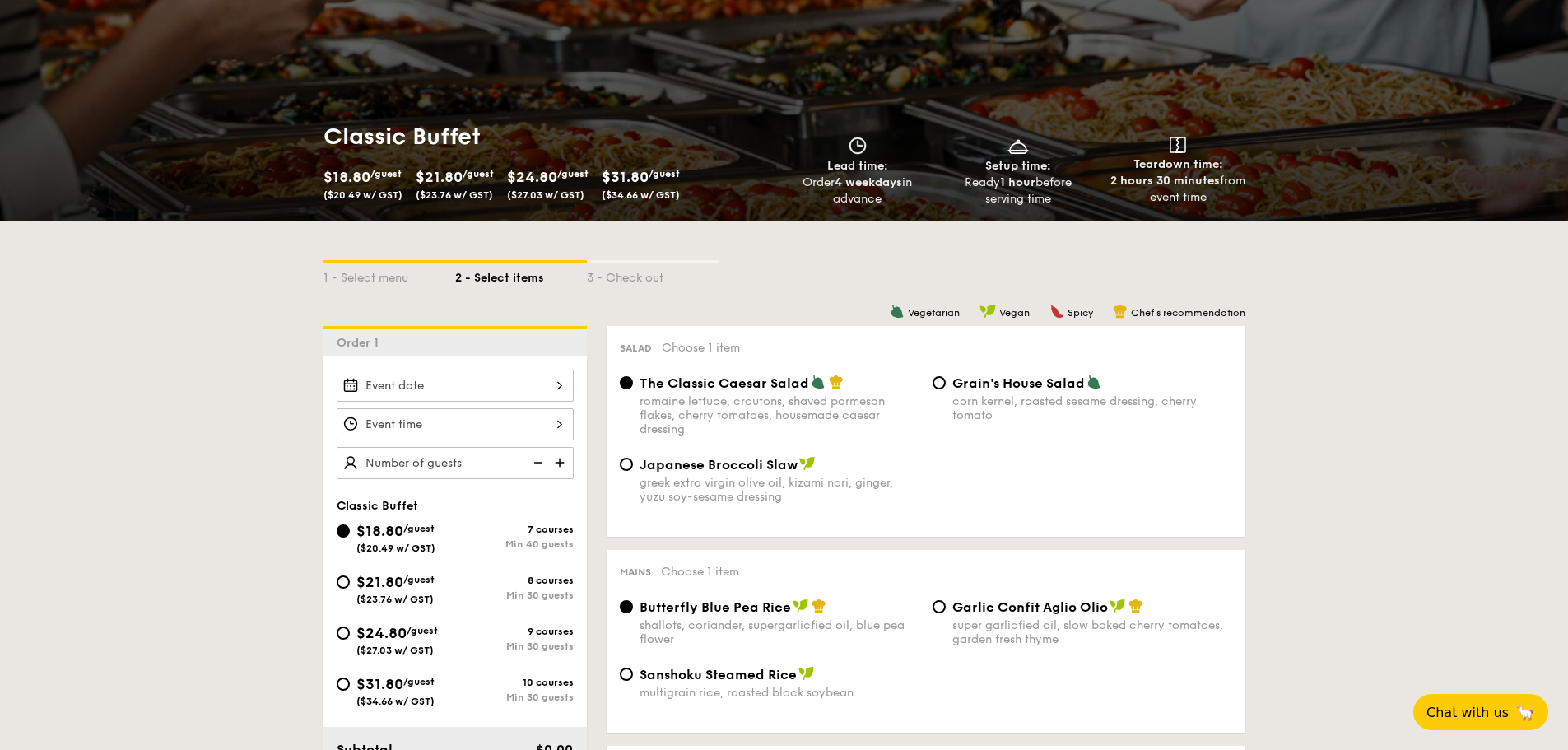
scroll to position [329, 0]
